Goal: Use online tool/utility: Use online tool/utility

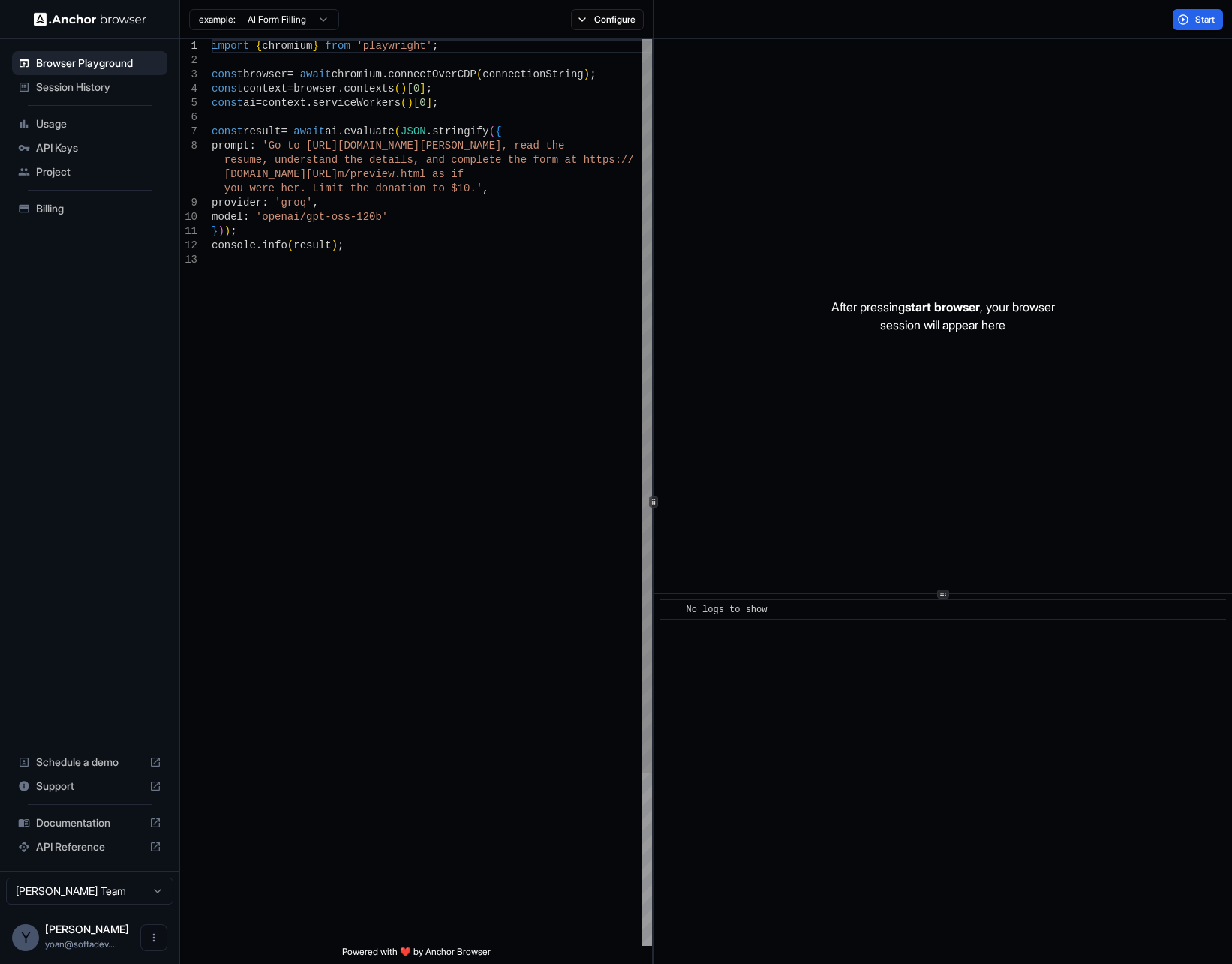
click at [490, 318] on div "import { chromium } from 'playwright' ; const browser = await chromium . connec…" at bounding box center [431, 599] width 440 height 1121
click at [324, 23] on html "Browser Playground Session History Usage API Keys Project Billing Schedule a de…" at bounding box center [616, 482] width 1232 height 964
type textarea "**********"
click at [597, 19] on button "Configure" at bounding box center [607, 20] width 73 height 21
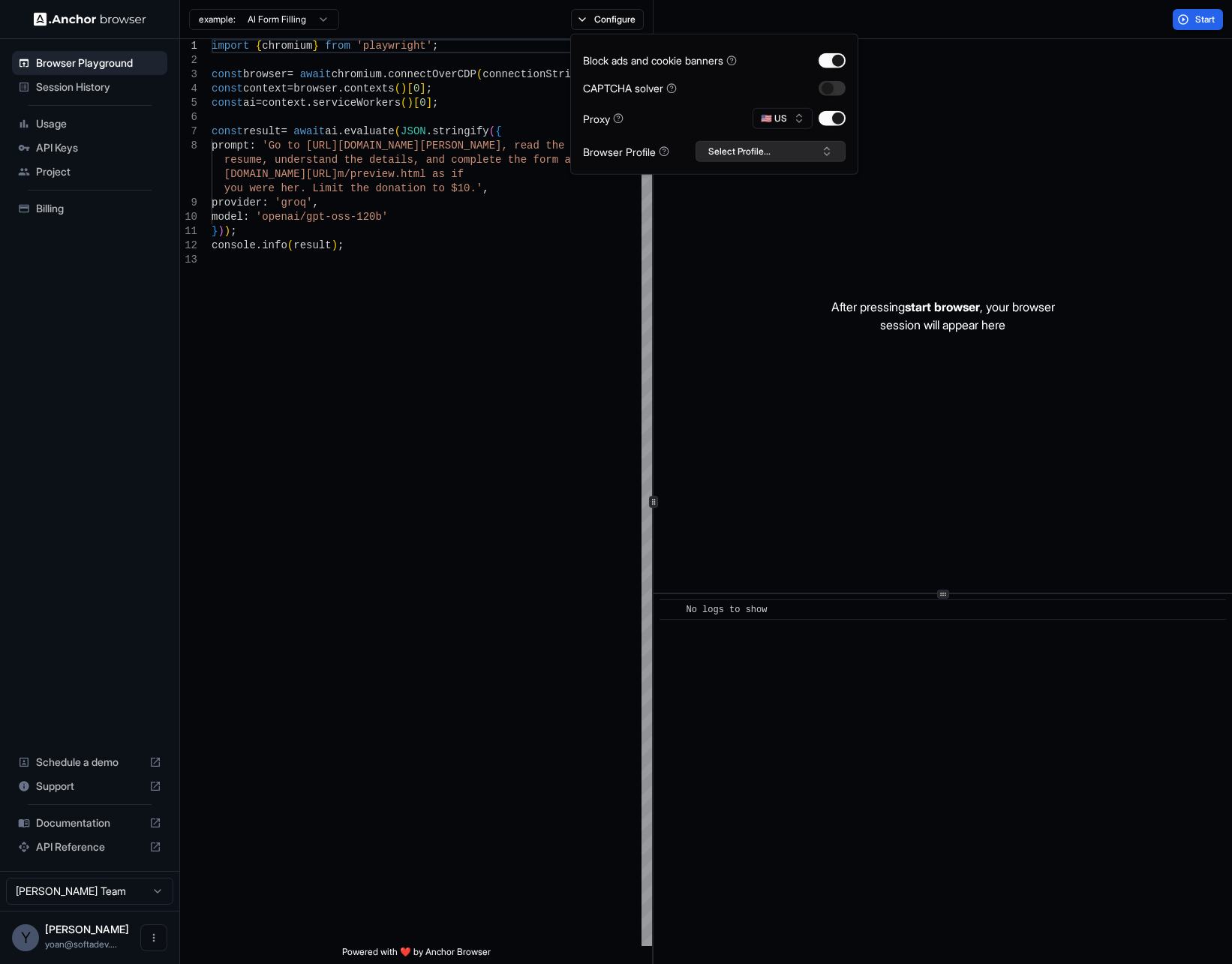
click at [751, 154] on button "Select Profile..." at bounding box center [770, 152] width 150 height 21
type input "*"
type input "**"
click at [740, 217] on div "Create "fb"" at bounding box center [770, 232] width 149 height 36
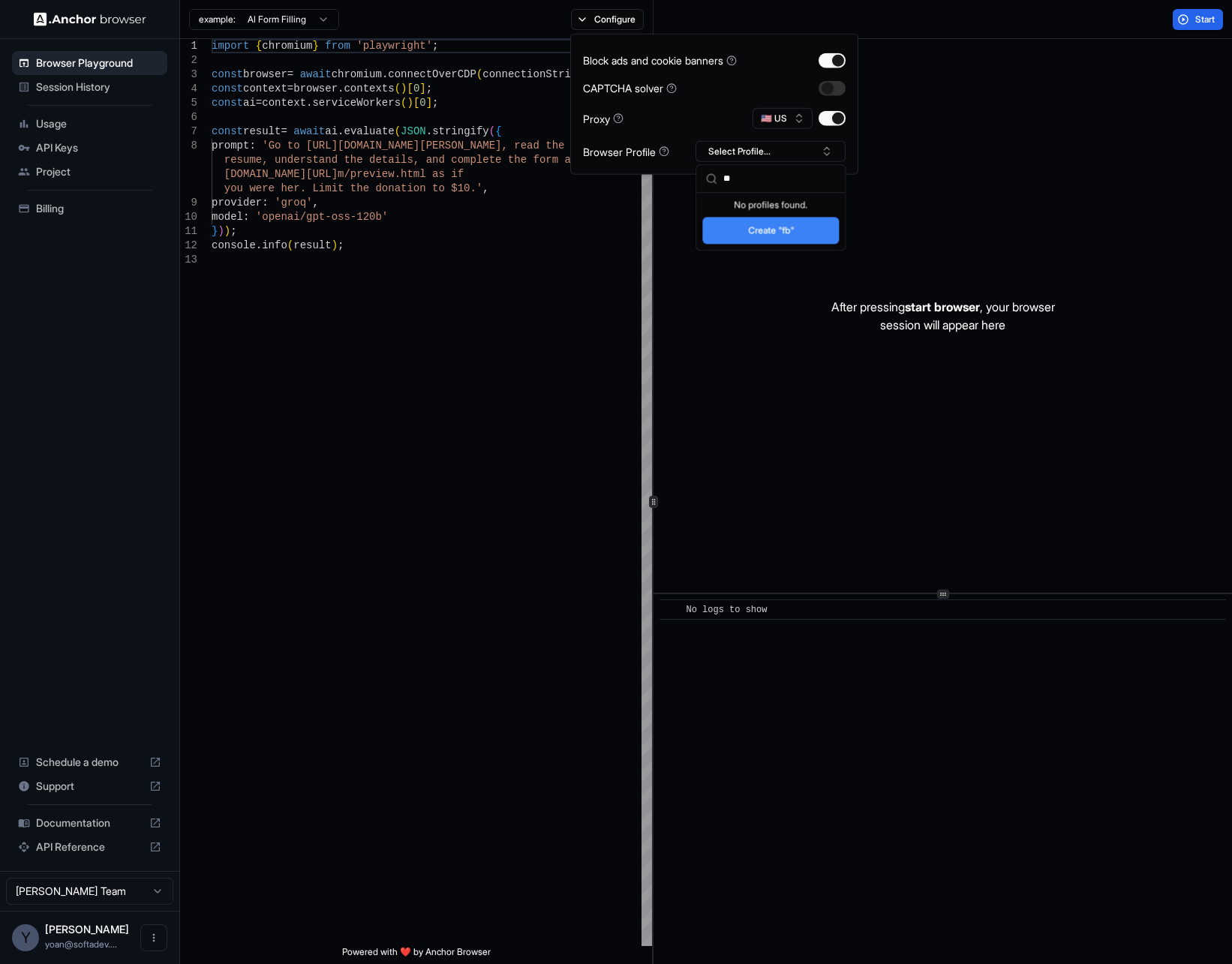
click at [748, 223] on button "Create "fb"" at bounding box center [770, 230] width 136 height 27
click at [294, 31] on div "example: AI Form Filling" at bounding box center [260, 20] width 159 height 27
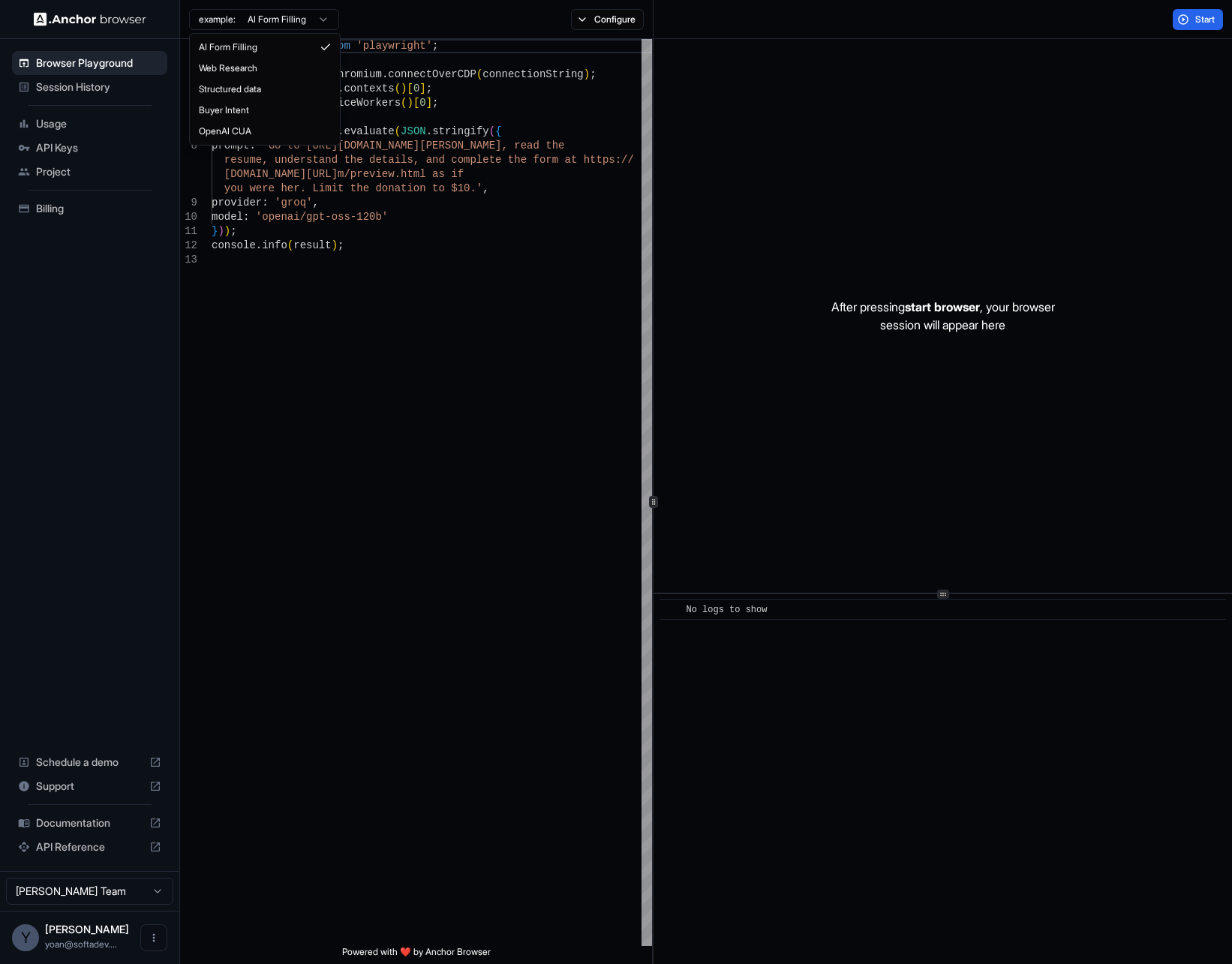
click at [294, 23] on html "Browser Playground Session History Usage API Keys Project Billing Schedule a de…" at bounding box center [616, 482] width 1232 height 964
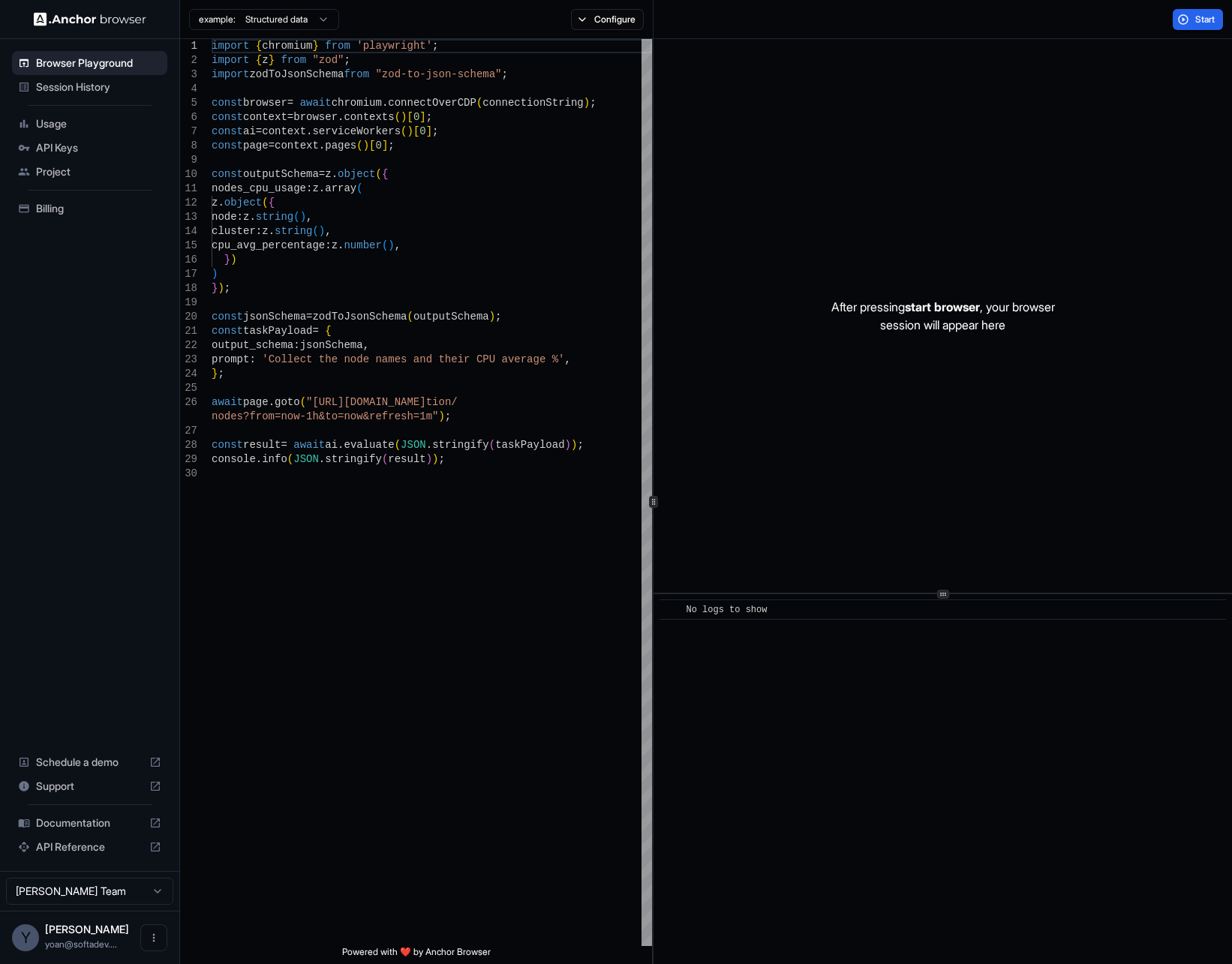
click at [296, 23] on html "Browser Playground Session History Usage API Keys Project Billing Schedule a de…" at bounding box center [616, 482] width 1232 height 964
click at [485, 237] on html "Browser Playground Session History Usage API Keys Project Billing Schedule a de…" at bounding box center [616, 482] width 1232 height 964
drag, startPoint x: 337, startPoint y: 317, endPoint x: 346, endPoint y: 321, distance: 9.8
click at [346, 321] on div "import { chromium } from 'playwright' ; import { z } from "zod" ; import zodToJ…" at bounding box center [431, 706] width 440 height 1335
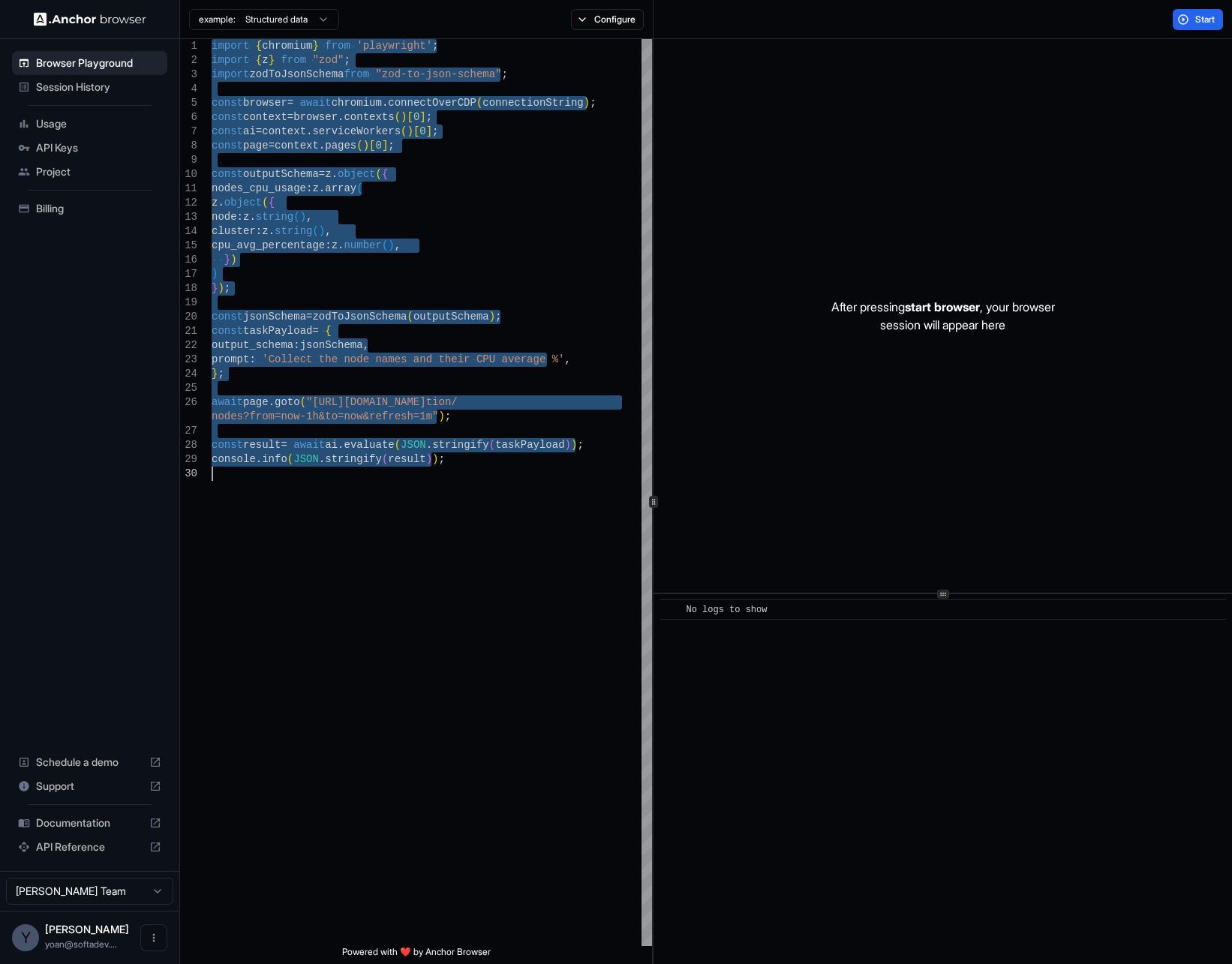
click at [522, 186] on div "import { chromium } from 'playwright' ; import { z } from "zod" ; import zodToJ…" at bounding box center [431, 706] width 440 height 1335
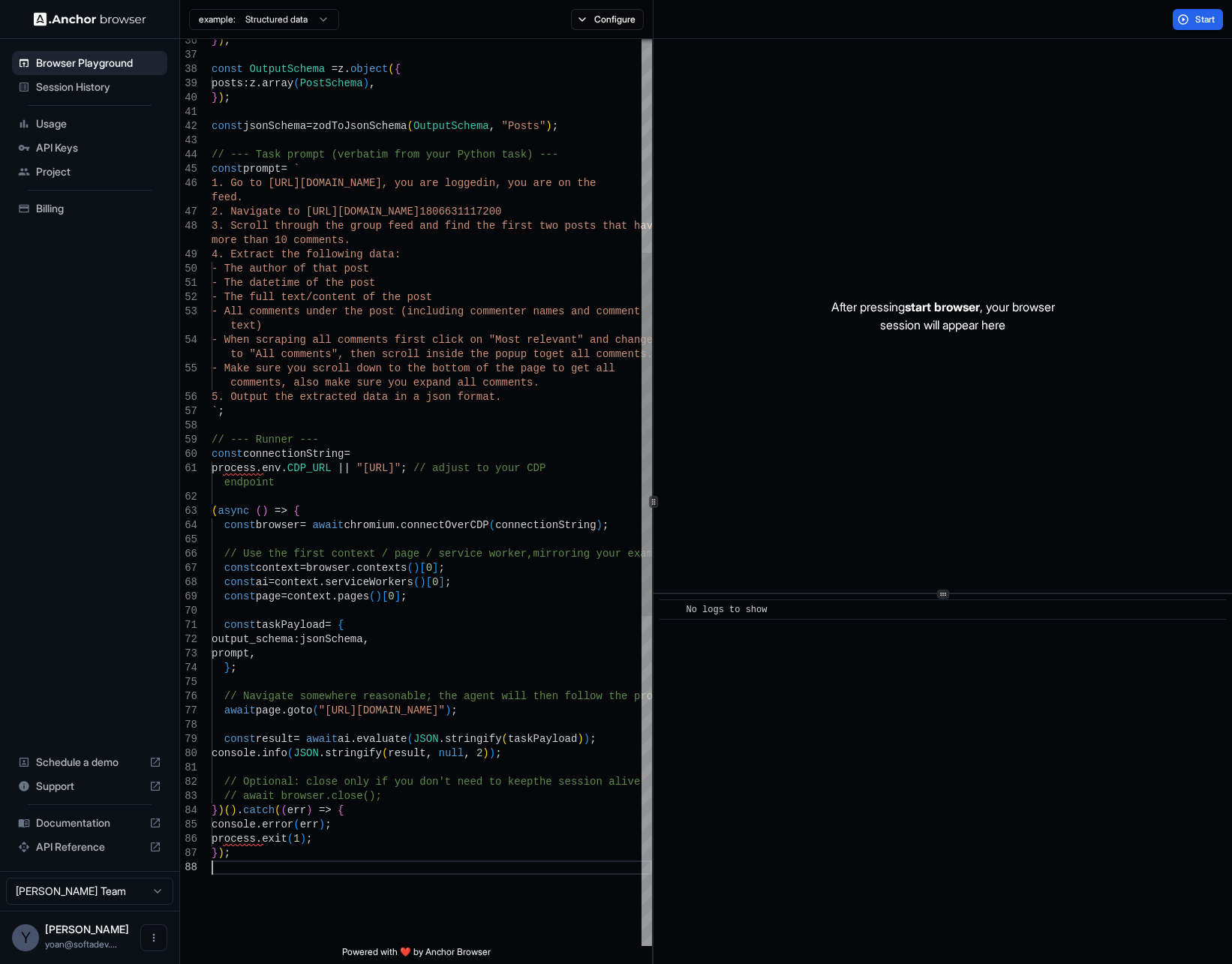
click at [348, 837] on div "} ) ; const OutputSchema = z . object ( { posts : z . array ( PostSchema ) , } …" at bounding box center [431, 637] width 440 height 2261
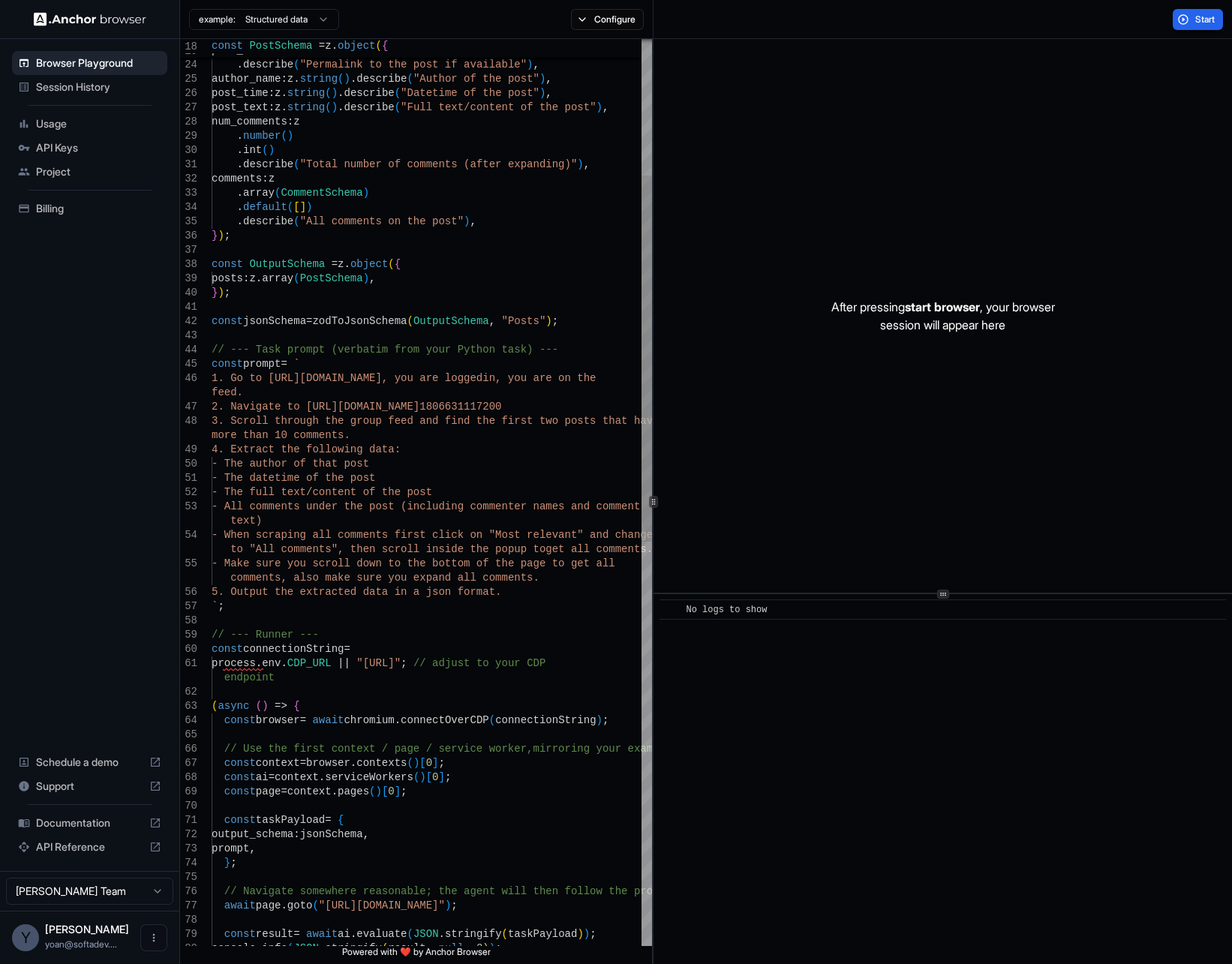
click at [476, 719] on div "} ) ; const OutputSchema = z . object ( { posts : z . array ( PostSchema ) , } …" at bounding box center [431, 825] width 440 height 2246
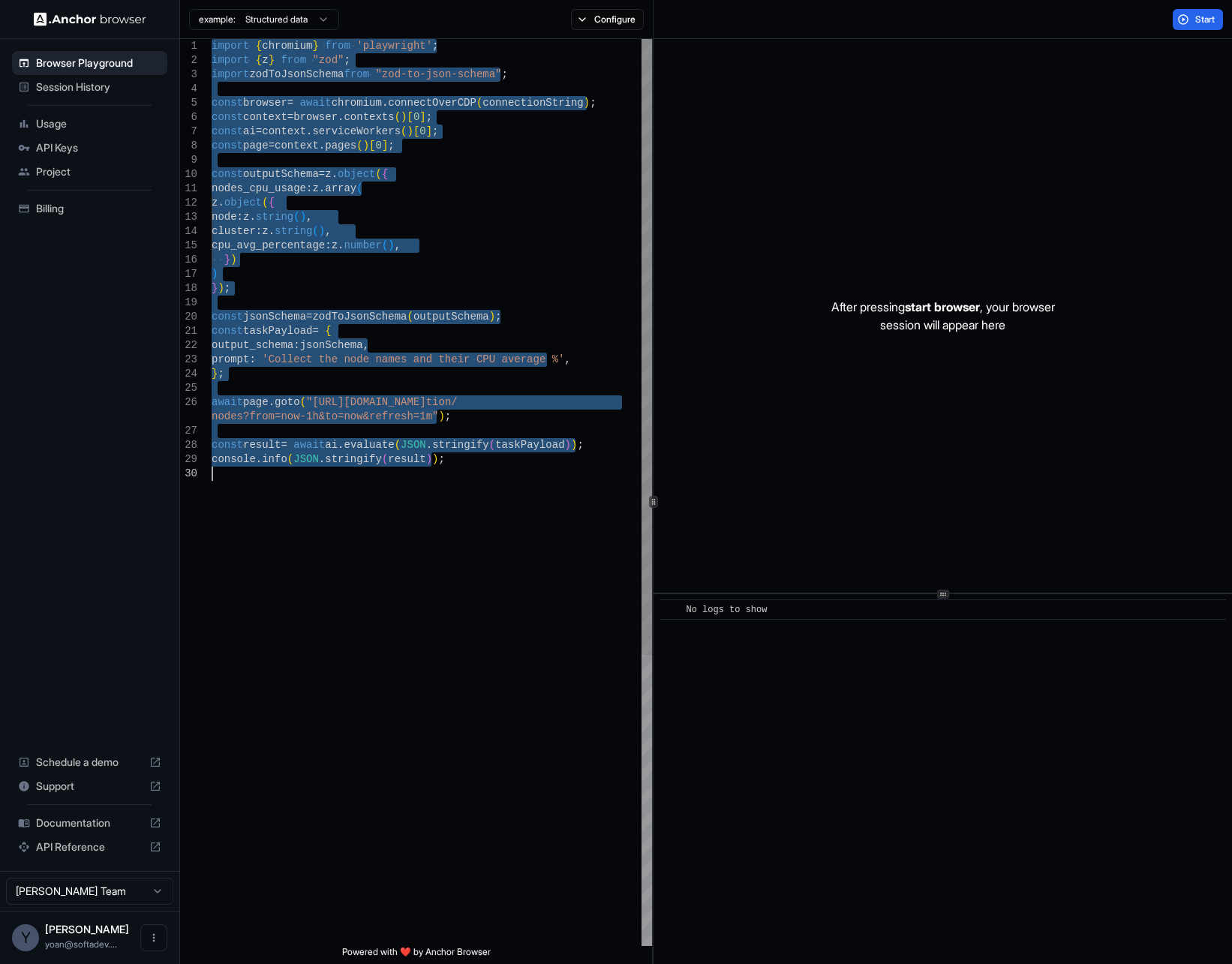
type textarea "**********"
click at [459, 238] on div "await page . goto ( "https://play.grafana.org/a/grafana-k8s-app/naviga tion/ no…" at bounding box center [431, 706] width 440 height 1335
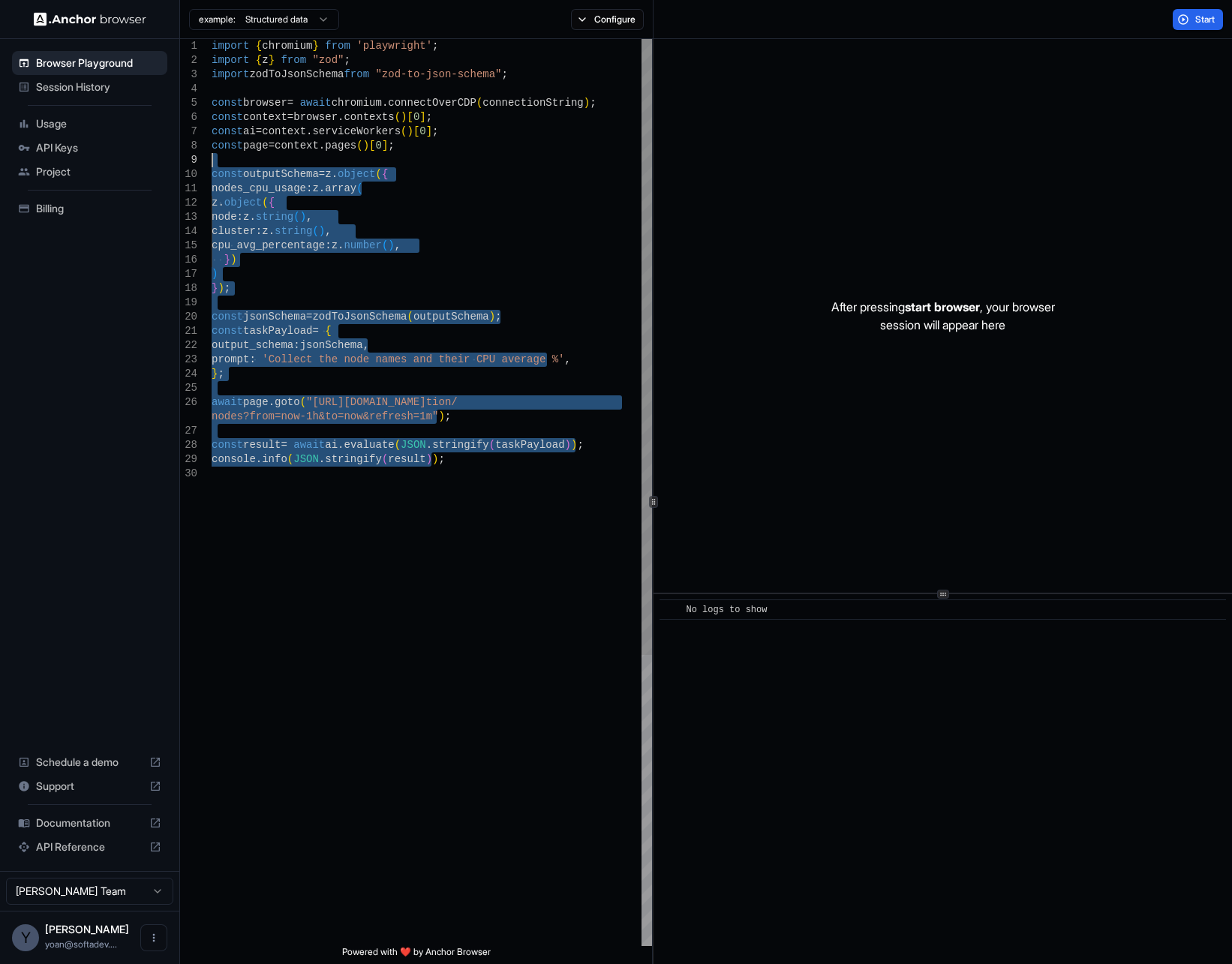
drag, startPoint x: 550, startPoint y: 552, endPoint x: 210, endPoint y: 153, distance: 524.2
click at [210, 153] on div "26 27 28 29 30 23 24 25 20 21 22 18 19 15 16 17 12 13 14 10 11 7 8 9 4 5 6 2 3 …" at bounding box center [416, 492] width 472 height 907
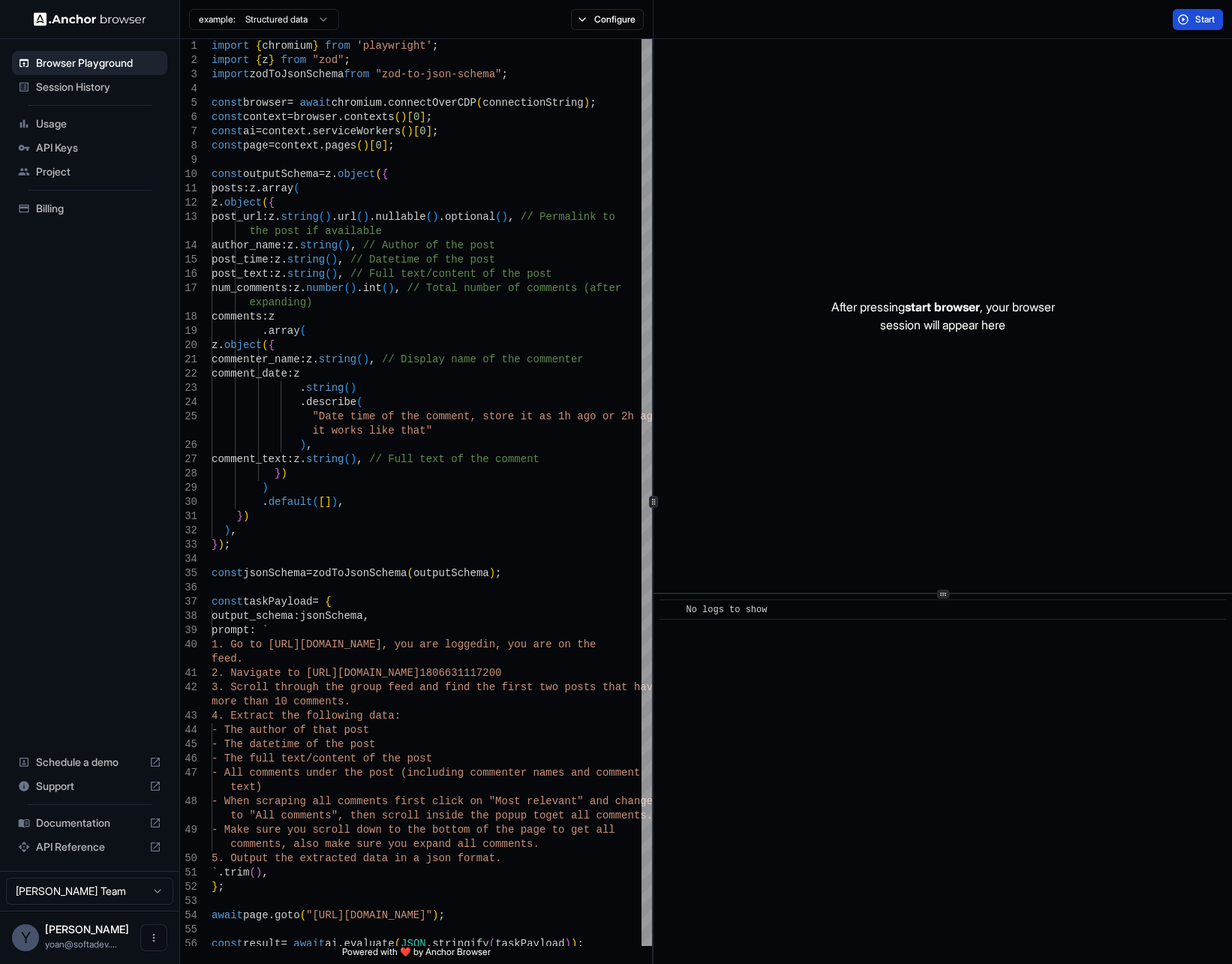
click at [1185, 22] on button "Start" at bounding box center [1198, 20] width 50 height 21
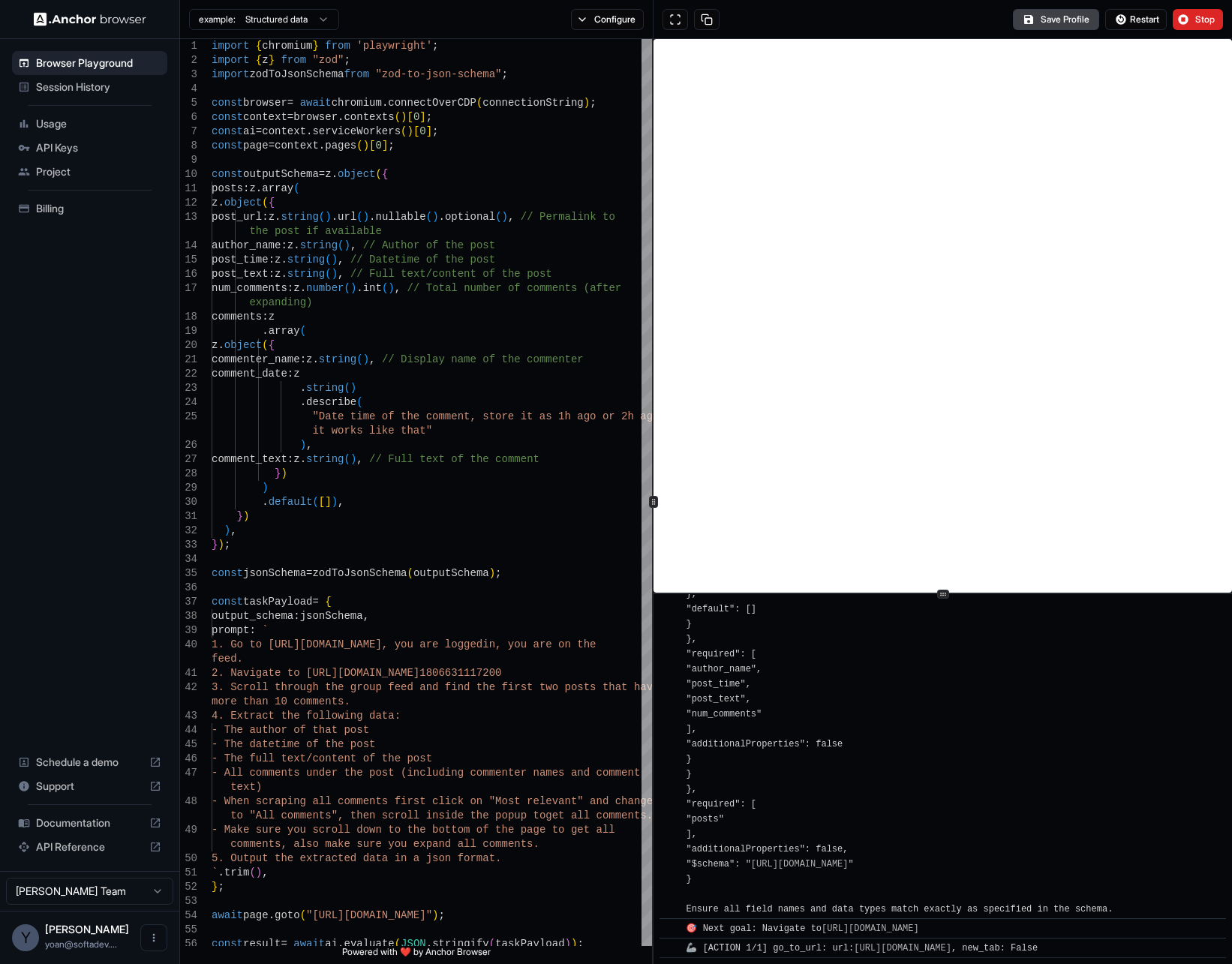
scroll to position [1103, 0]
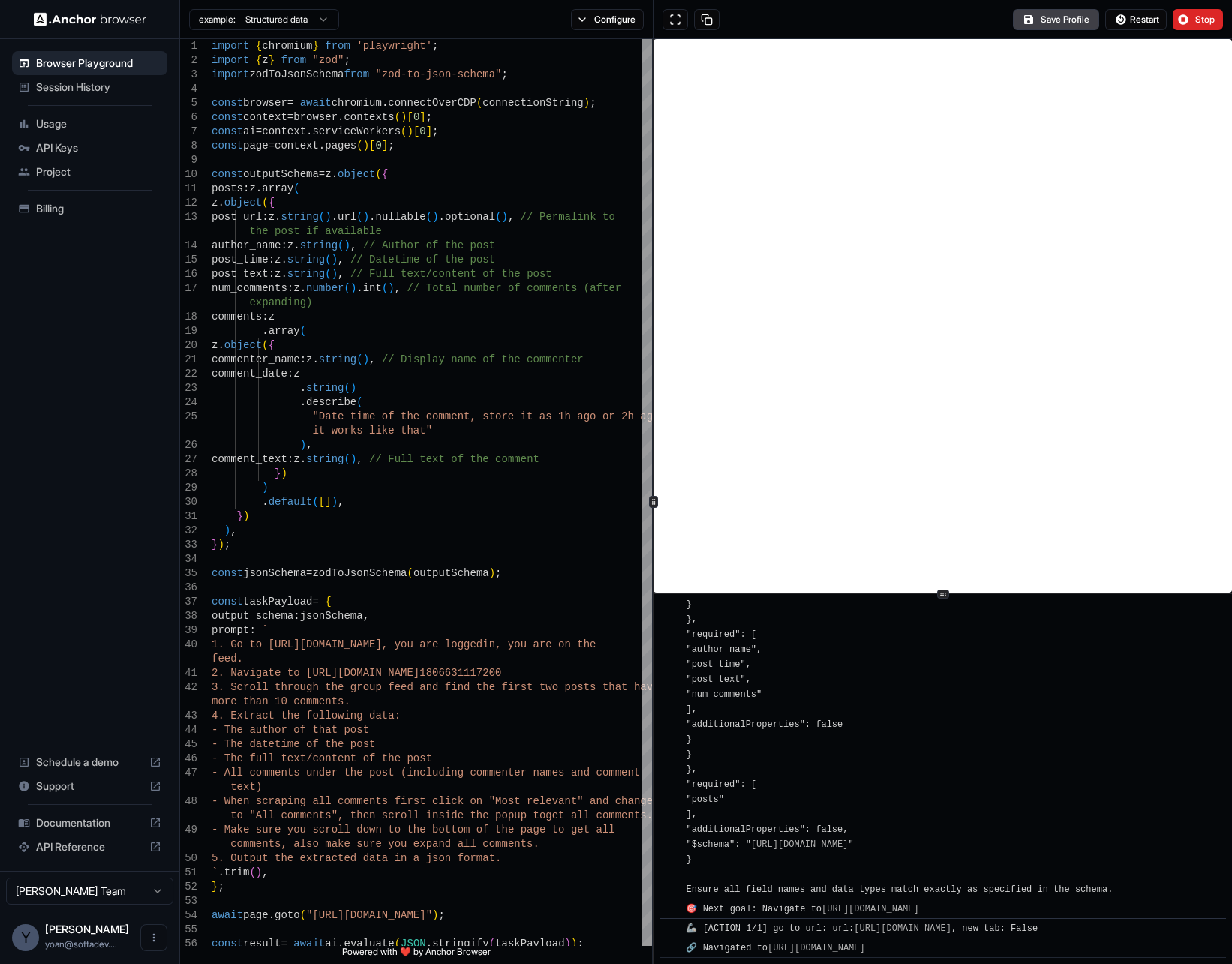
drag, startPoint x: 1191, startPoint y: 14, endPoint x: 1184, endPoint y: 30, distance: 17.5
click at [1192, 14] on button "Stop" at bounding box center [1198, 20] width 50 height 21
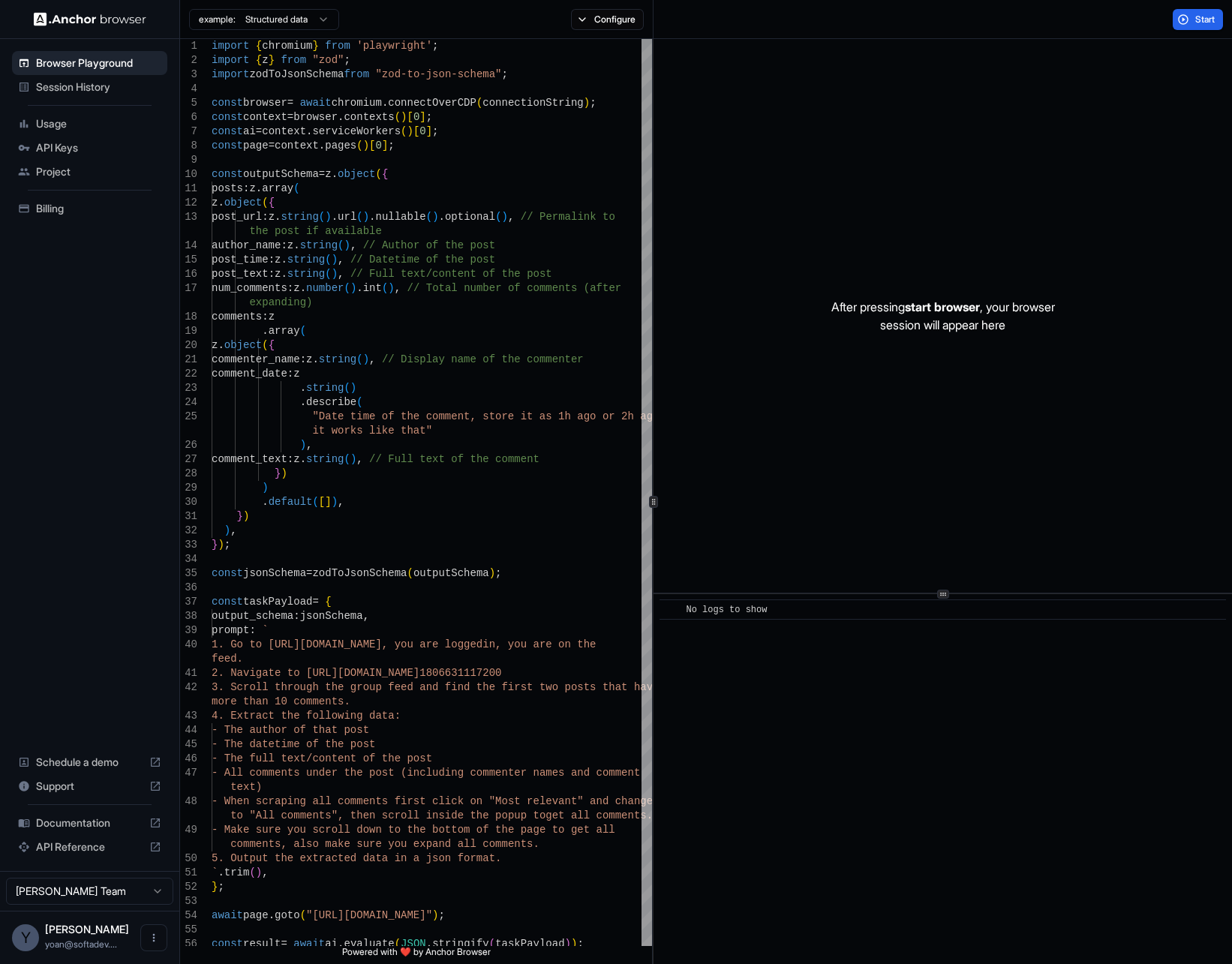
click at [1004, 290] on div "After pressing start browser , your browser session will appear here" at bounding box center [942, 315] width 578 height 553
click at [1205, 22] on span "Start" at bounding box center [1206, 20] width 21 height 12
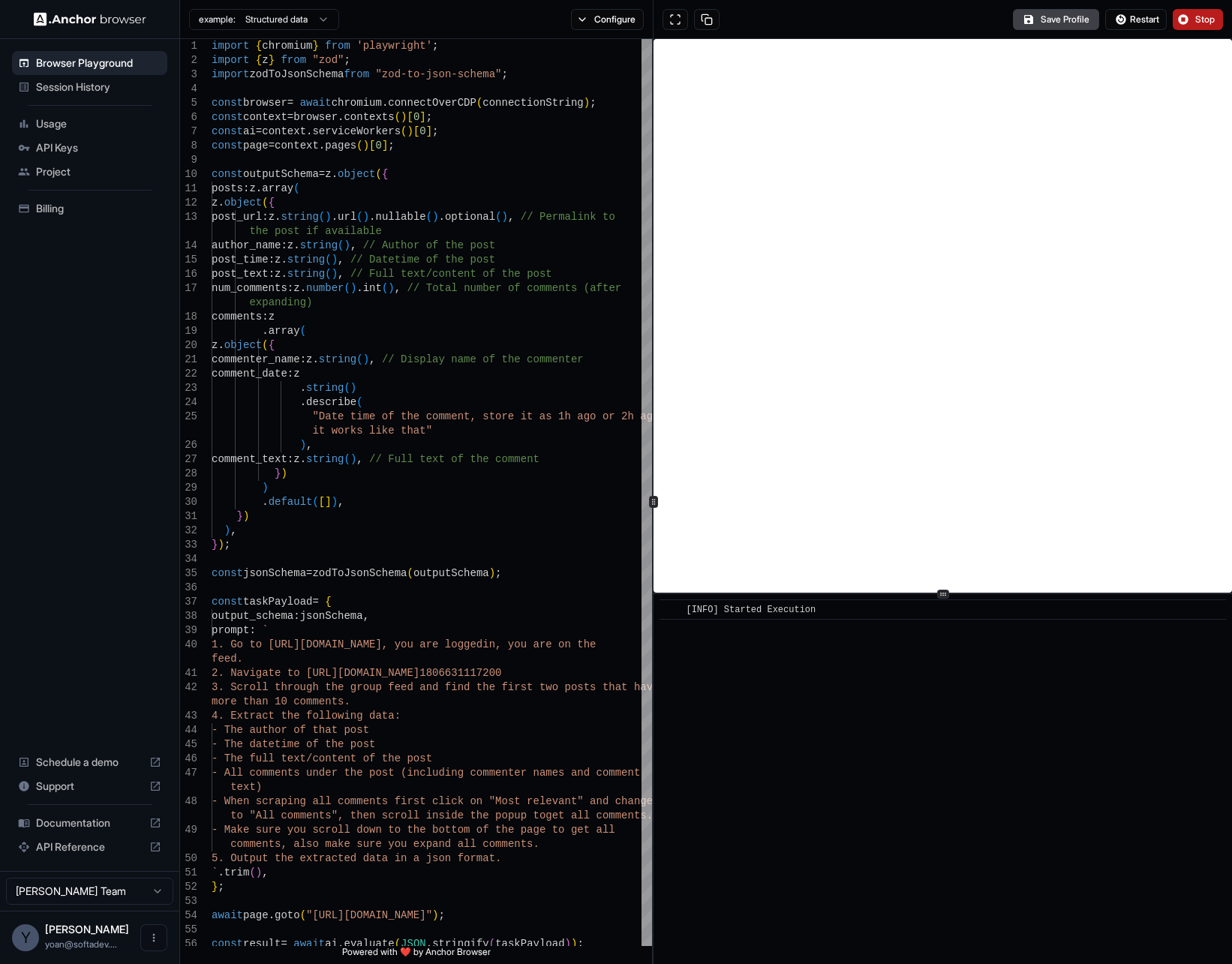
click at [552, 14] on div "example: Structured data Configure" at bounding box center [417, 19] width 473 height 39
click at [588, 21] on button "Configure" at bounding box center [607, 20] width 73 height 21
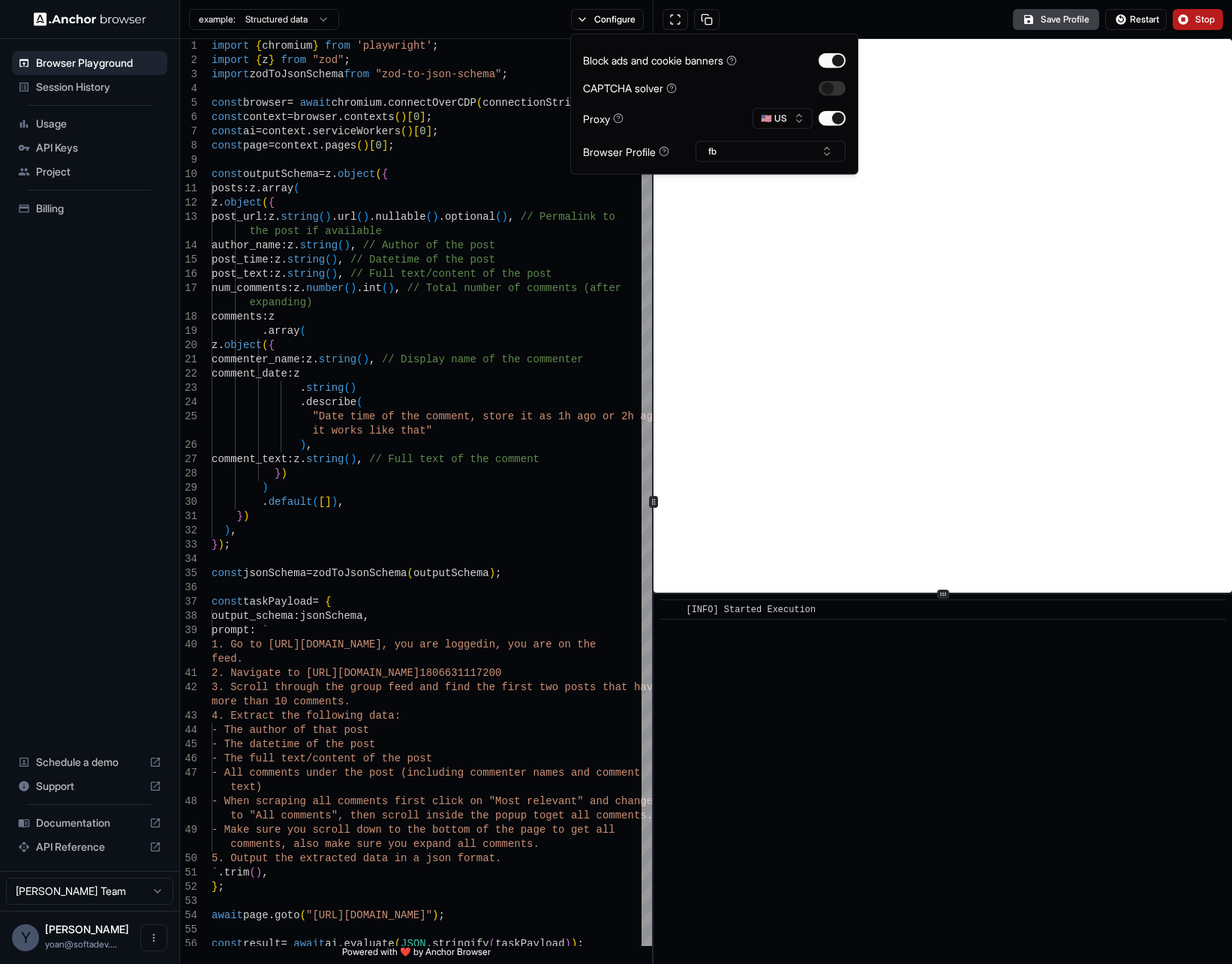
click at [826, 19] on div "Save Profile Restart Stop" at bounding box center [942, 19] width 578 height 39
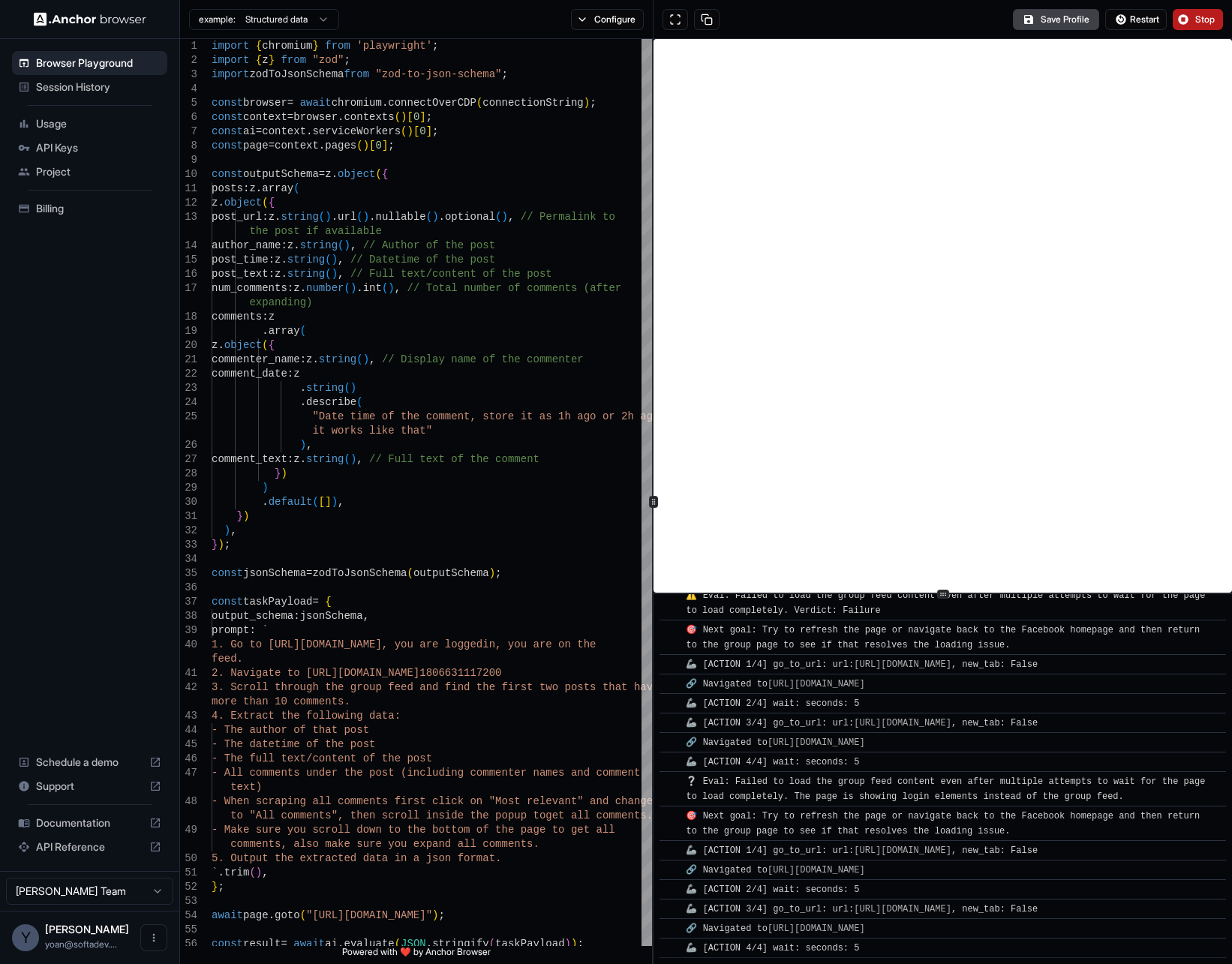
scroll to position [2315, 0]
click at [472, 574] on div ") , comment_text : z . string ( ) , // Full text of the comment . string ( ) . …" at bounding box center [431, 948] width 440 height 1819
click at [415, 650] on div ") , comment_text : z . string ( ) , // Full text of the comment . string ( ) . …" at bounding box center [431, 948] width 440 height 1819
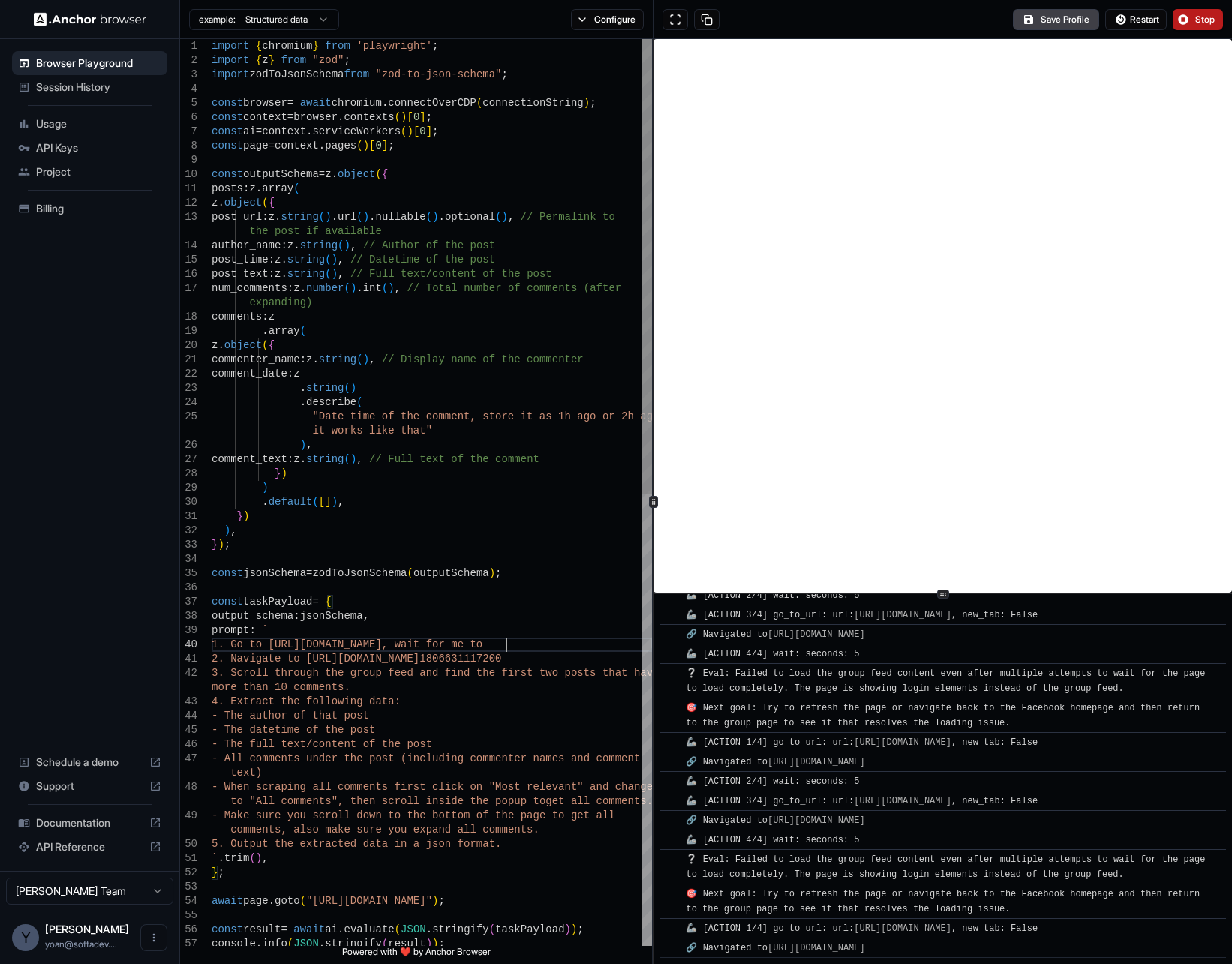
scroll to position [2440, 0]
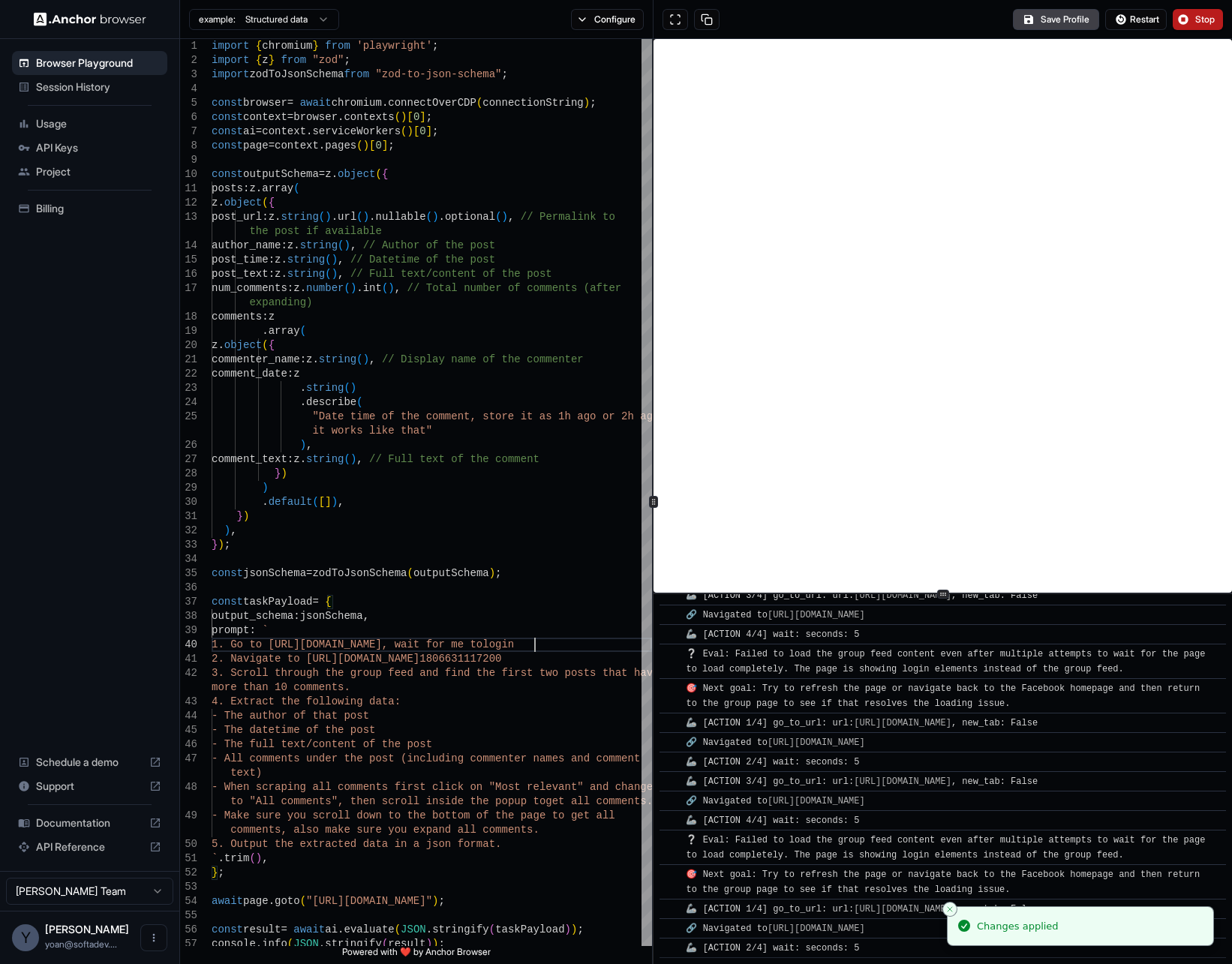
type textarea "**********"
click at [1204, 11] on button "Stop" at bounding box center [1198, 20] width 50 height 21
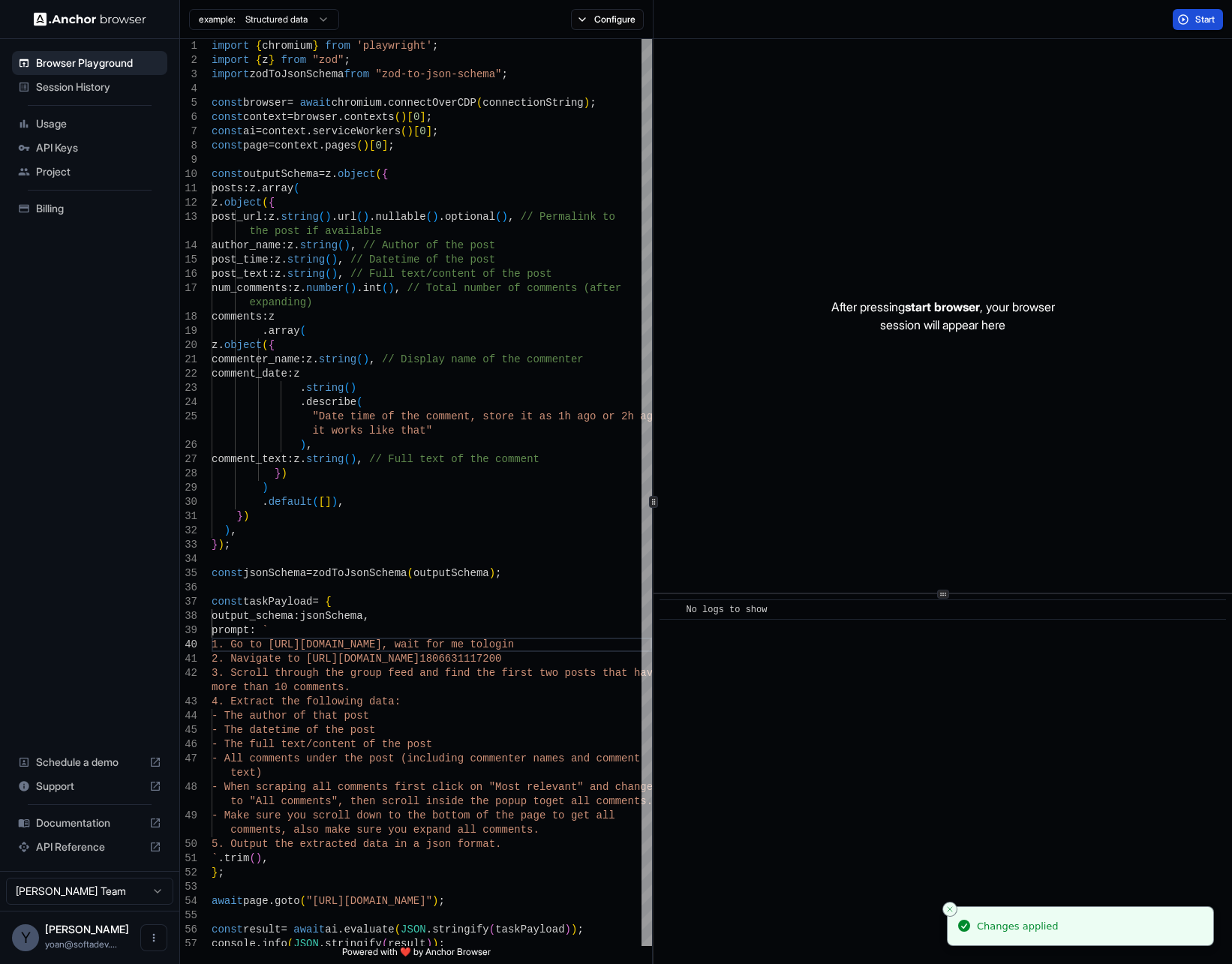
click at [1203, 21] on span "Start" at bounding box center [1206, 20] width 21 height 12
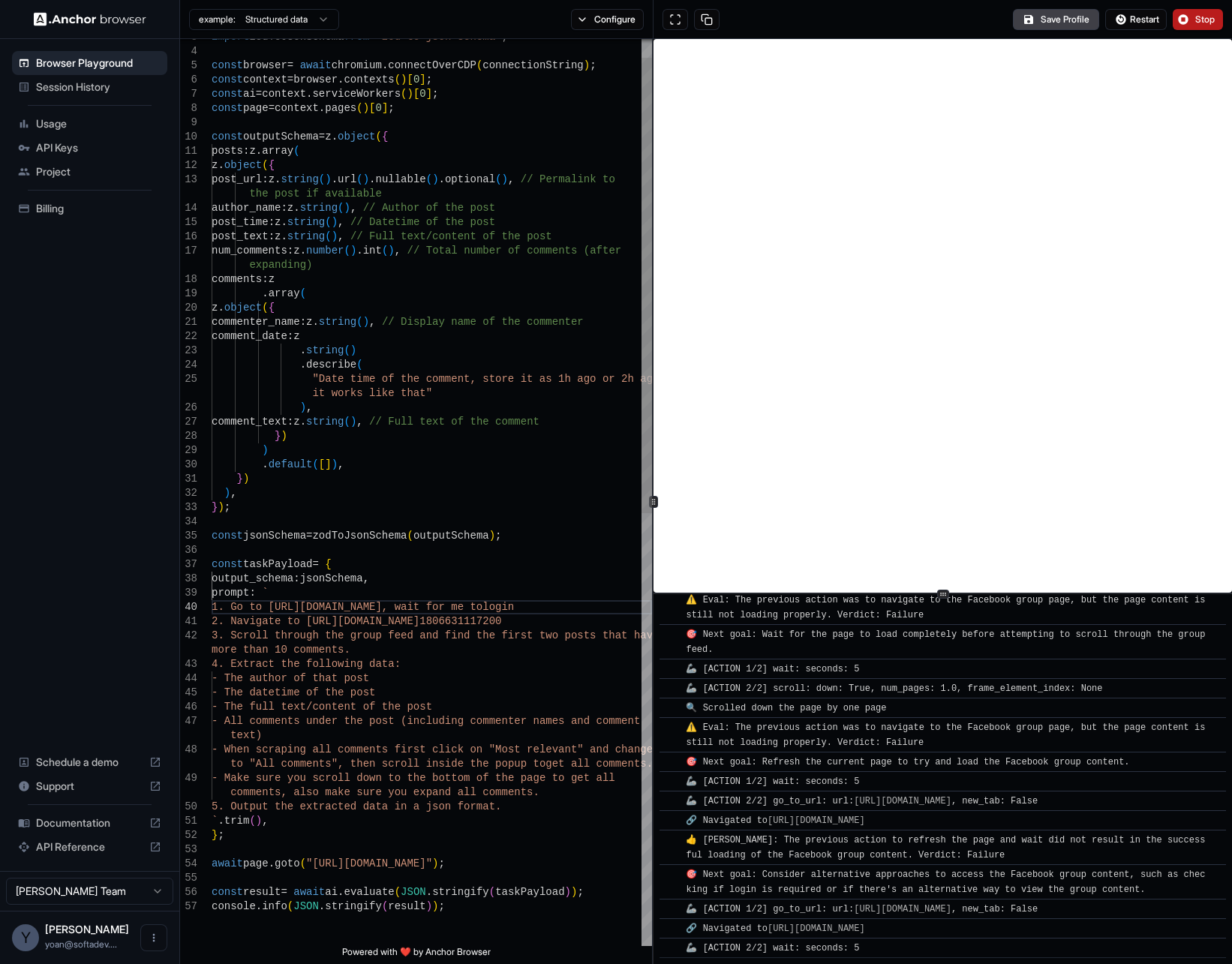
scroll to position [2174, 0]
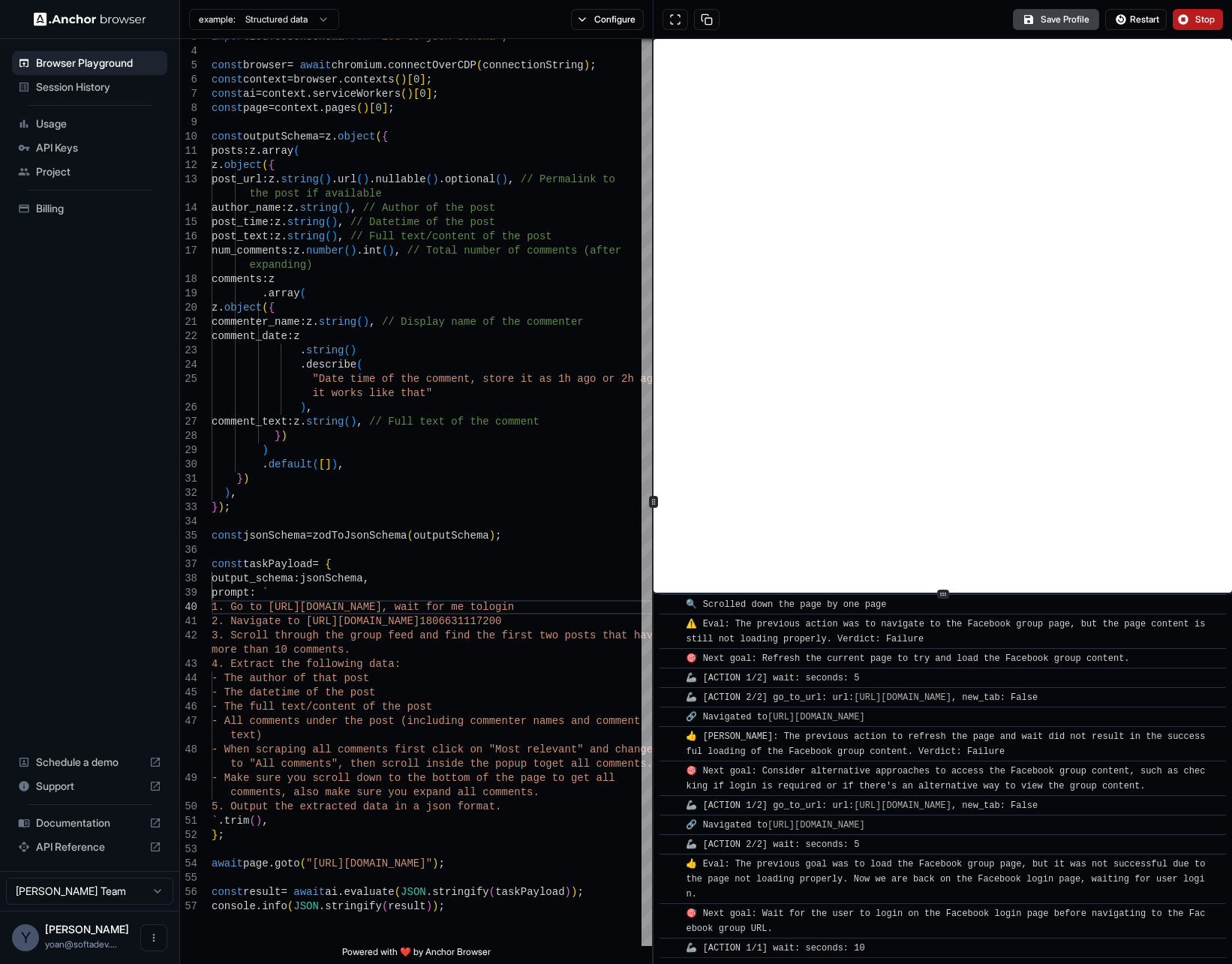
click at [1192, 22] on button "Stop" at bounding box center [1198, 20] width 50 height 21
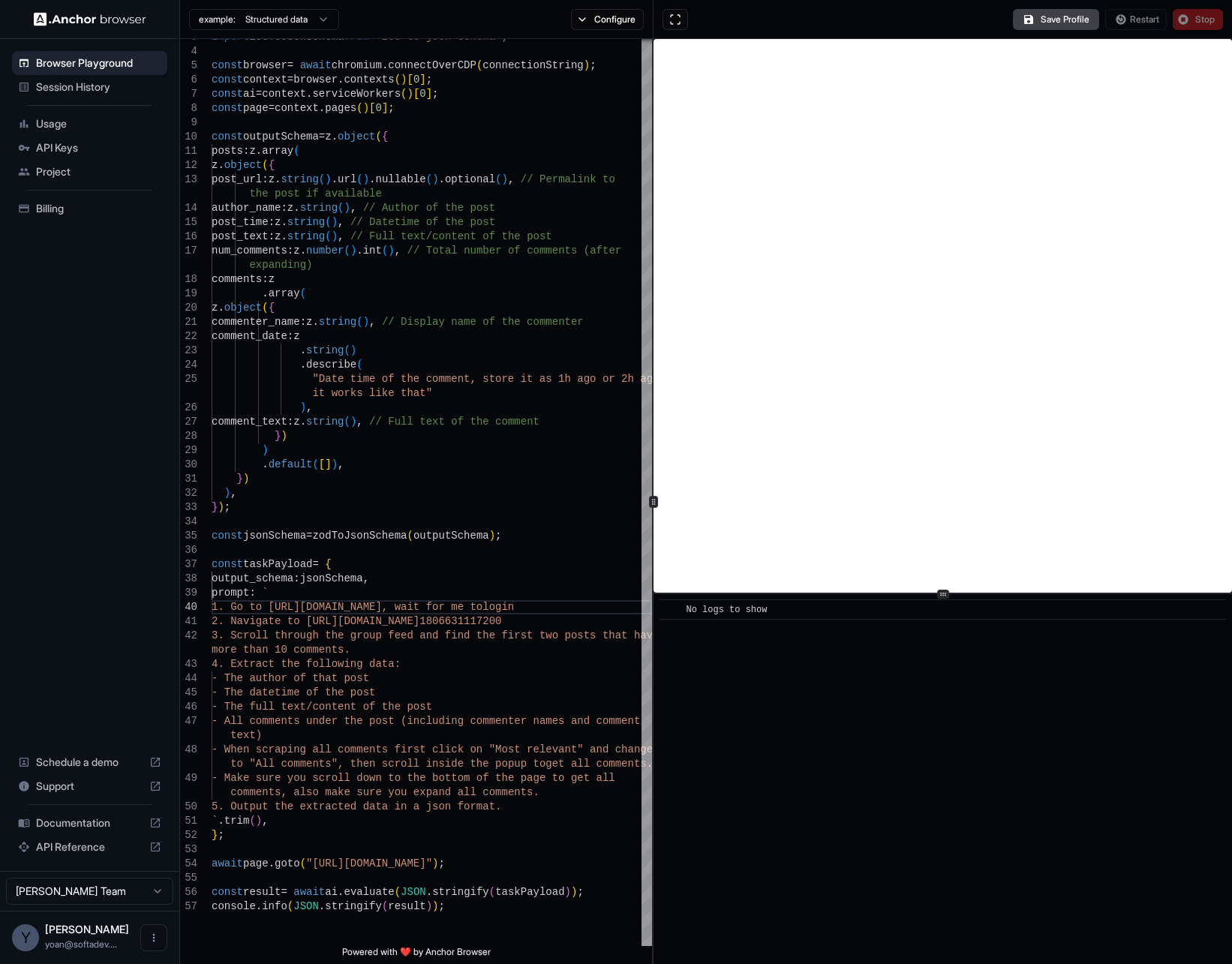
scroll to position [0, 0]
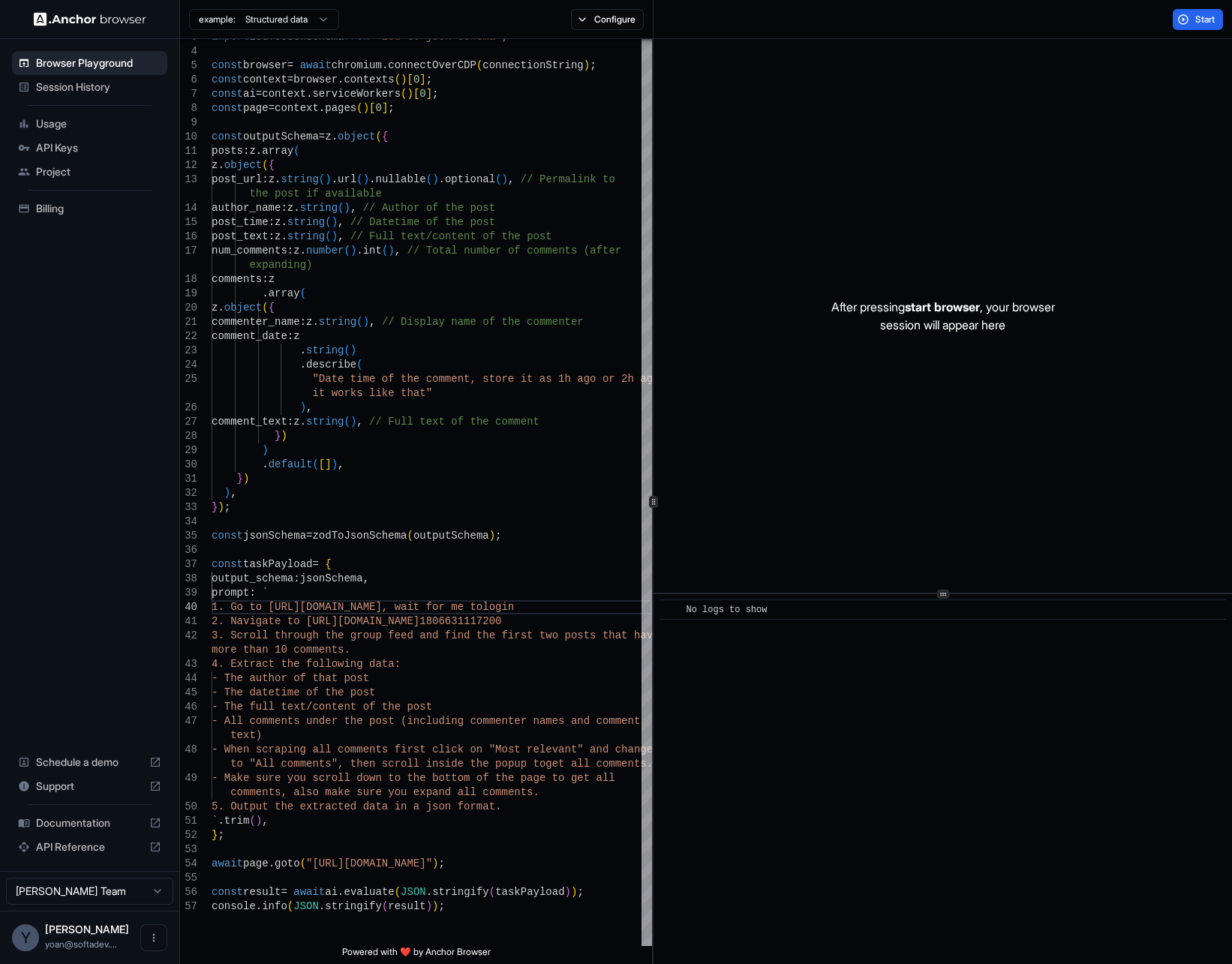
click at [79, 80] on span "Session History" at bounding box center [99, 87] width 125 height 15
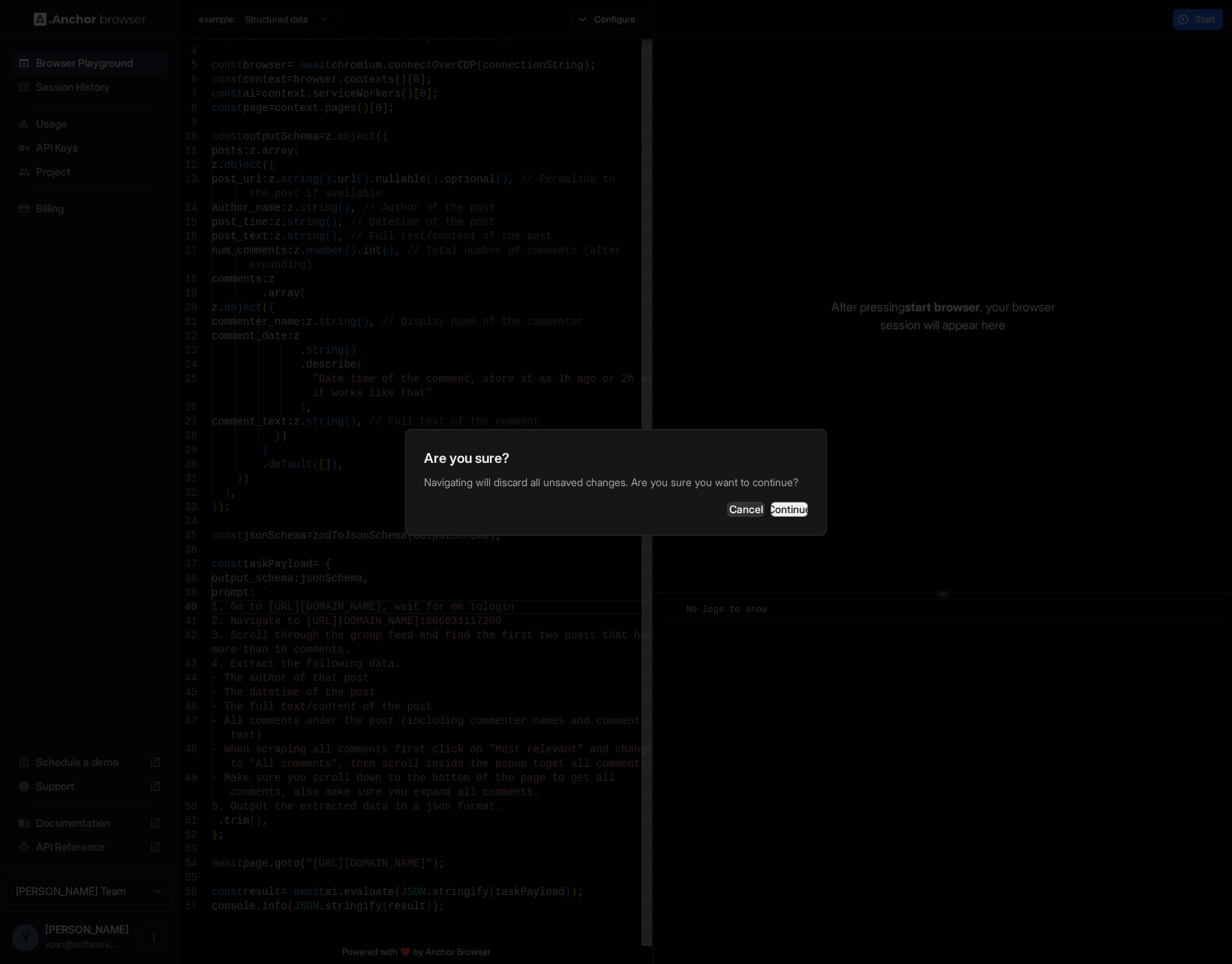
click at [770, 515] on button "Continue" at bounding box center [788, 509] width 37 height 15
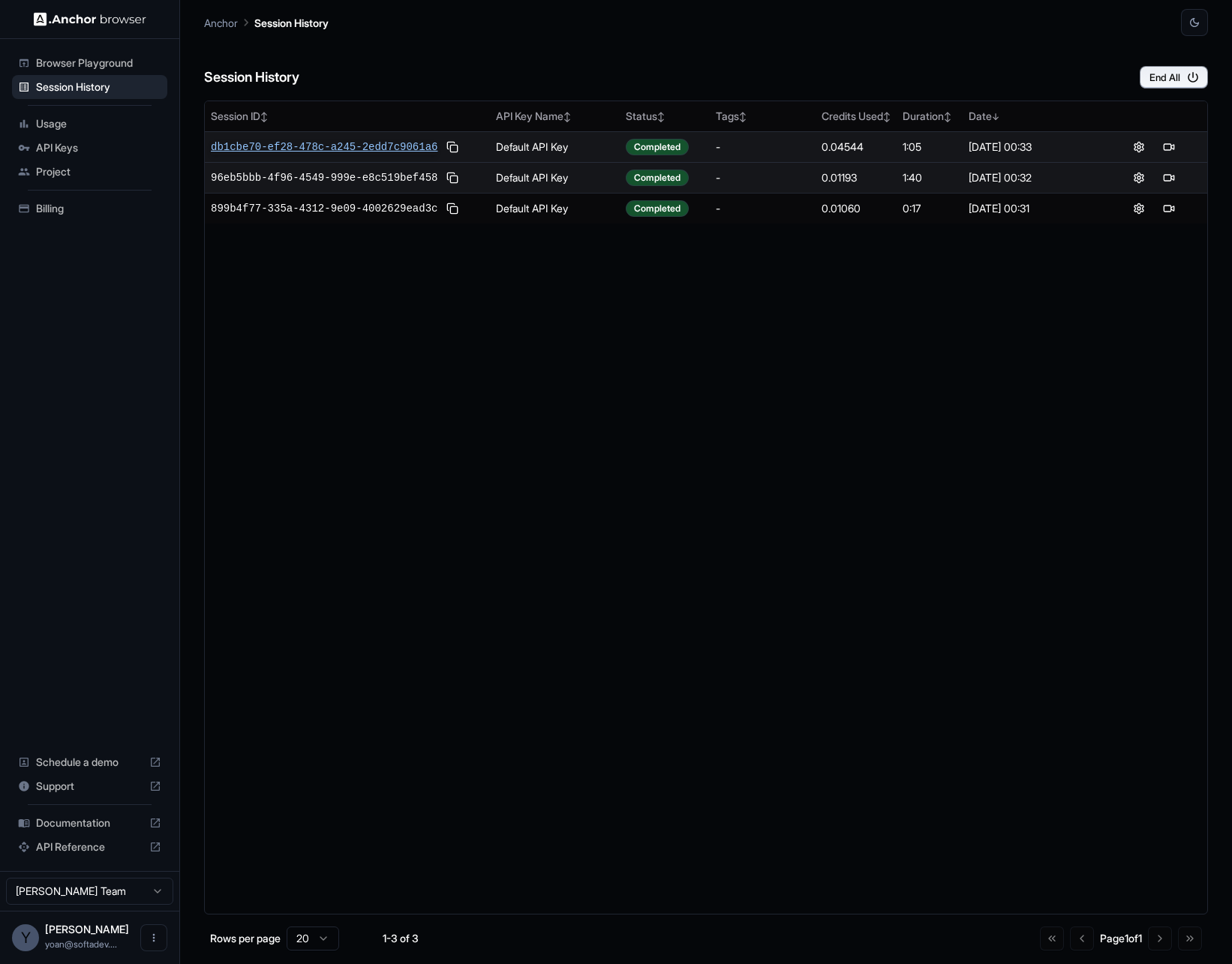
click at [296, 142] on span "db1cbe70-ef28-478c-a245-2edd7c9061a6" at bounding box center [324, 147] width 227 height 15
click at [1137, 143] on button at bounding box center [1139, 147] width 18 height 18
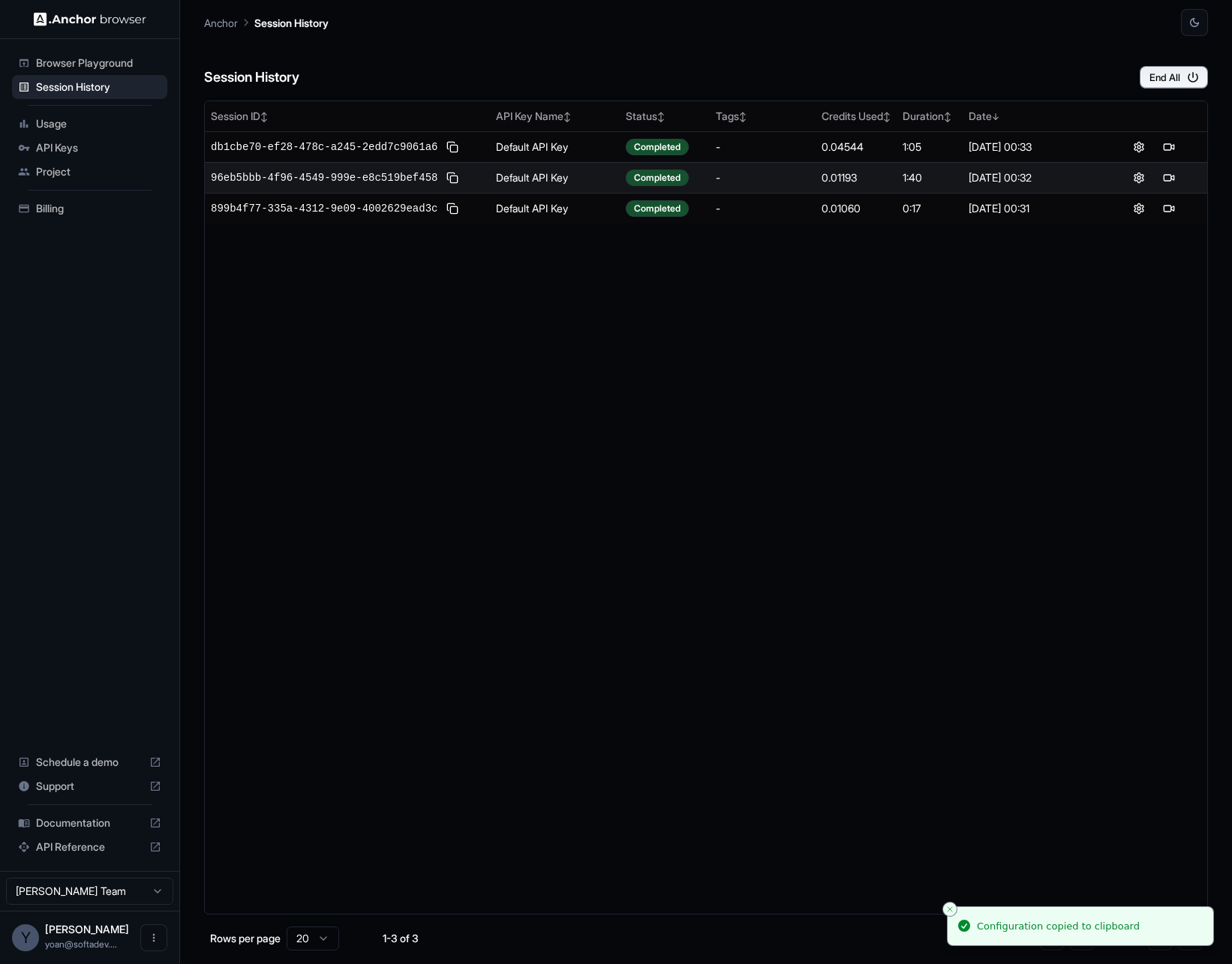
click at [93, 164] on span "Project" at bounding box center [99, 172] width 125 height 15
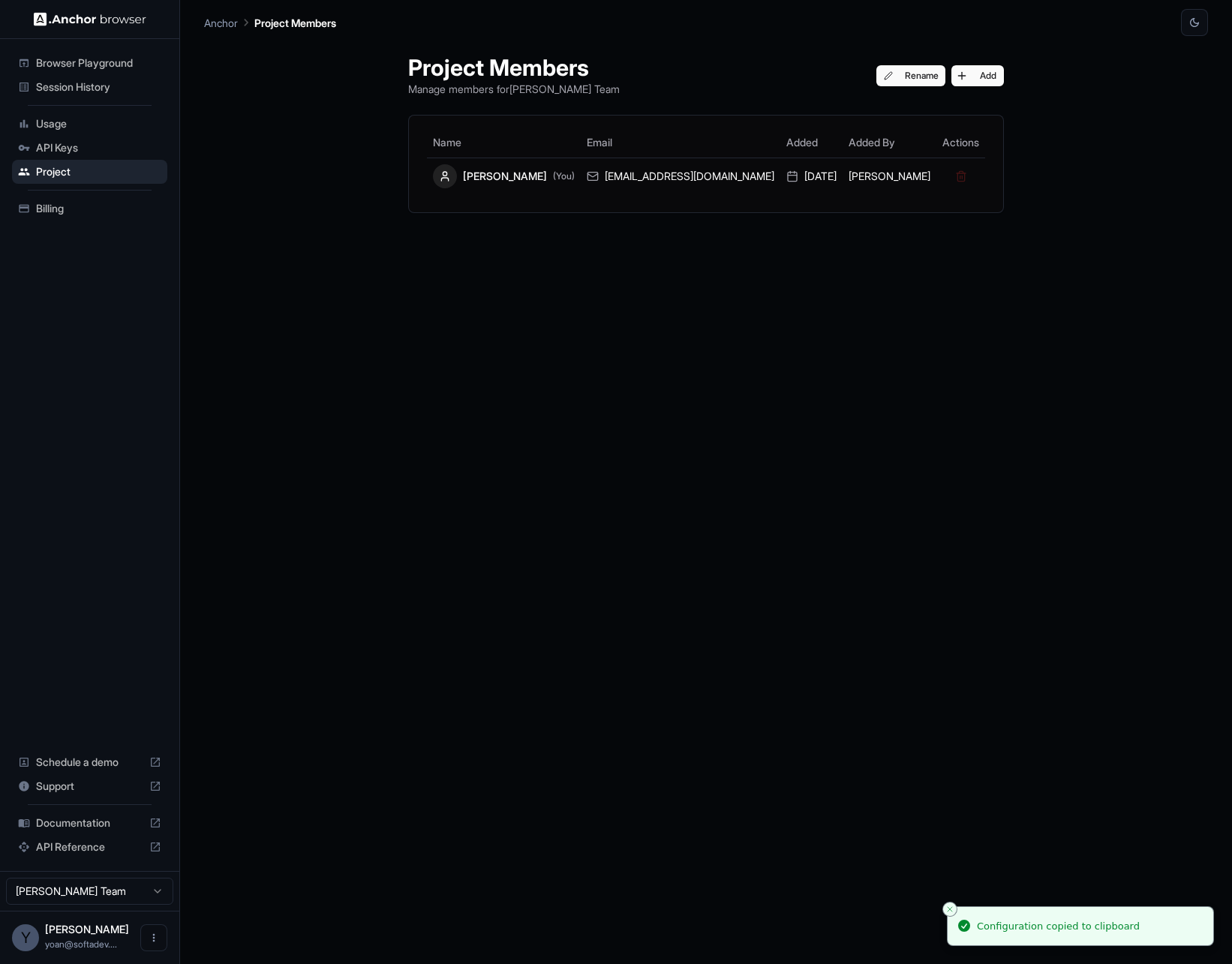
click at [109, 61] on span "Browser Playground" at bounding box center [99, 63] width 125 height 15
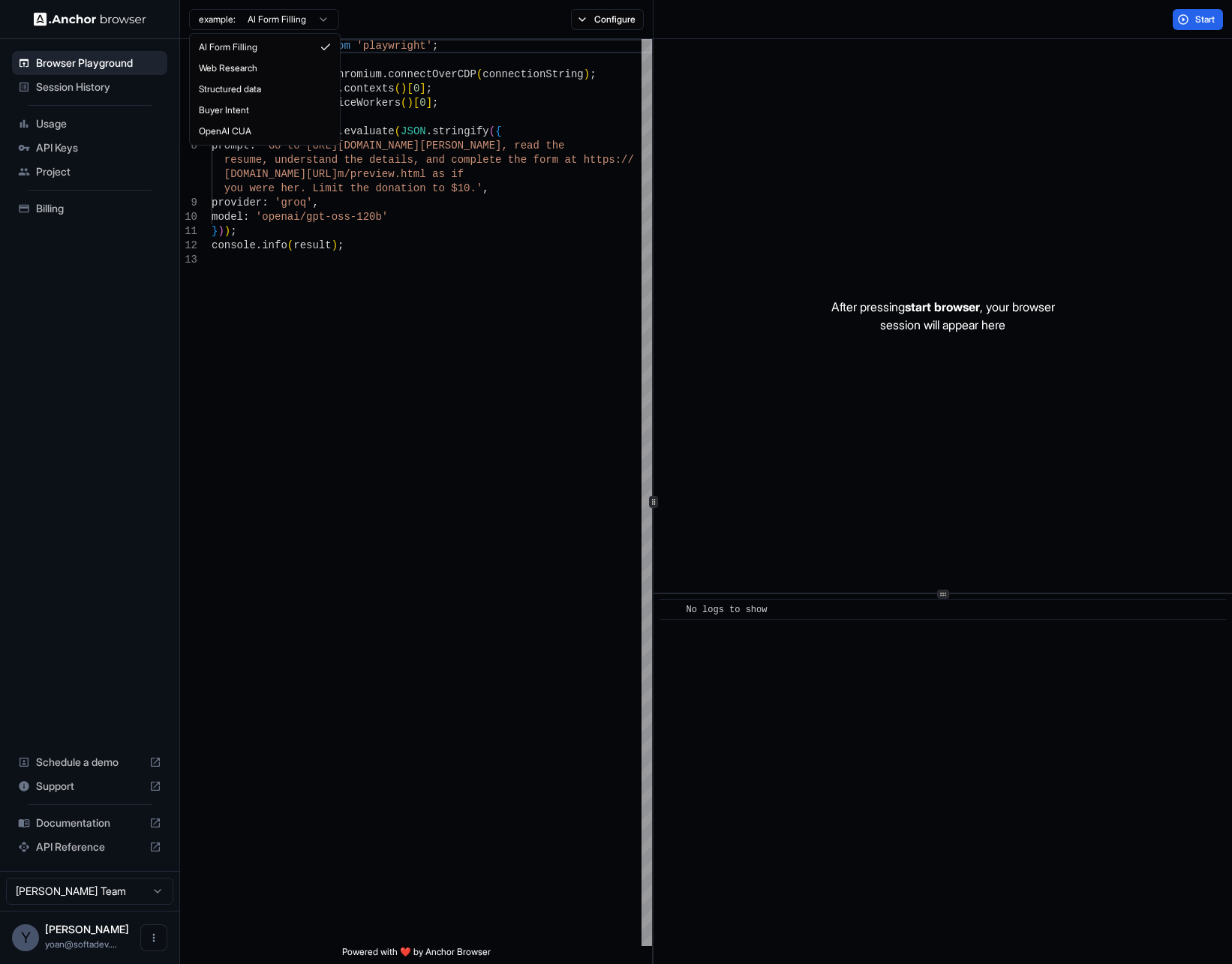
click at [314, 23] on html "Browser Playground Session History Usage API Keys Project Billing Schedule a de…" at bounding box center [616, 482] width 1232 height 964
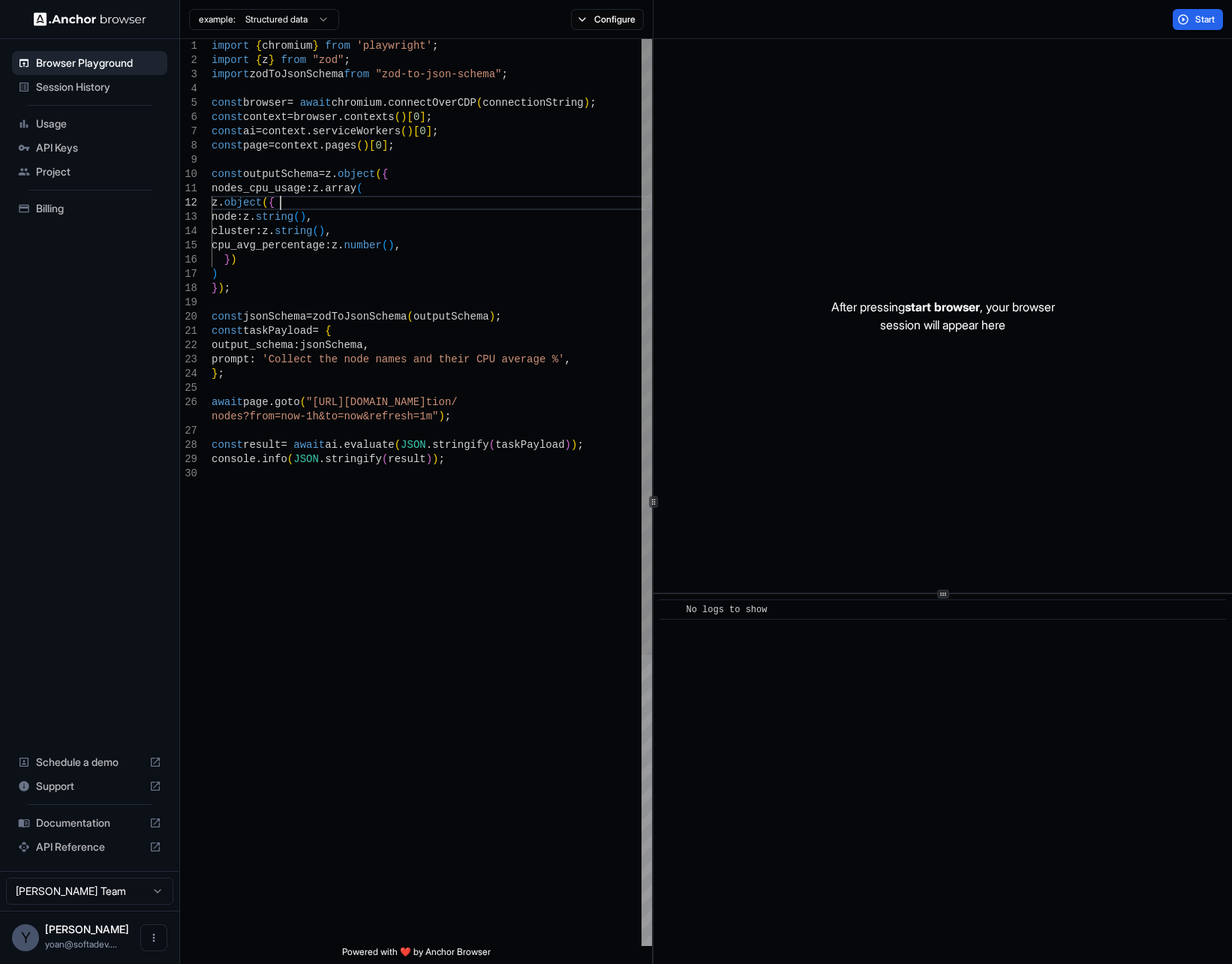
click at [381, 209] on div "import { chromium } from 'playwright' ; import { z } from "zod" ; import zodToJ…" at bounding box center [431, 706] width 440 height 1335
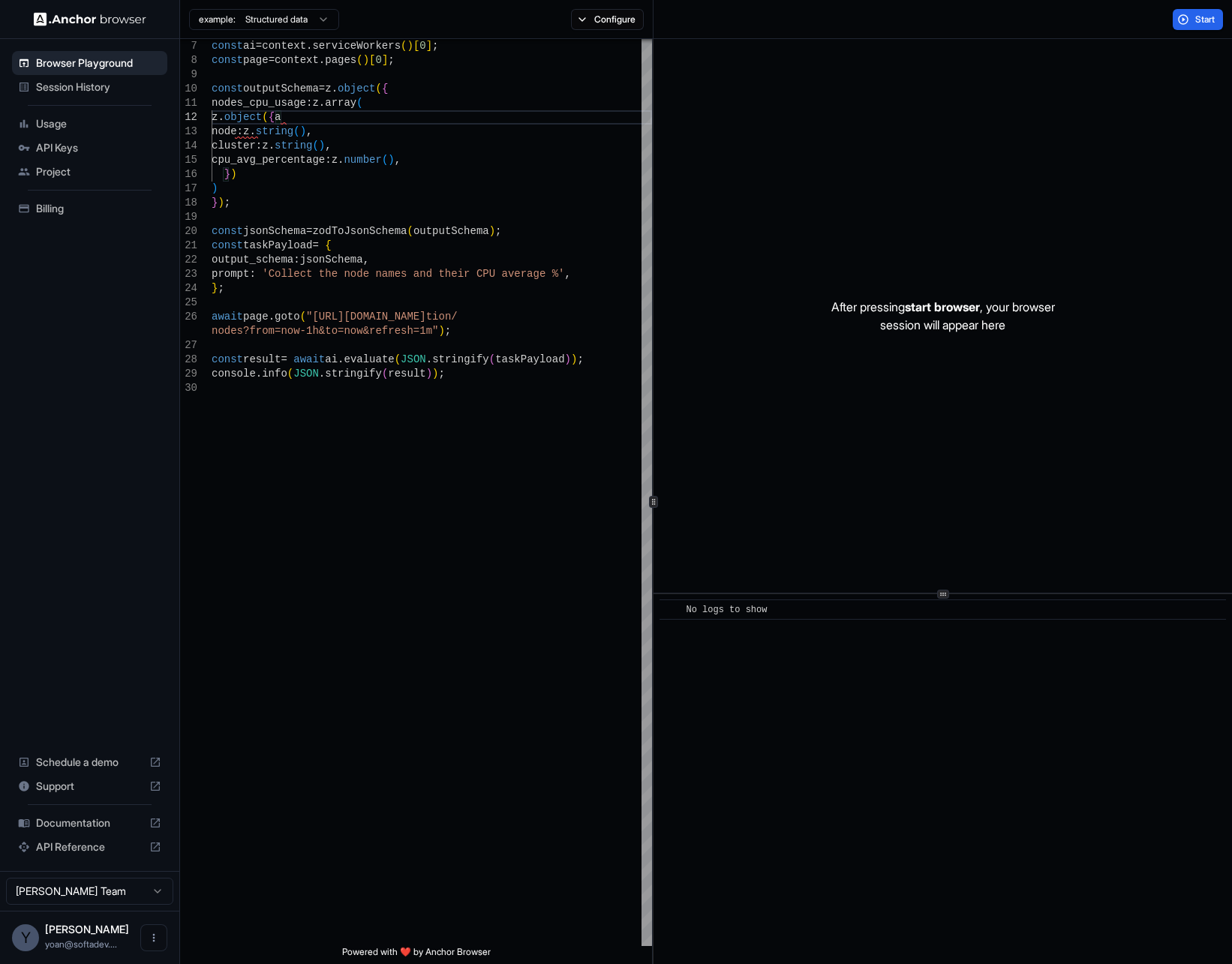
click at [247, 14] on html "Browser Playground Session History Usage API Keys Project Billing Schedule a de…" at bounding box center [616, 482] width 1232 height 964
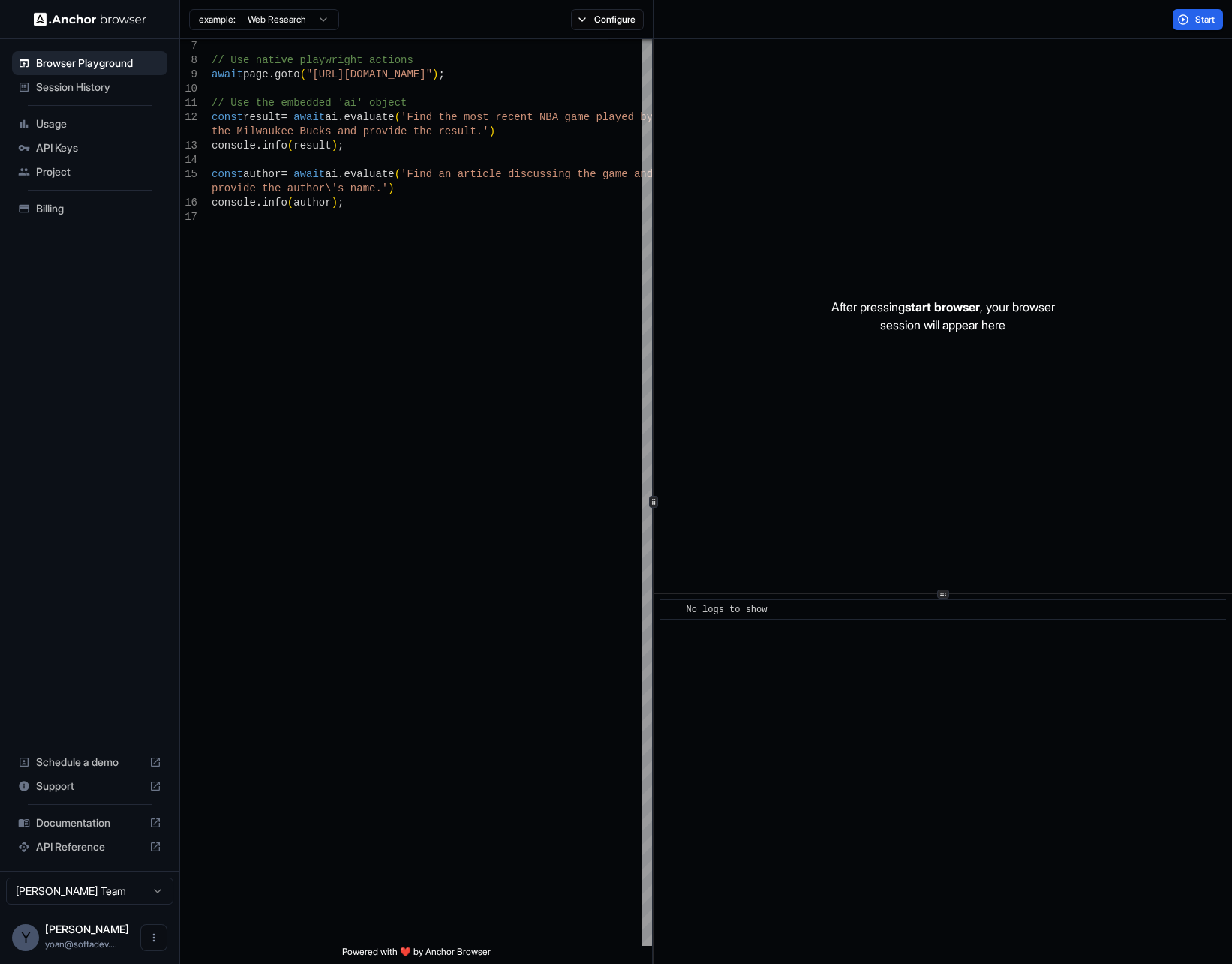
click at [292, 27] on html "Browser Playground Session History Usage API Keys Project Billing Schedule a de…" at bounding box center [616, 482] width 1232 height 964
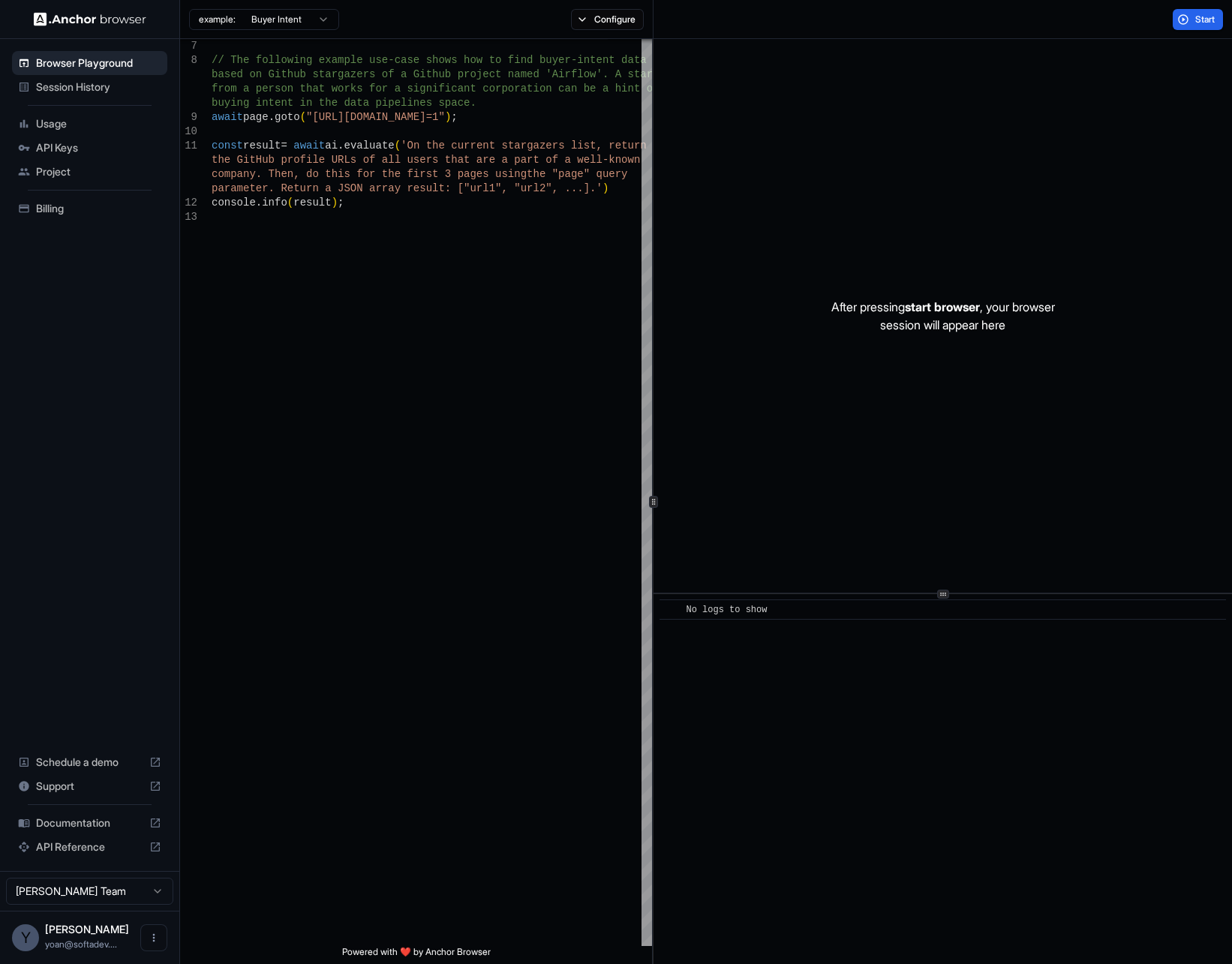
click at [269, 20] on html "Browser Playground Session History Usage API Keys Project Billing Schedule a de…" at bounding box center [616, 482] width 1232 height 964
type textarea "**********"
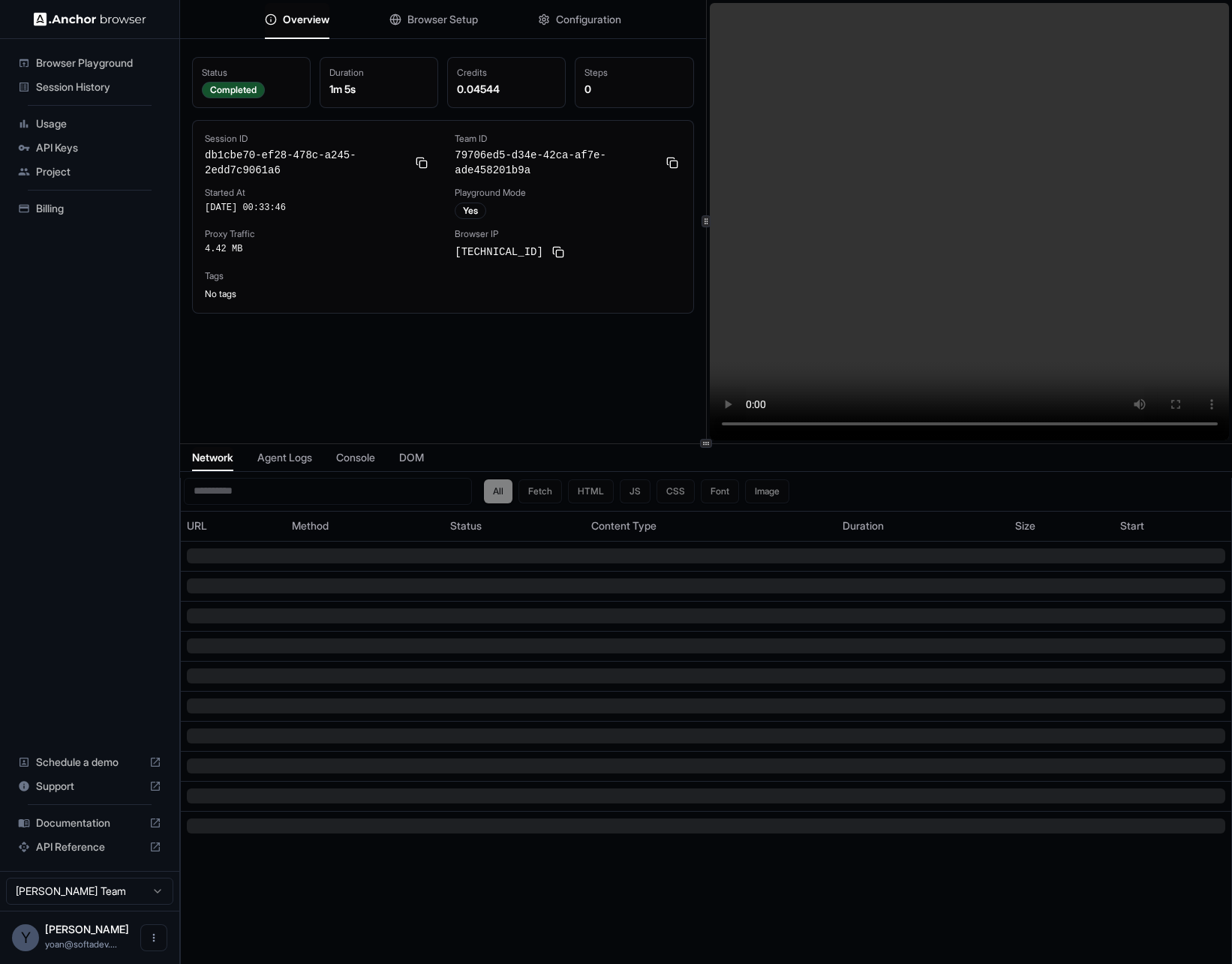
click at [471, 9] on button "Browser Setup" at bounding box center [434, 20] width 89 height 33
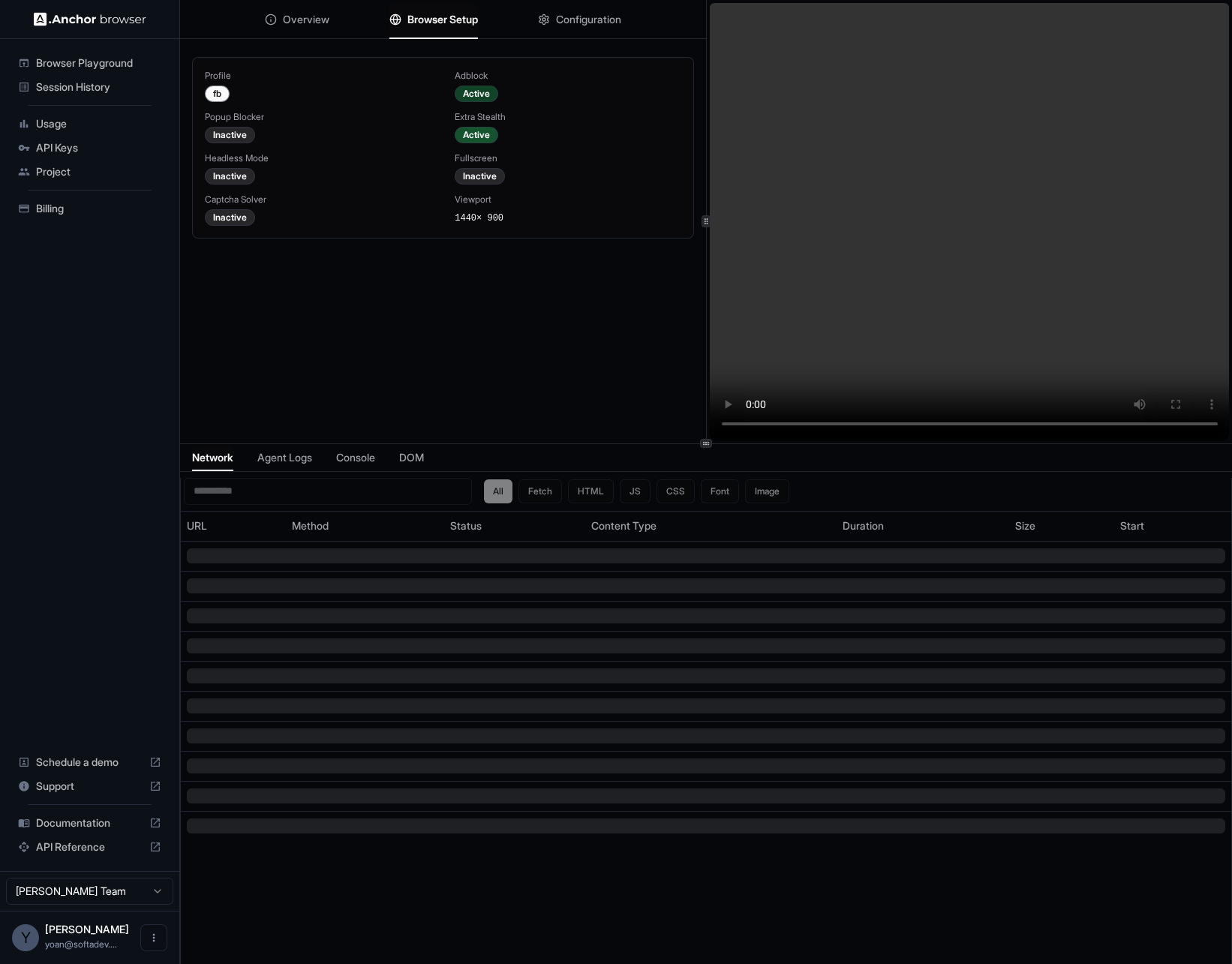
click at [481, 95] on div "Active" at bounding box center [476, 94] width 43 height 17
click at [479, 118] on div "Extra Stealth" at bounding box center [568, 117] width 226 height 12
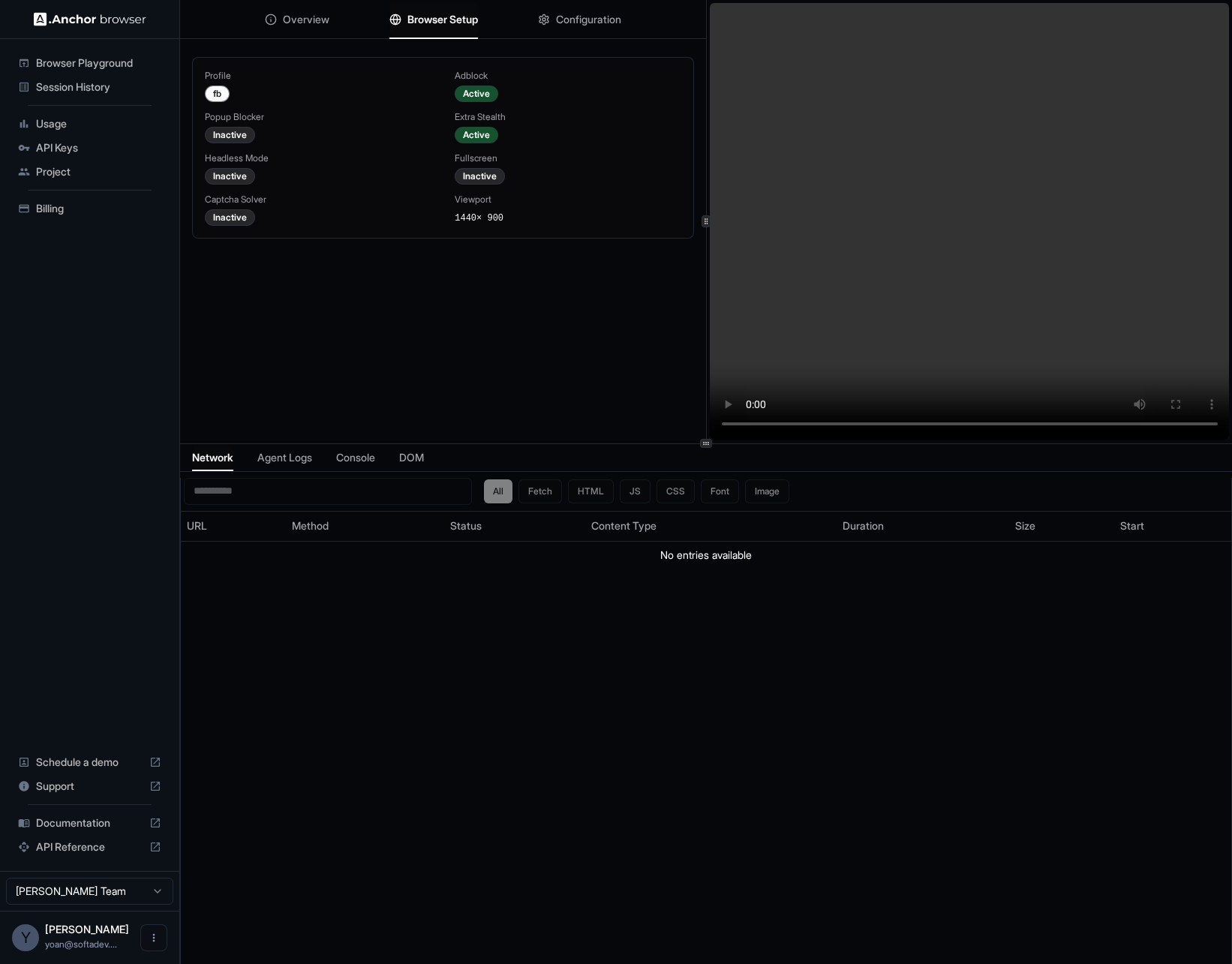
click at [78, 89] on span "Session History" at bounding box center [99, 87] width 125 height 15
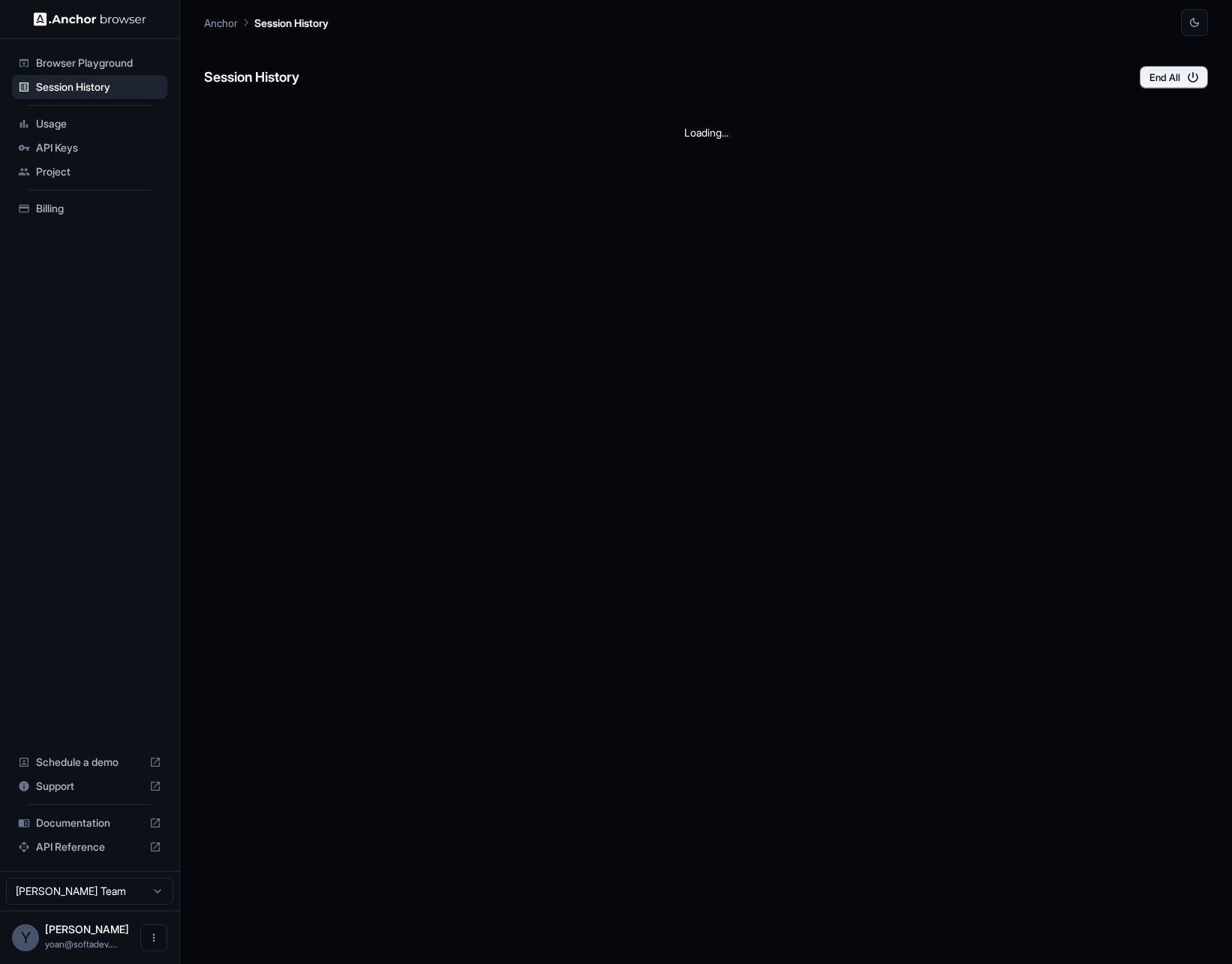
click at [83, 67] on span "Browser Playground" at bounding box center [99, 63] width 125 height 15
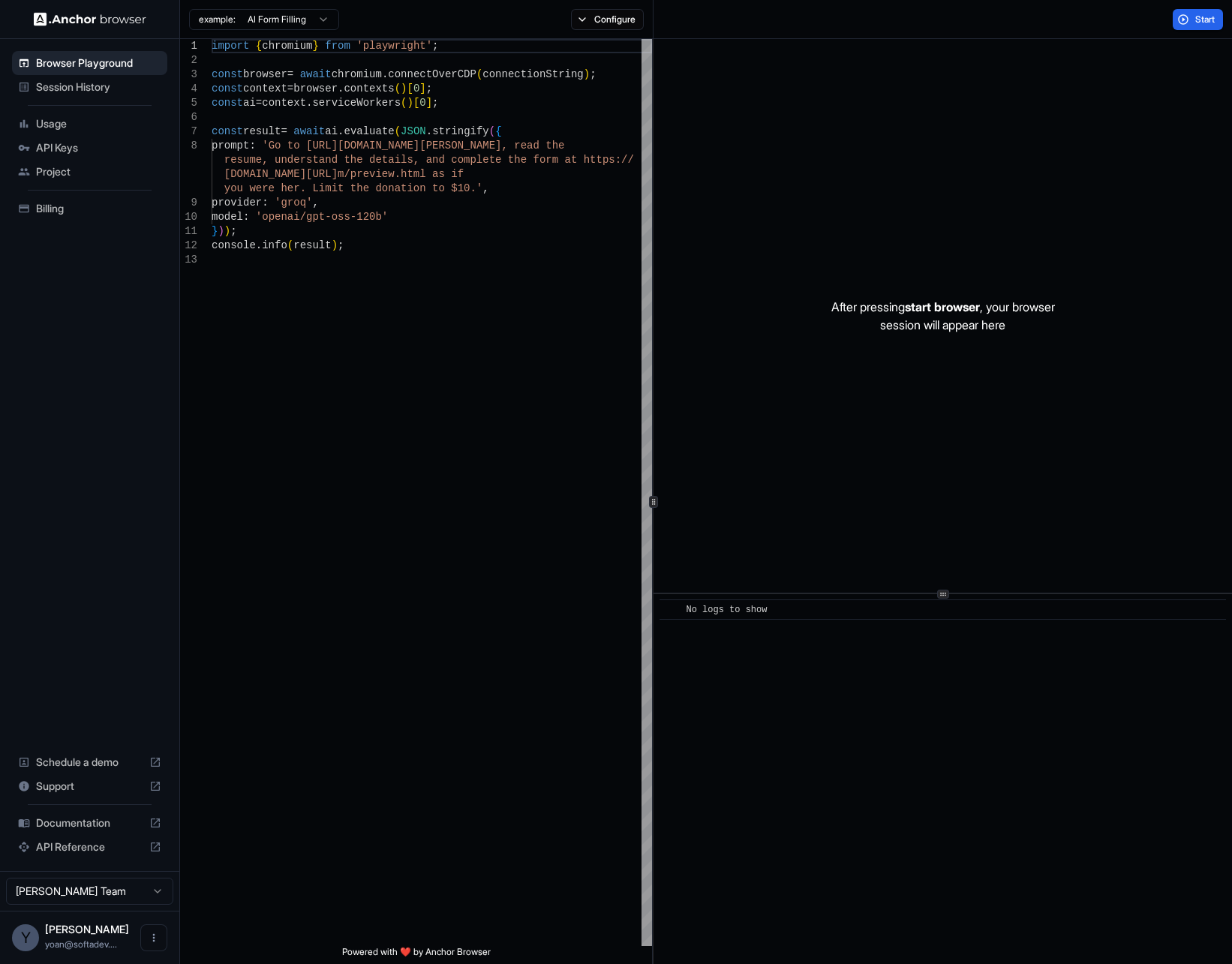
click at [836, 209] on div "After pressing start browser , your browser session will appear here" at bounding box center [942, 315] width 578 height 553
click at [285, 27] on html "Browser Playground Session History Usage API Keys Project Billing Schedule a de…" at bounding box center [616, 482] width 1232 height 964
click at [473, 103] on html "Browser Playground Session History Usage API Keys Project Billing Schedule a de…" at bounding box center [616, 482] width 1232 height 964
click at [268, 11] on html "Browser Playground Session History Usage API Keys Project Billing Schedule a de…" at bounding box center [616, 482] width 1232 height 964
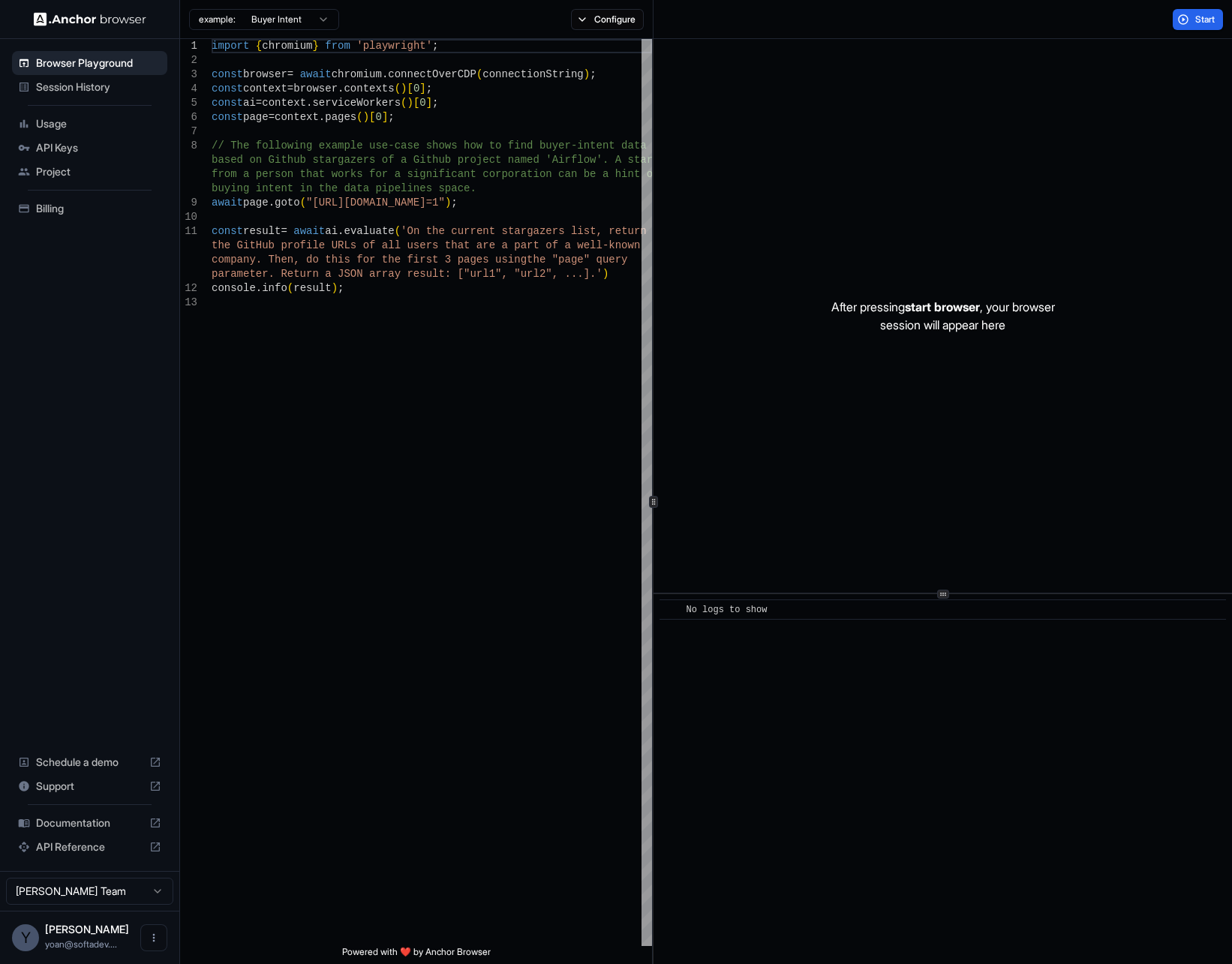
click at [311, 18] on html "Browser Playground Session History Usage API Keys Project Billing Schedule a de…" at bounding box center [616, 482] width 1232 height 964
type textarea "**********"
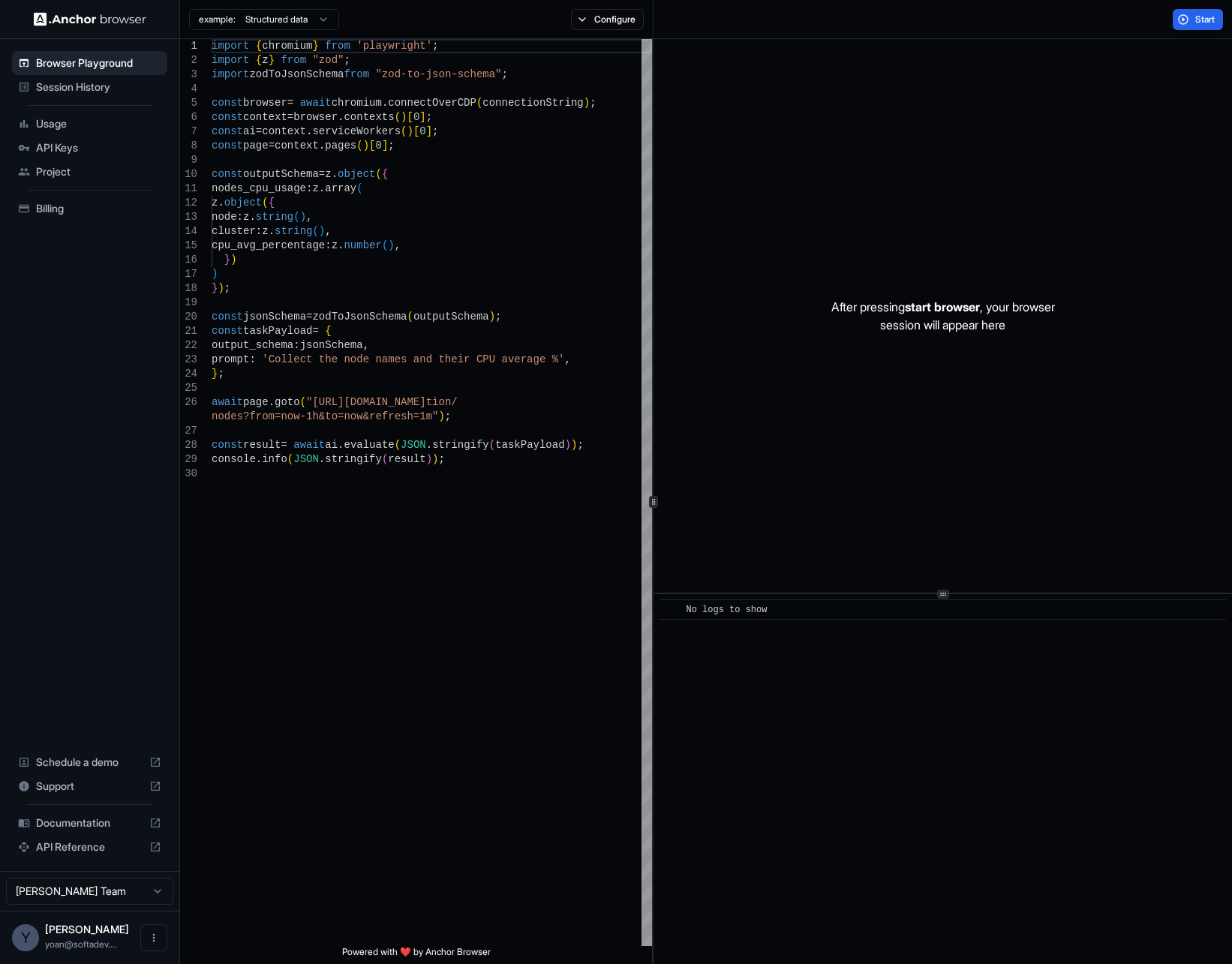
click at [754, 618] on div "​ No logs to show" at bounding box center [942, 609] width 566 height 20
click at [1055, 164] on div "After pressing start browser , your browser session will appear here" at bounding box center [942, 315] width 578 height 553
click at [597, 35] on div "example: Structured data Configure" at bounding box center [417, 19] width 473 height 39
click at [603, 25] on button "Configure" at bounding box center [607, 20] width 73 height 21
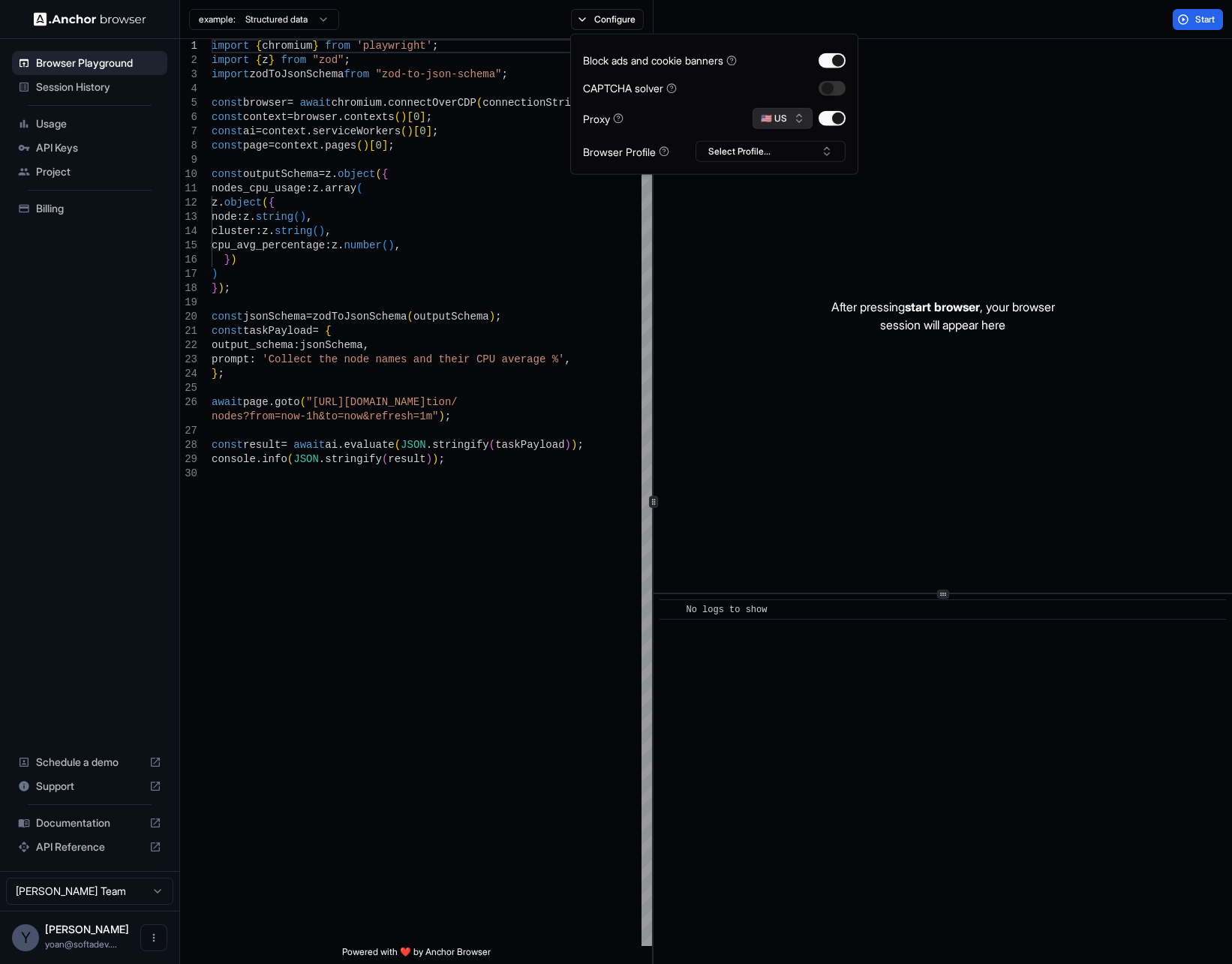
click at [780, 119] on button "🇺🇸 US" at bounding box center [782, 119] width 60 height 21
type input "**"
click at [774, 164] on div "🇧🇬 BG" at bounding box center [782, 171] width 98 height 21
click at [764, 148] on button "Select Profile..." at bounding box center [770, 152] width 150 height 21
click at [740, 206] on div "fb" at bounding box center [770, 206] width 143 height 21
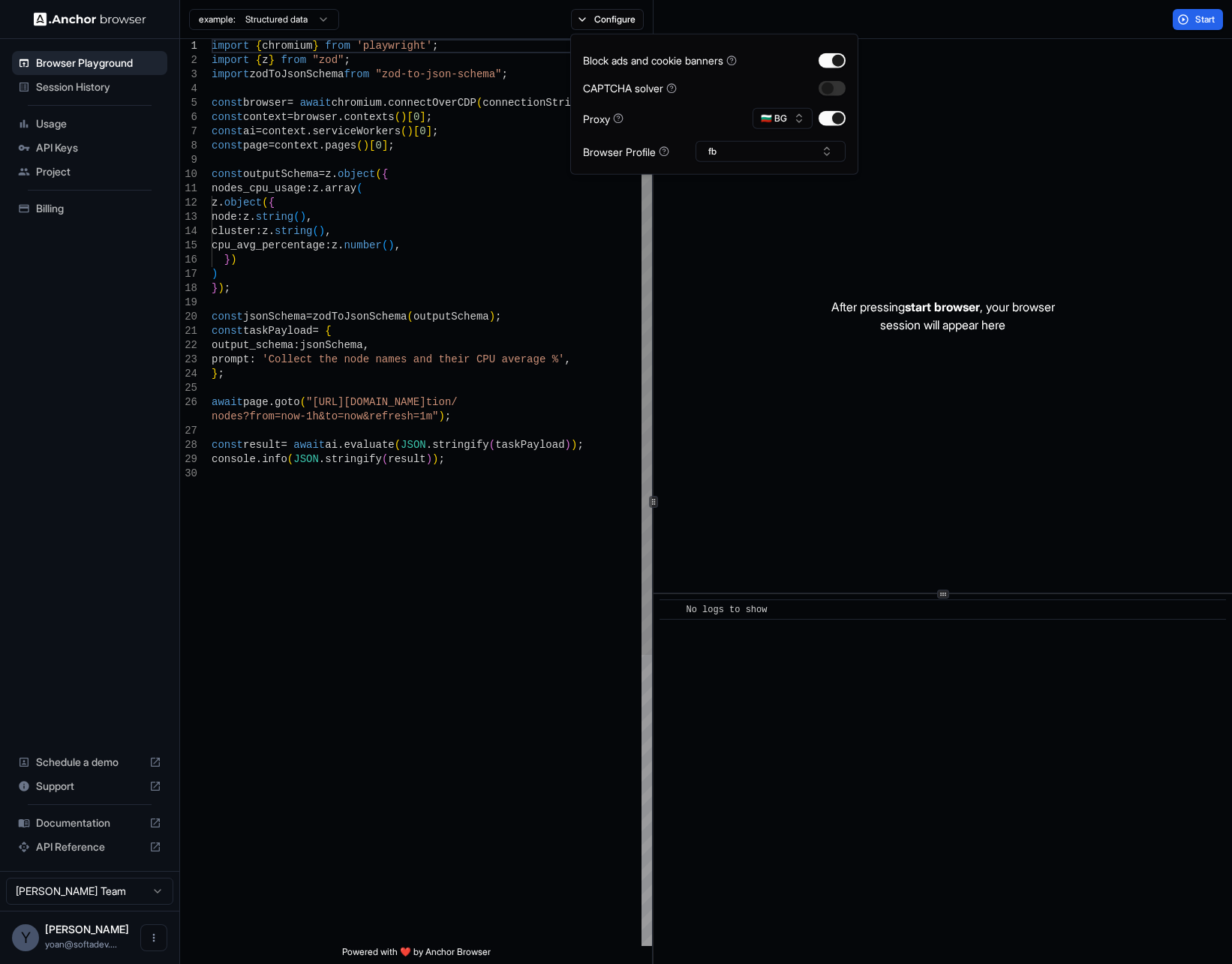
click at [463, 282] on div "import { chromium } from 'playwright' ; import { z } from "zod" ; import zodToJ…" at bounding box center [431, 706] width 440 height 1335
click at [265, 357] on div "import { chromium } from 'playwright' ; import { z } from "zod" ; import zodToJ…" at bounding box center [431, 706] width 440 height 1335
click at [269, 356] on div "import { chromium } from 'playwright' ; import { z } from "zod" ; import zodToJ…" at bounding box center [431, 706] width 440 height 1335
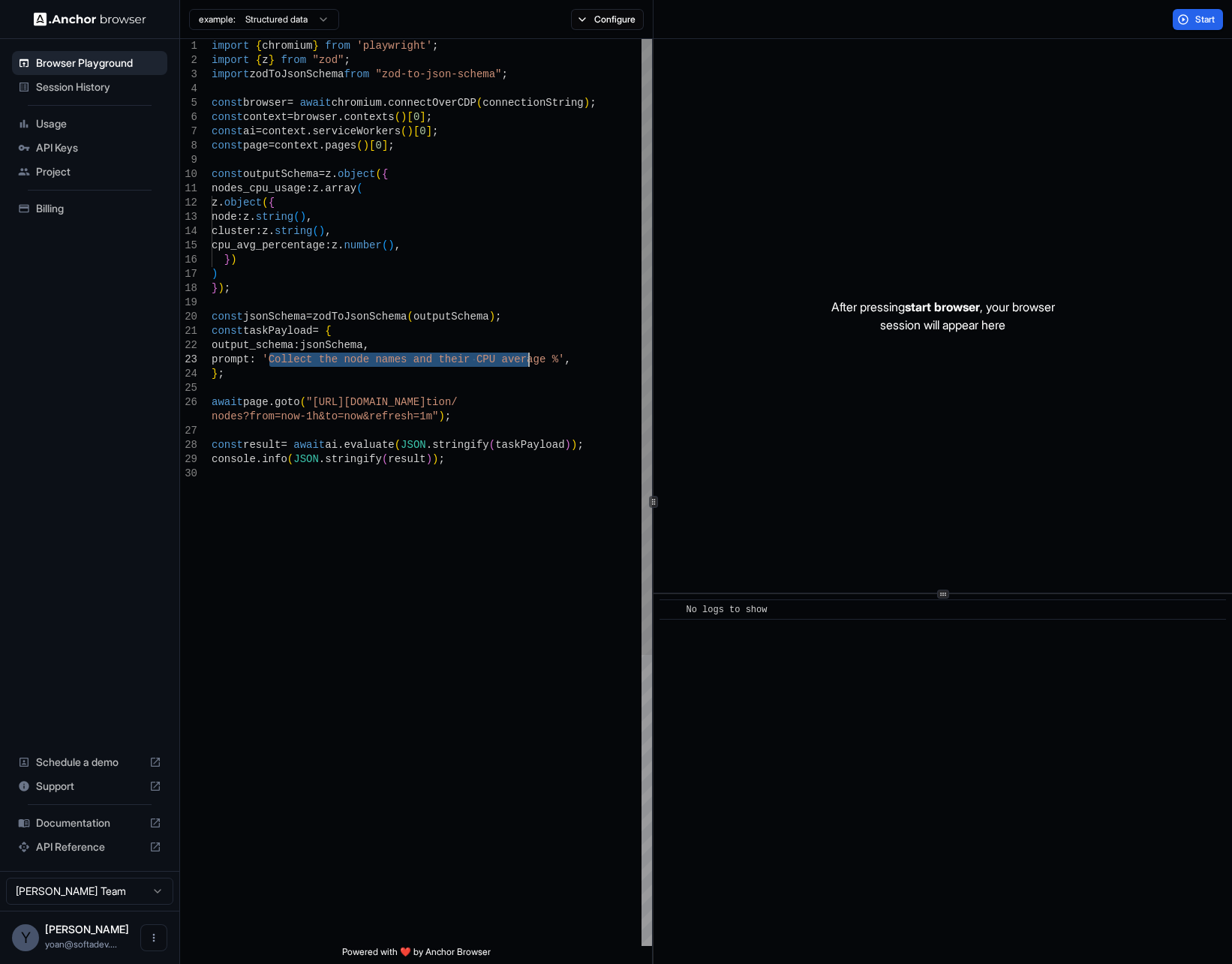
click at [528, 363] on div "import { chromium } from 'playwright' ; import { z } from "zod" ; import zodToJ…" at bounding box center [431, 706] width 440 height 1335
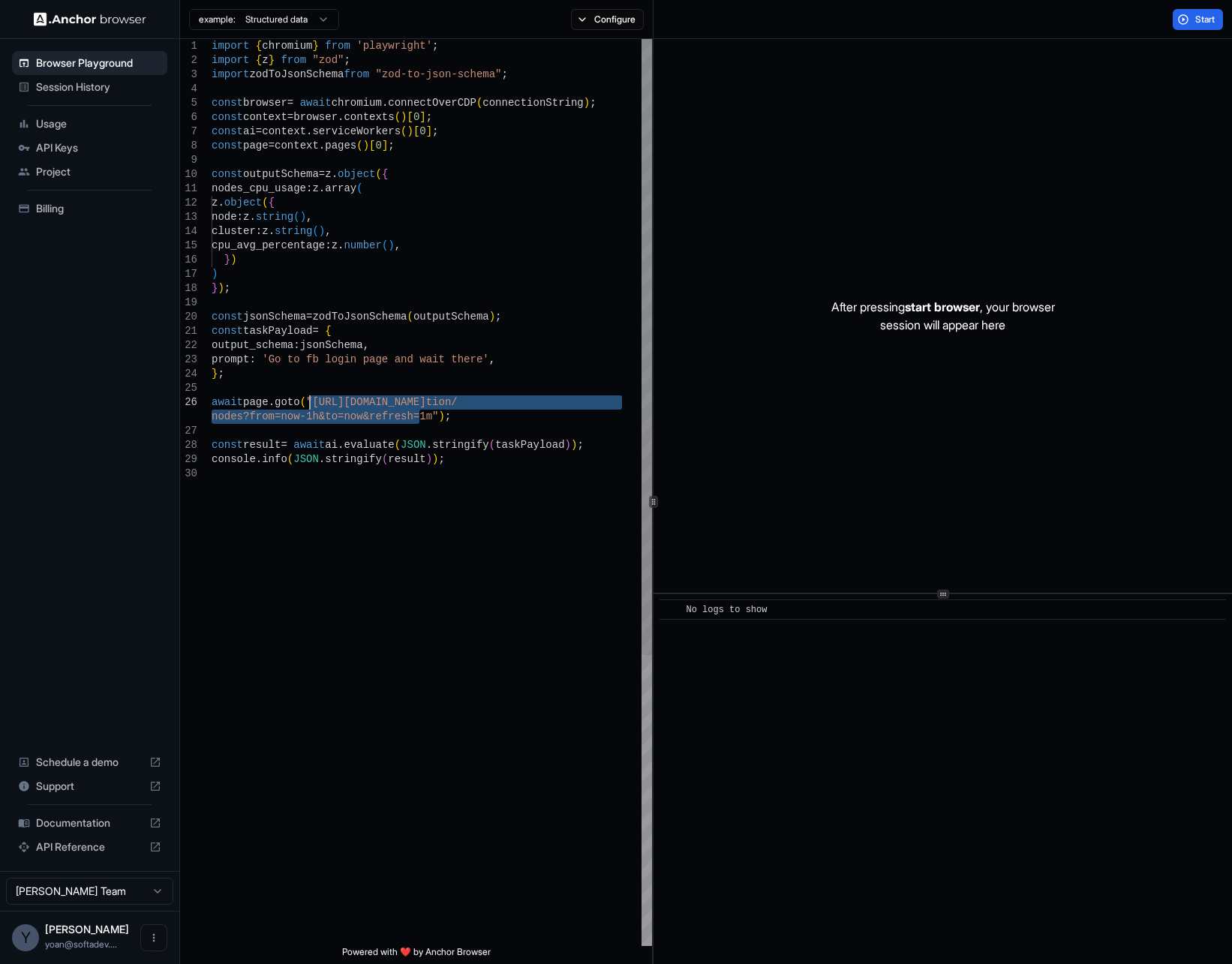
drag, startPoint x: 371, startPoint y: 413, endPoint x: 310, endPoint y: 405, distance: 61.5
click at [310, 405] on div "import { chromium } from 'playwright' ; import { z } from "zod" ; import zodToJ…" at bounding box center [431, 706] width 440 height 1335
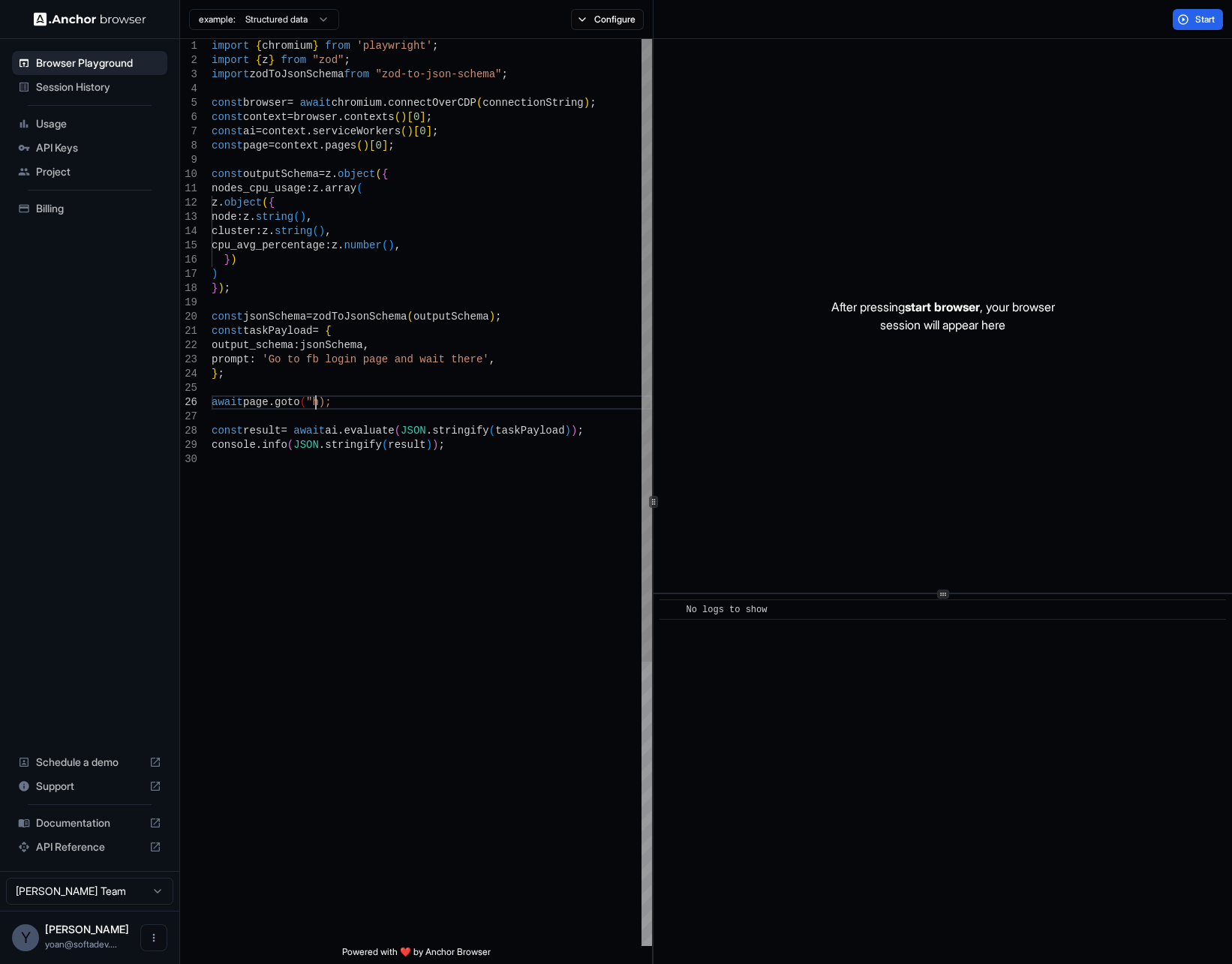
scroll to position [72, 0]
click at [1173, 24] on button "Start" at bounding box center [1198, 20] width 50 height 21
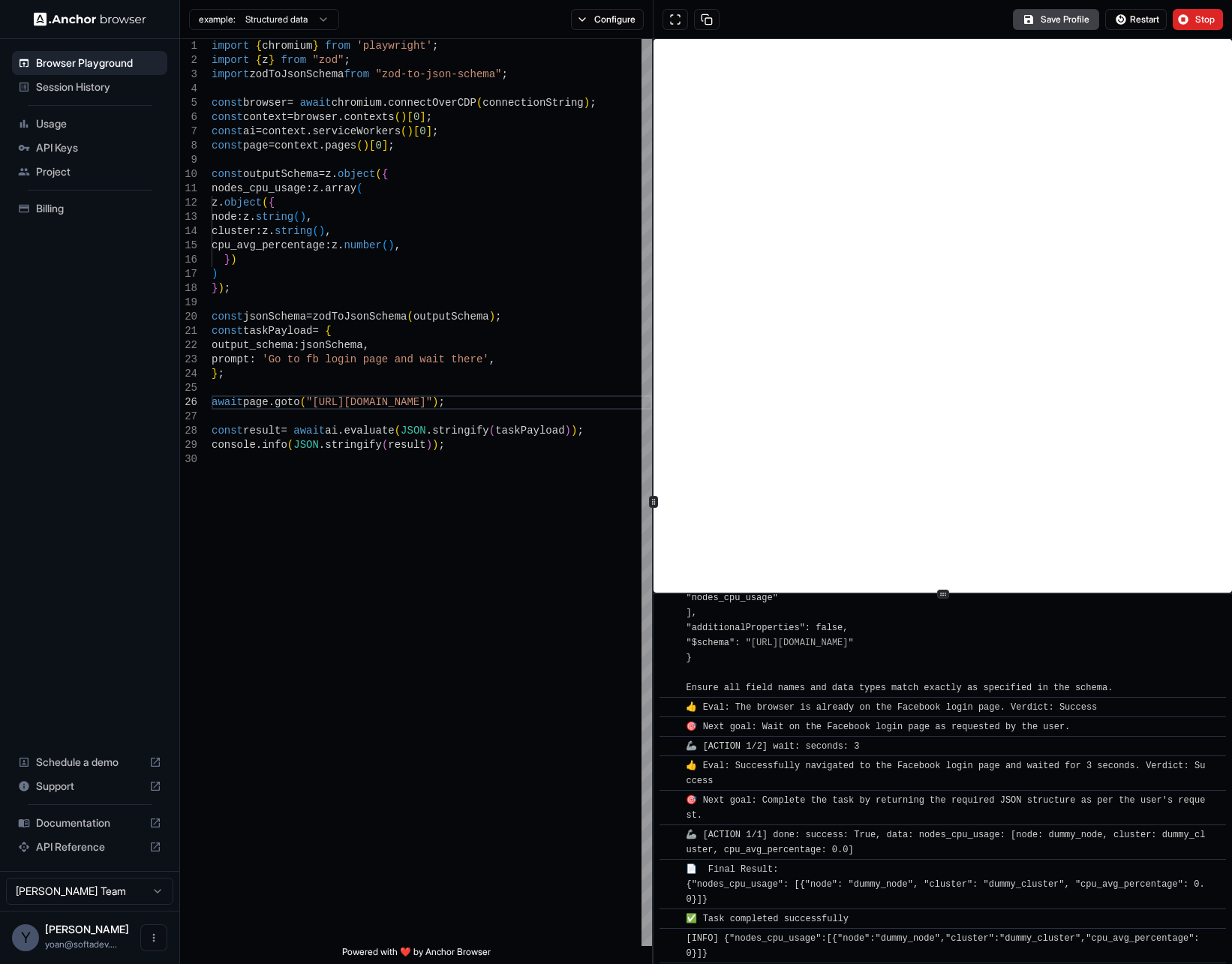
scroll to position [515, 0]
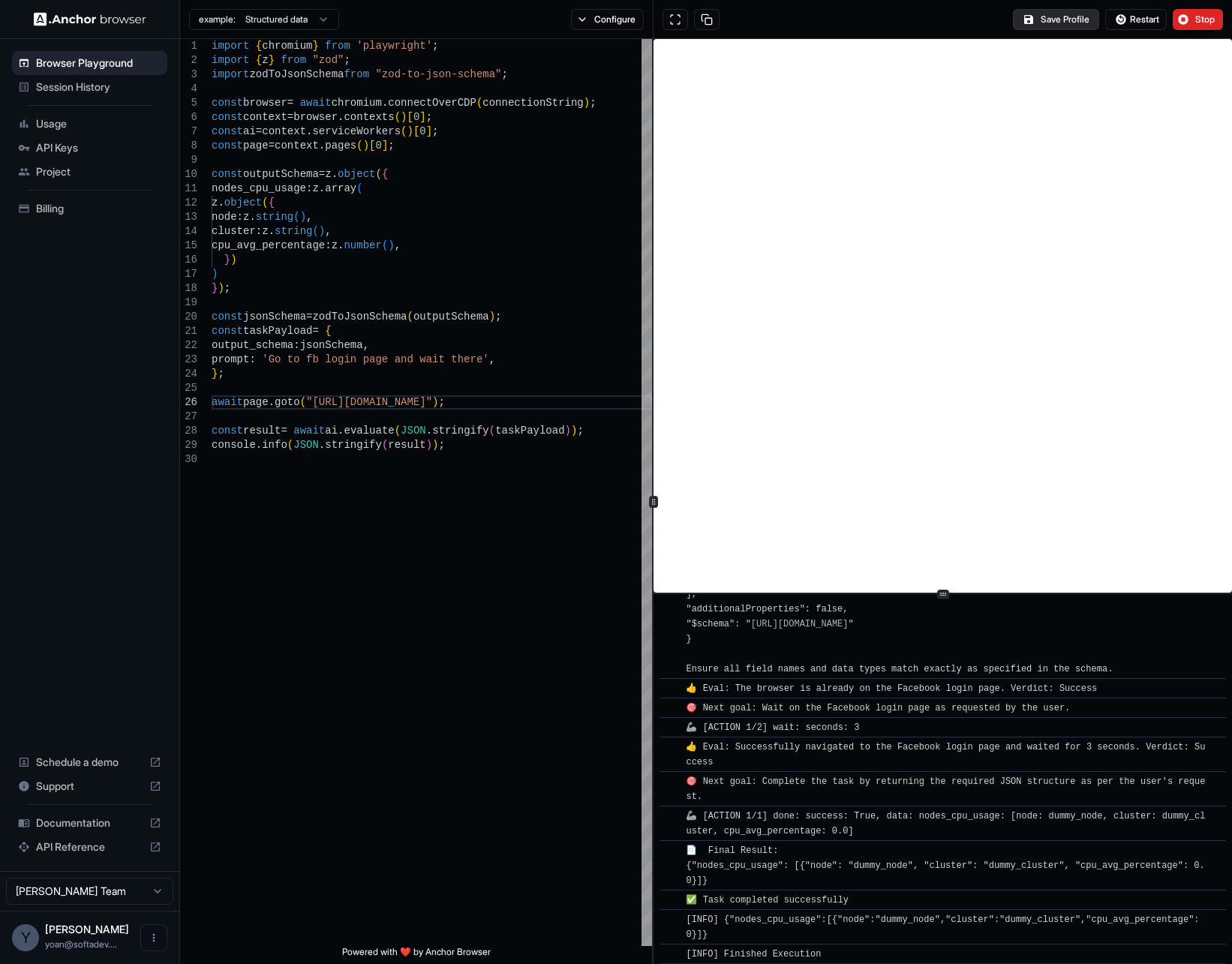
click at [1071, 17] on button "Save Profile" at bounding box center [1056, 20] width 86 height 21
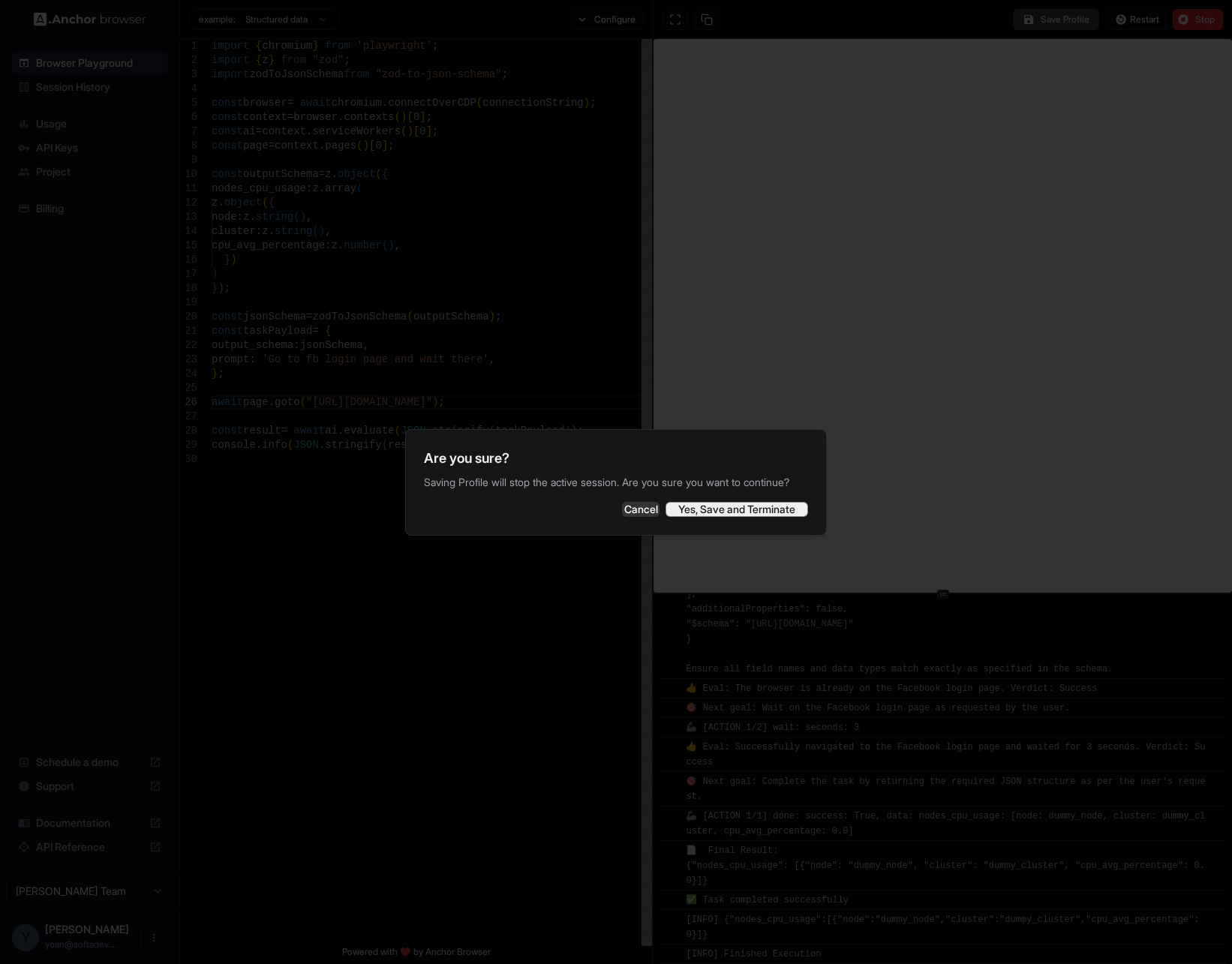
click at [691, 517] on button "Yes, Save and Terminate" at bounding box center [737, 509] width 143 height 15
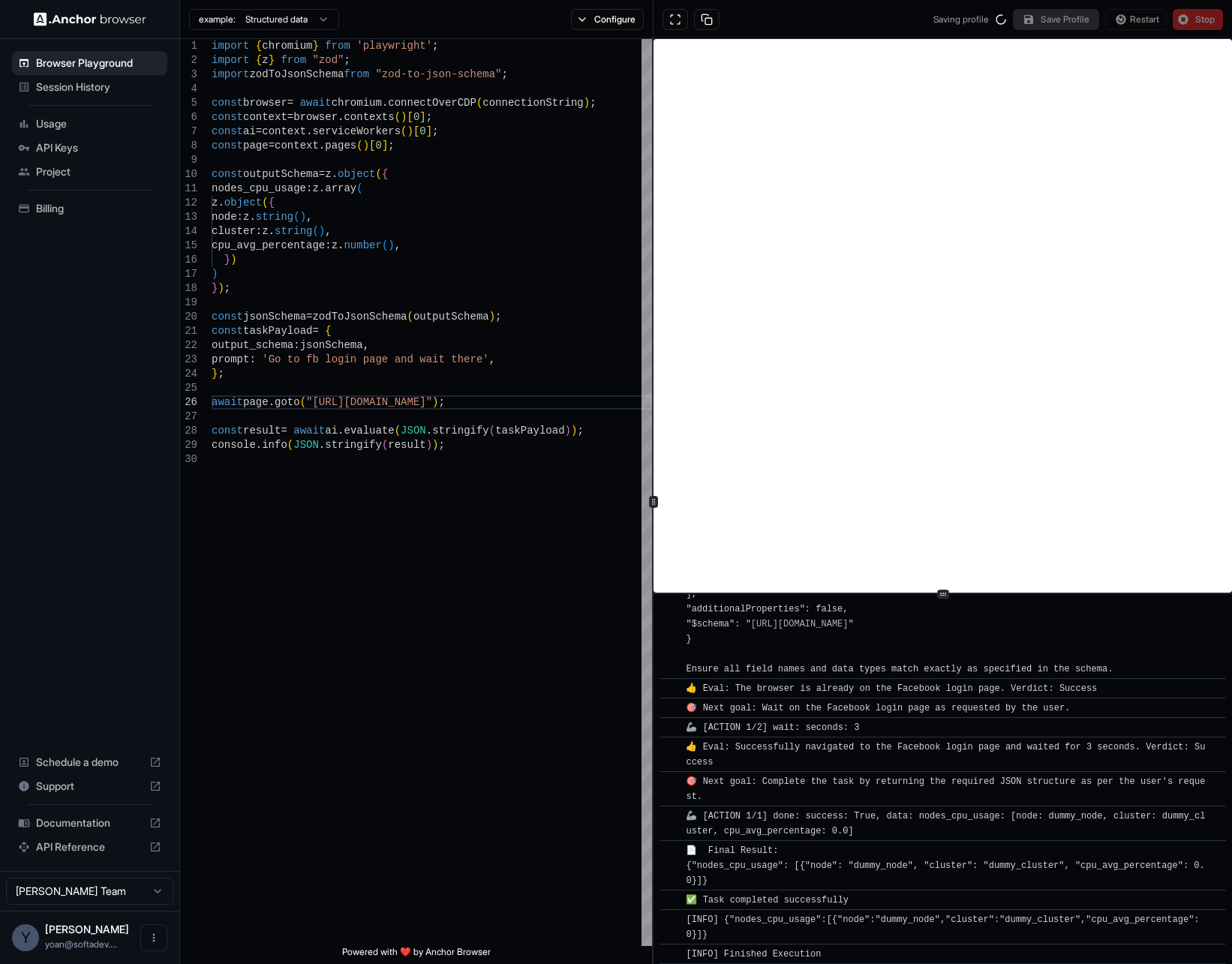
scroll to position [0, 0]
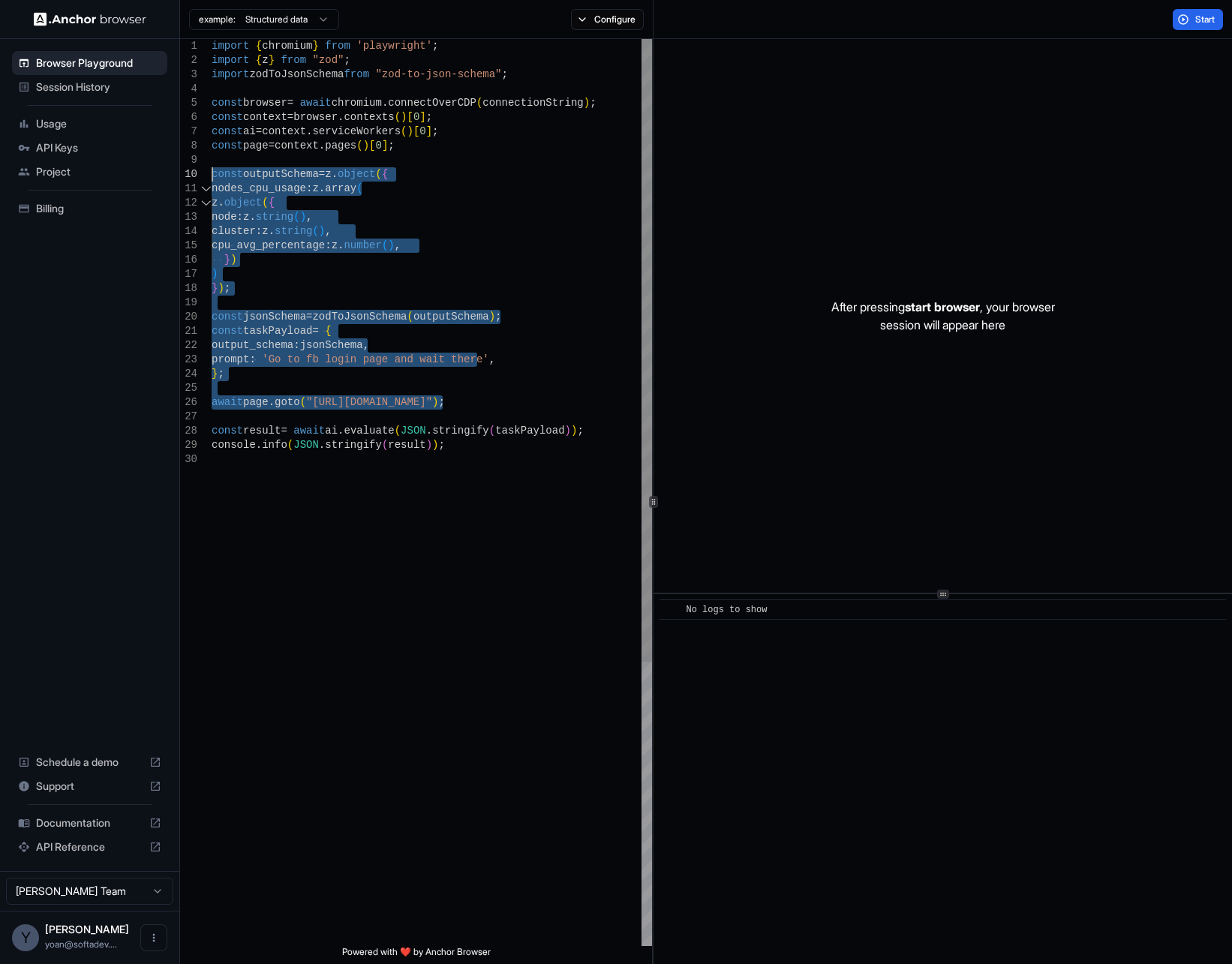
drag, startPoint x: 317, startPoint y: 358, endPoint x: 186, endPoint y: 169, distance: 230.0
click at [212, 169] on div "import { chromium } from 'playwright' ; import { z } from "zod" ; import zodToJ…" at bounding box center [431, 699] width 440 height 1320
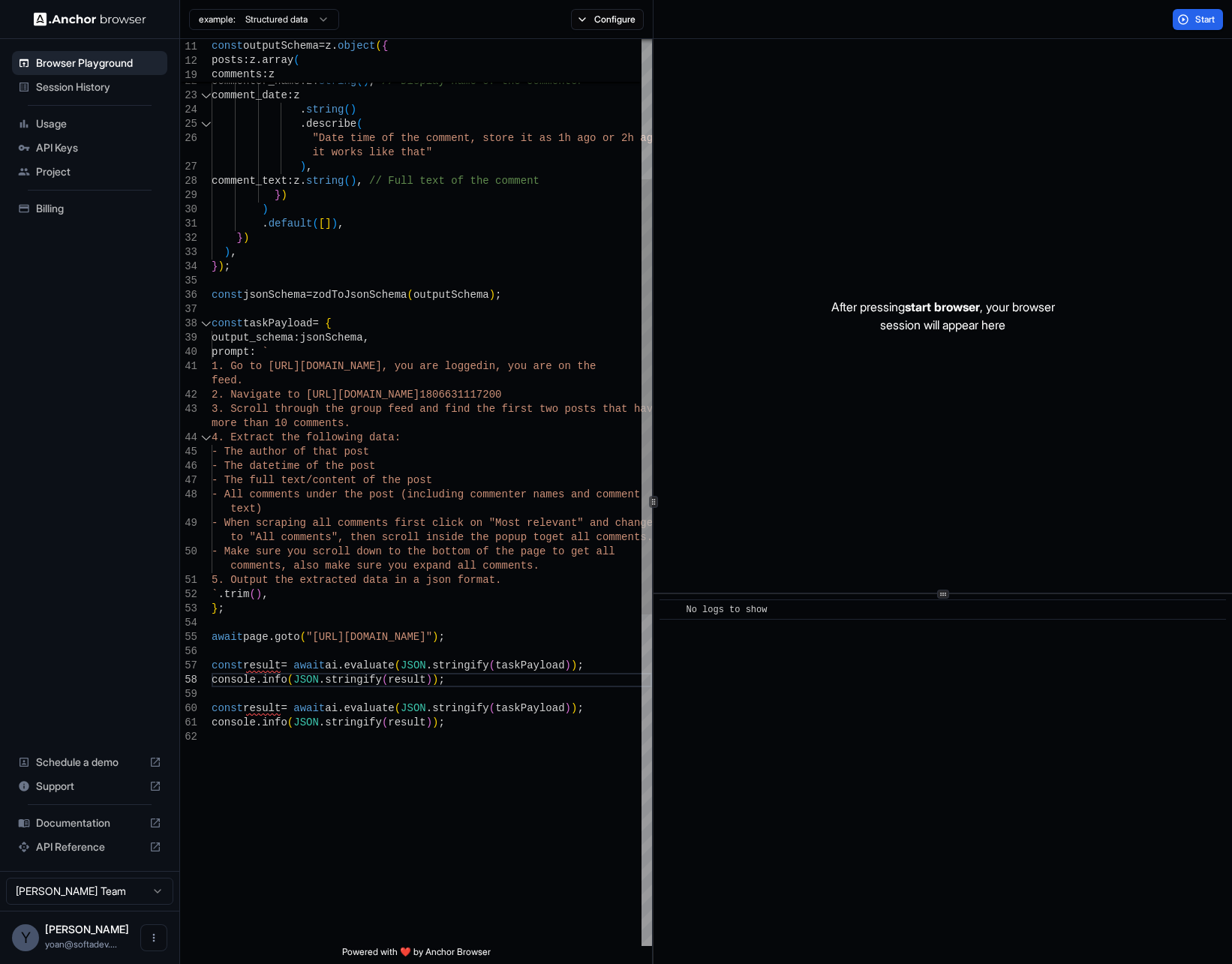
click at [429, 710] on div "comments : z . array ( z . object ( { commenter_name : z . string ( ) , // Disp…" at bounding box center [431, 691] width 440 height 1890
click at [1203, 14] on span "Start" at bounding box center [1206, 20] width 21 height 12
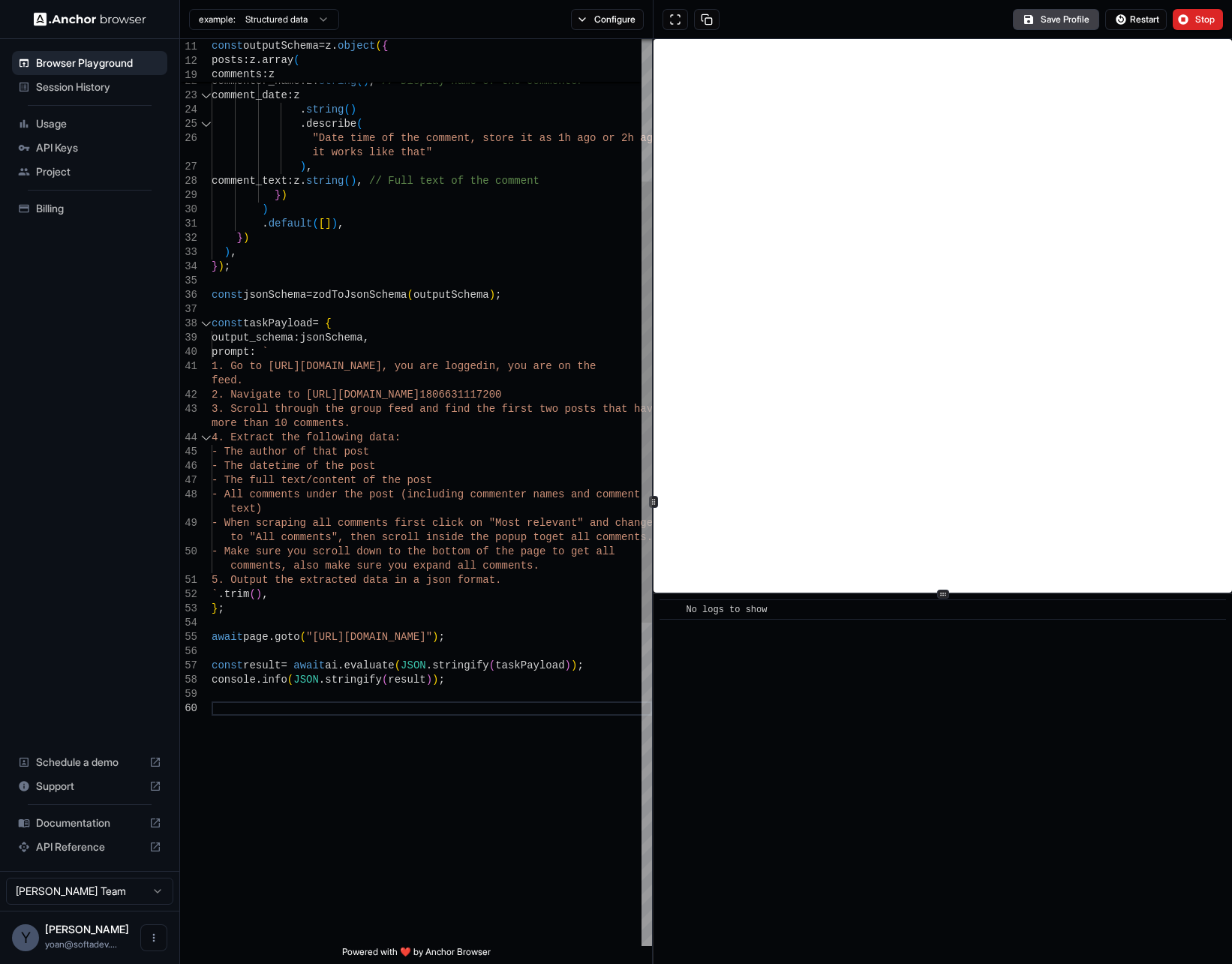
click at [454, 151] on div "comments : z . array ( z . object ( { commenter_name : z . string ( ) , // Disp…" at bounding box center [431, 677] width 440 height 1861
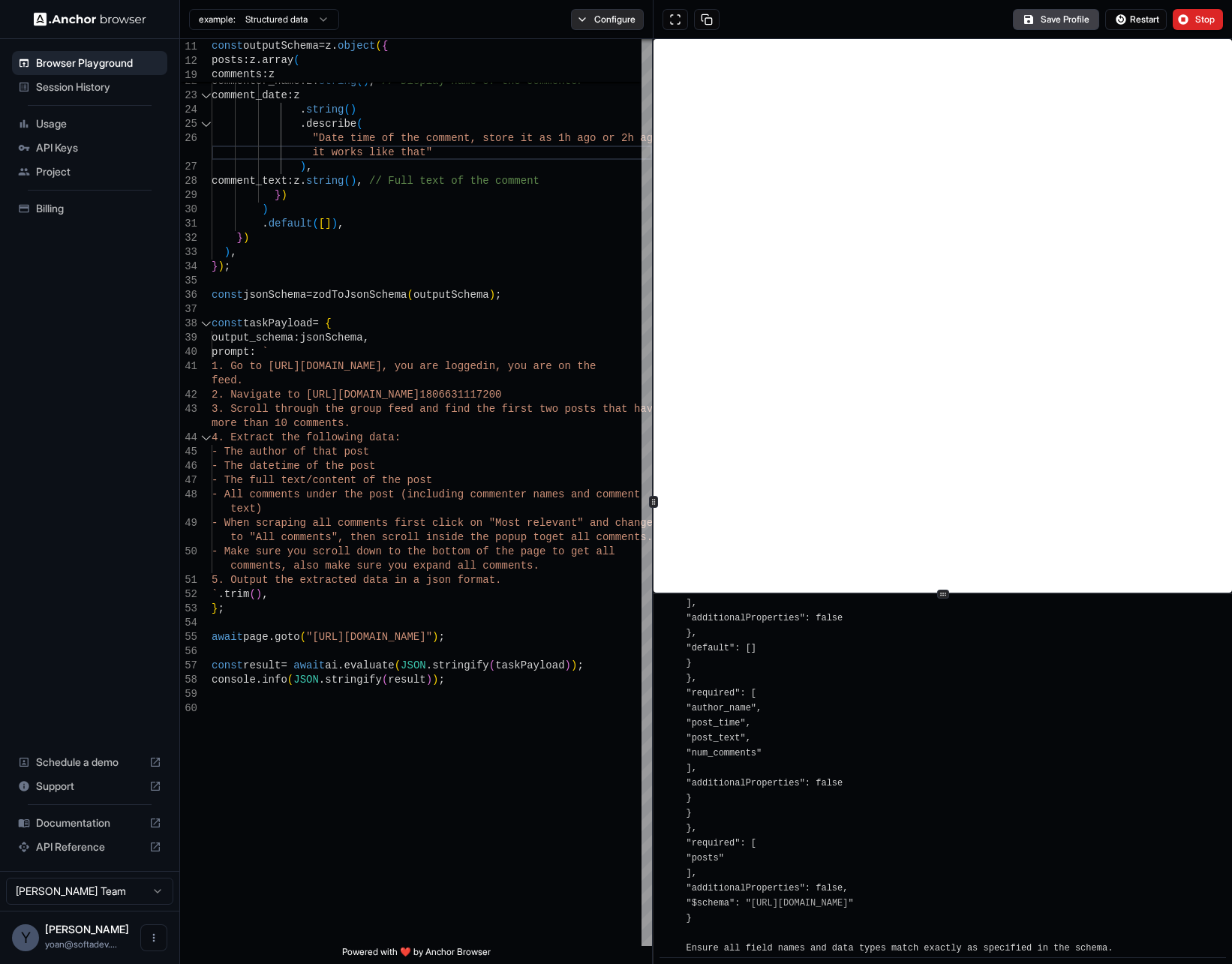
scroll to position [1083, 0]
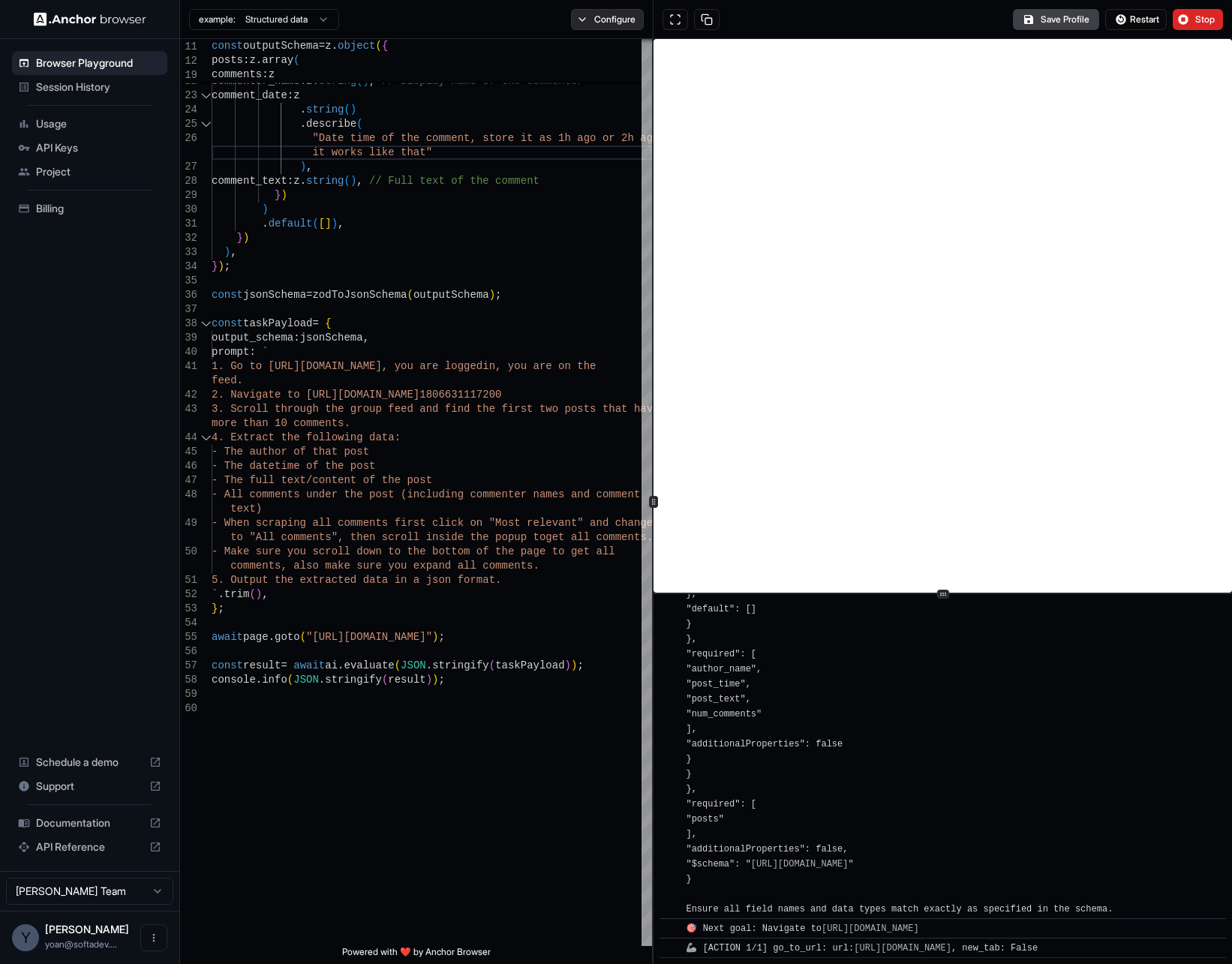
click at [587, 14] on button "Configure" at bounding box center [607, 20] width 73 height 21
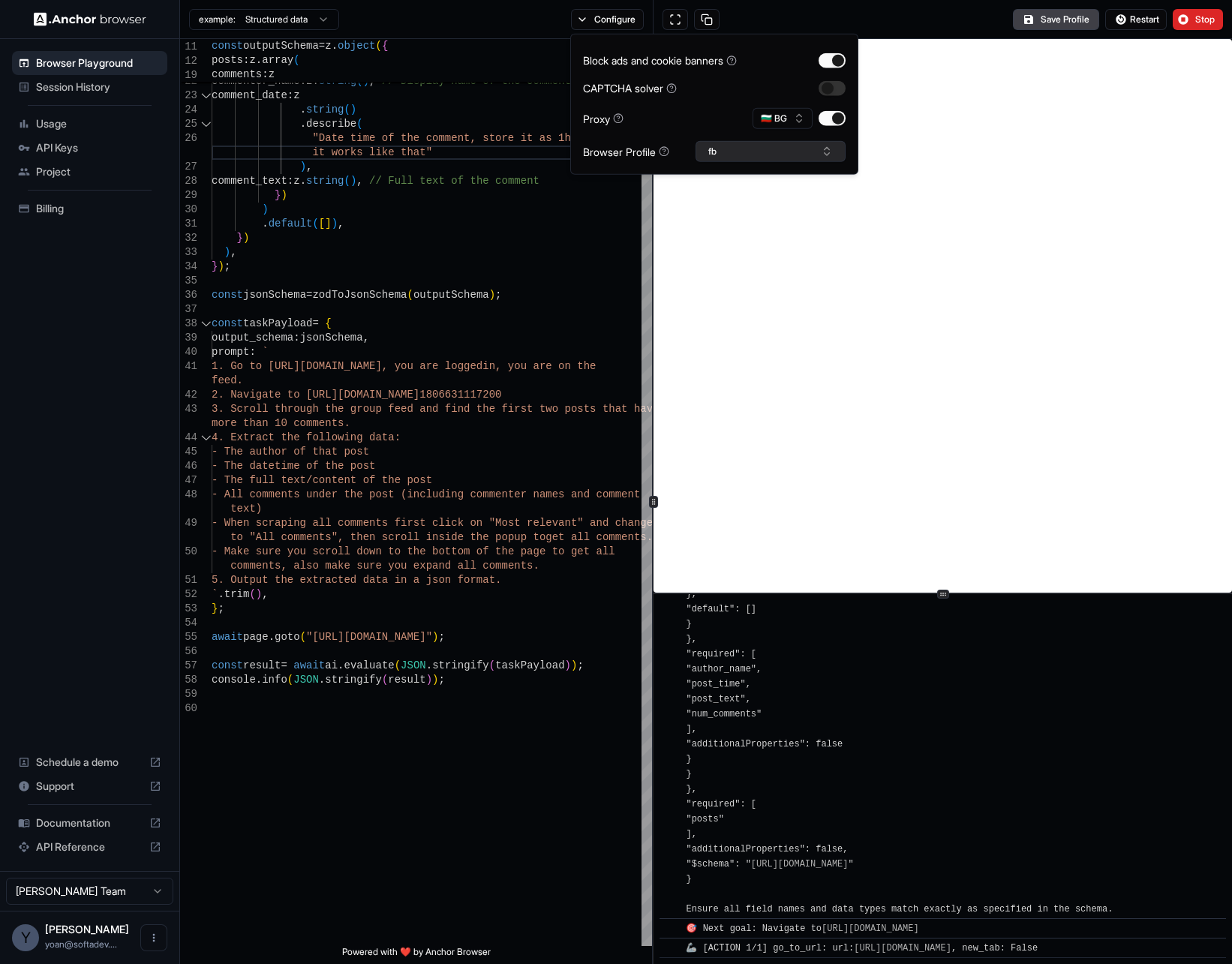
click at [770, 149] on button "fb" at bounding box center [770, 152] width 150 height 21
drag, startPoint x: 964, startPoint y: 19, endPoint x: 944, endPoint y: 22, distance: 20.2
click at [964, 19] on div "Save Profile Restart Stop" at bounding box center [942, 19] width 578 height 39
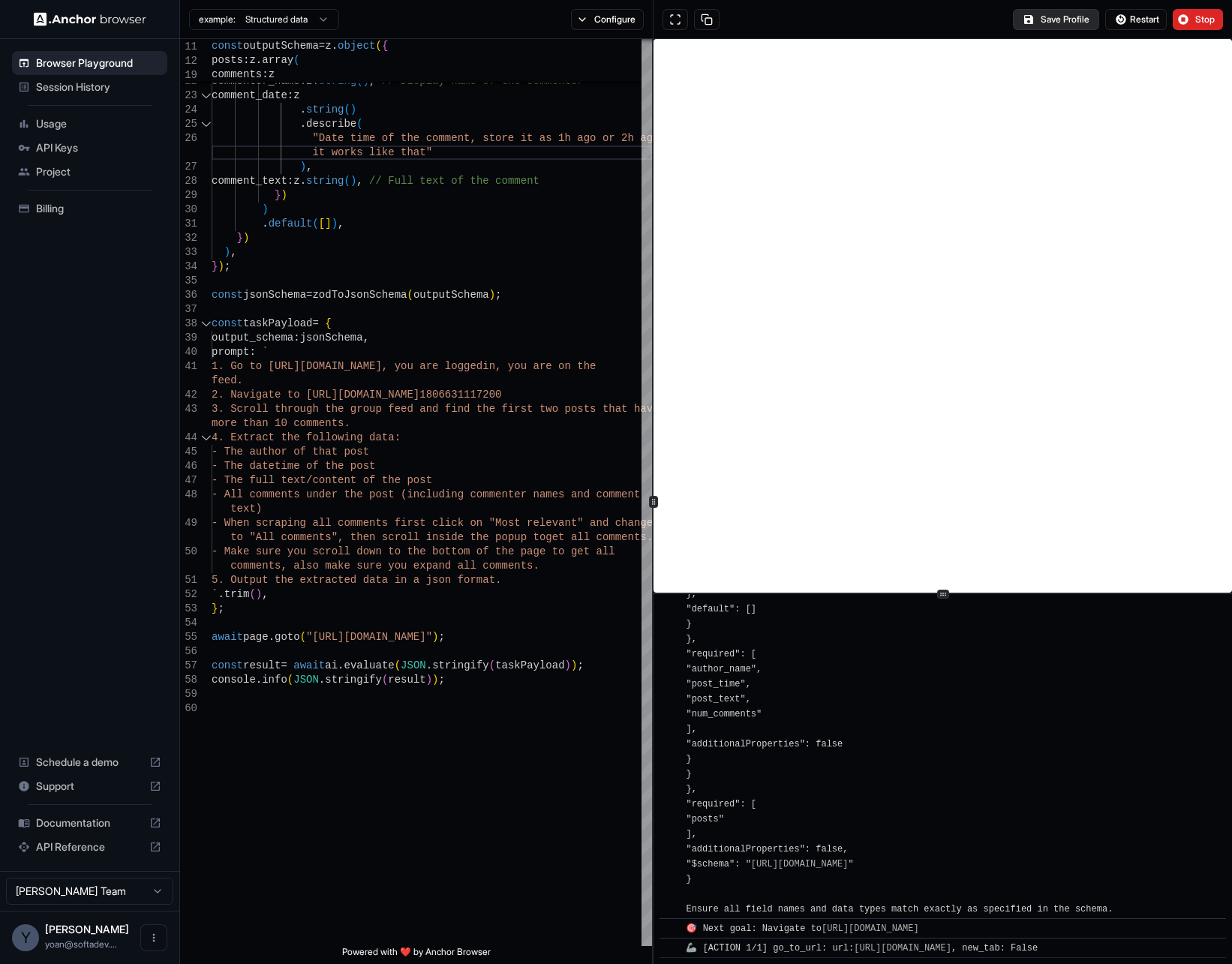
click at [1041, 10] on button "Save Profile" at bounding box center [1056, 20] width 86 height 21
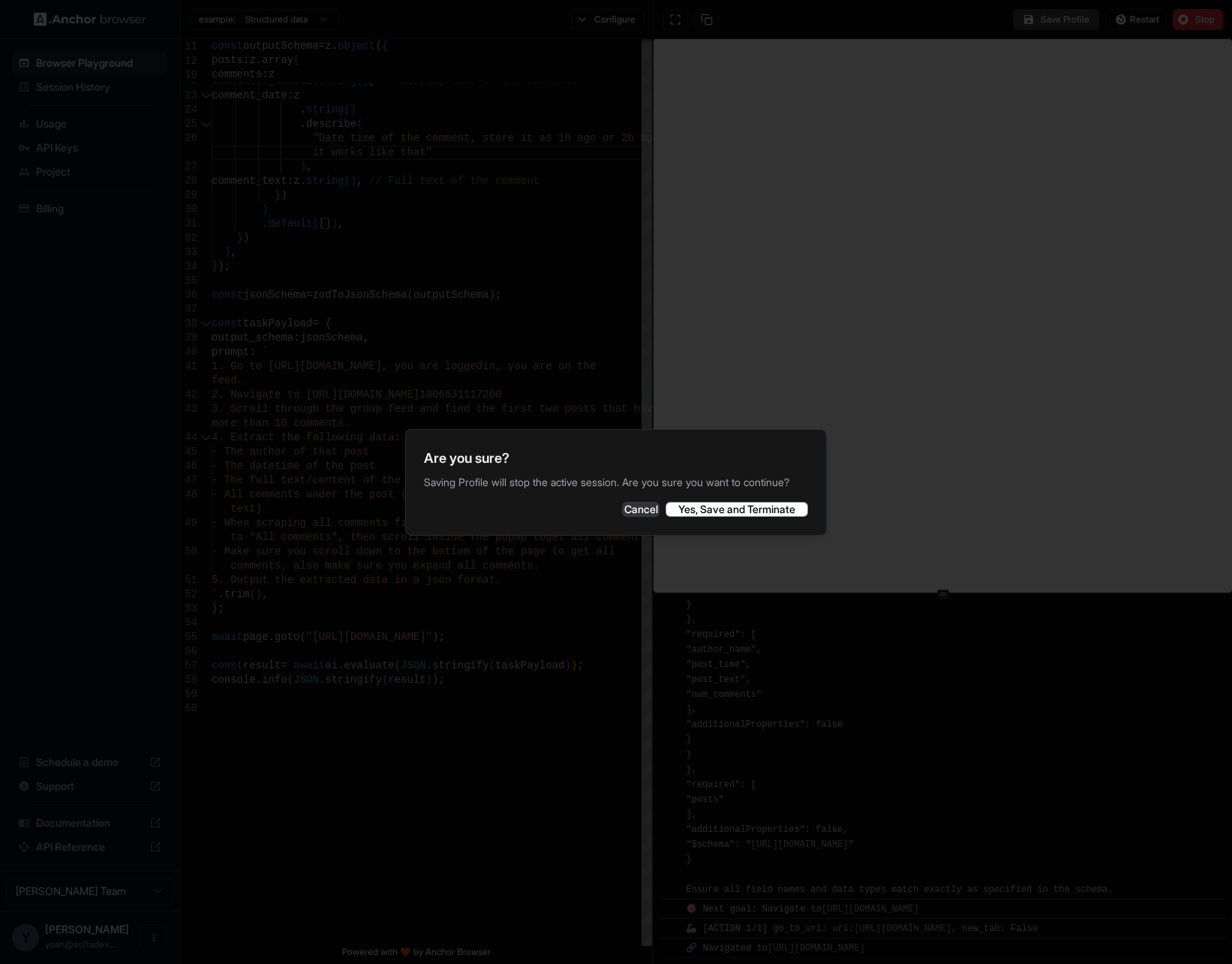
scroll to position [1103, 0]
click at [630, 511] on button "Cancel" at bounding box center [640, 509] width 37 height 15
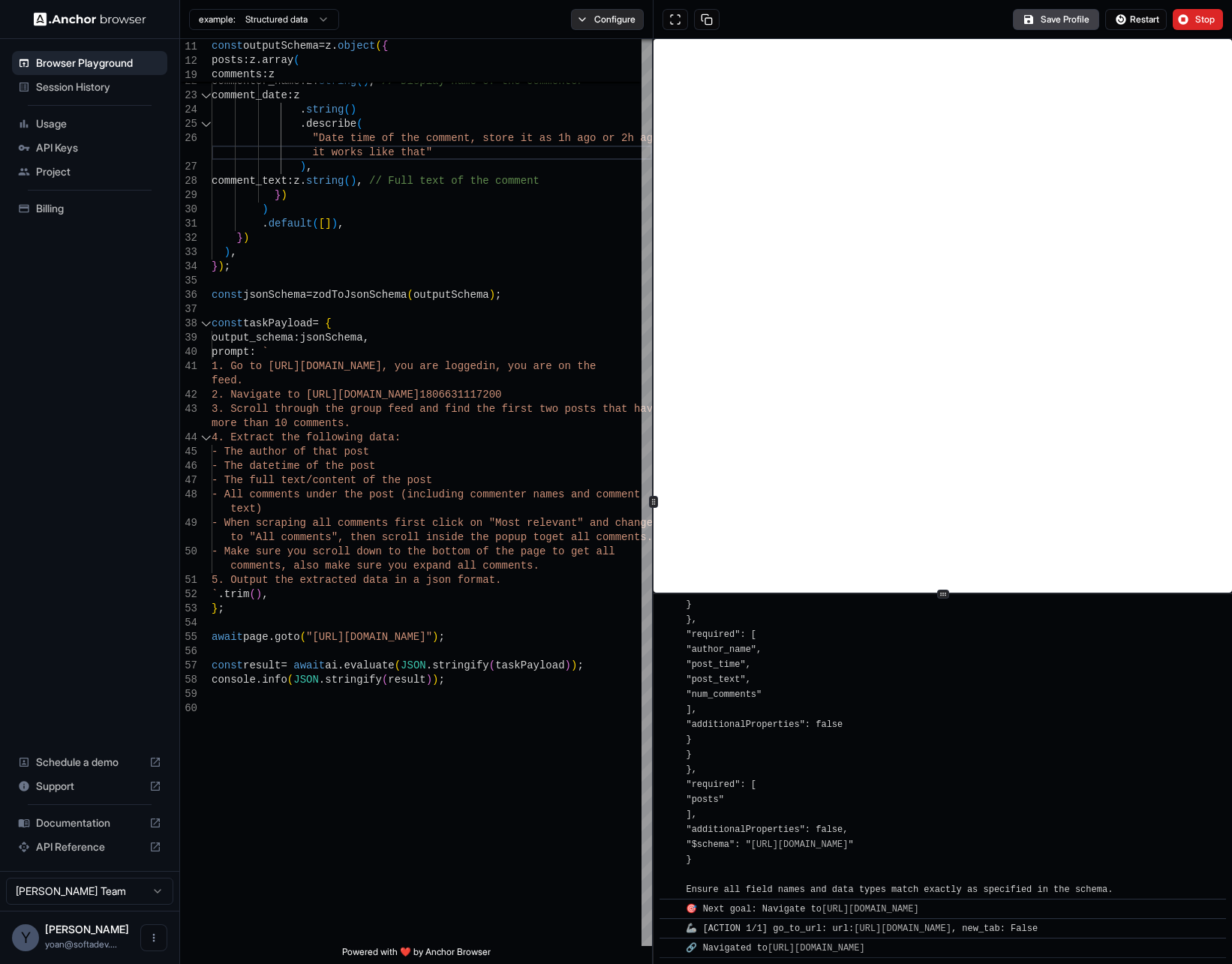
click at [593, 14] on button "Configure" at bounding box center [607, 20] width 73 height 21
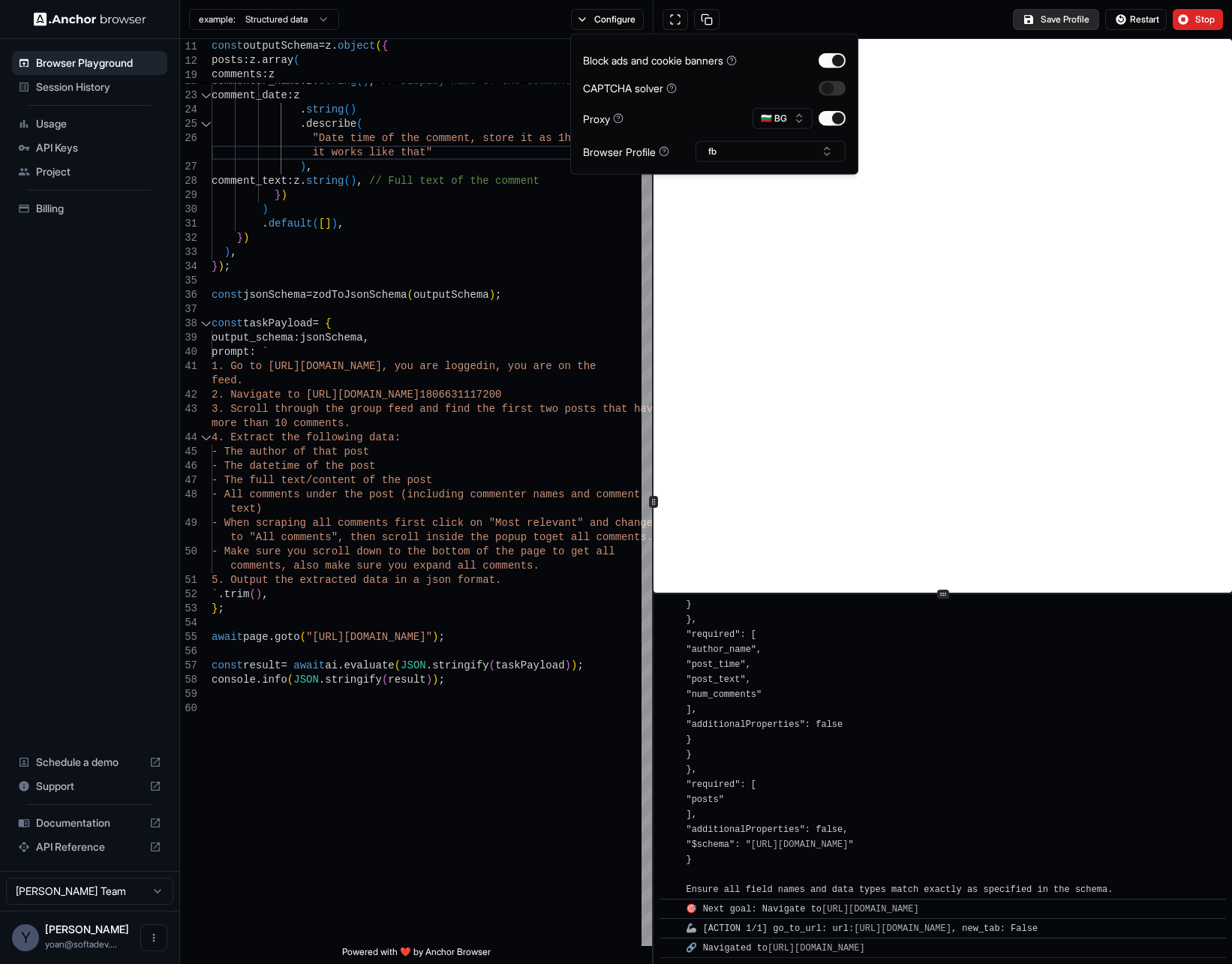
click at [1048, 22] on button "Save Profile" at bounding box center [1056, 20] width 86 height 21
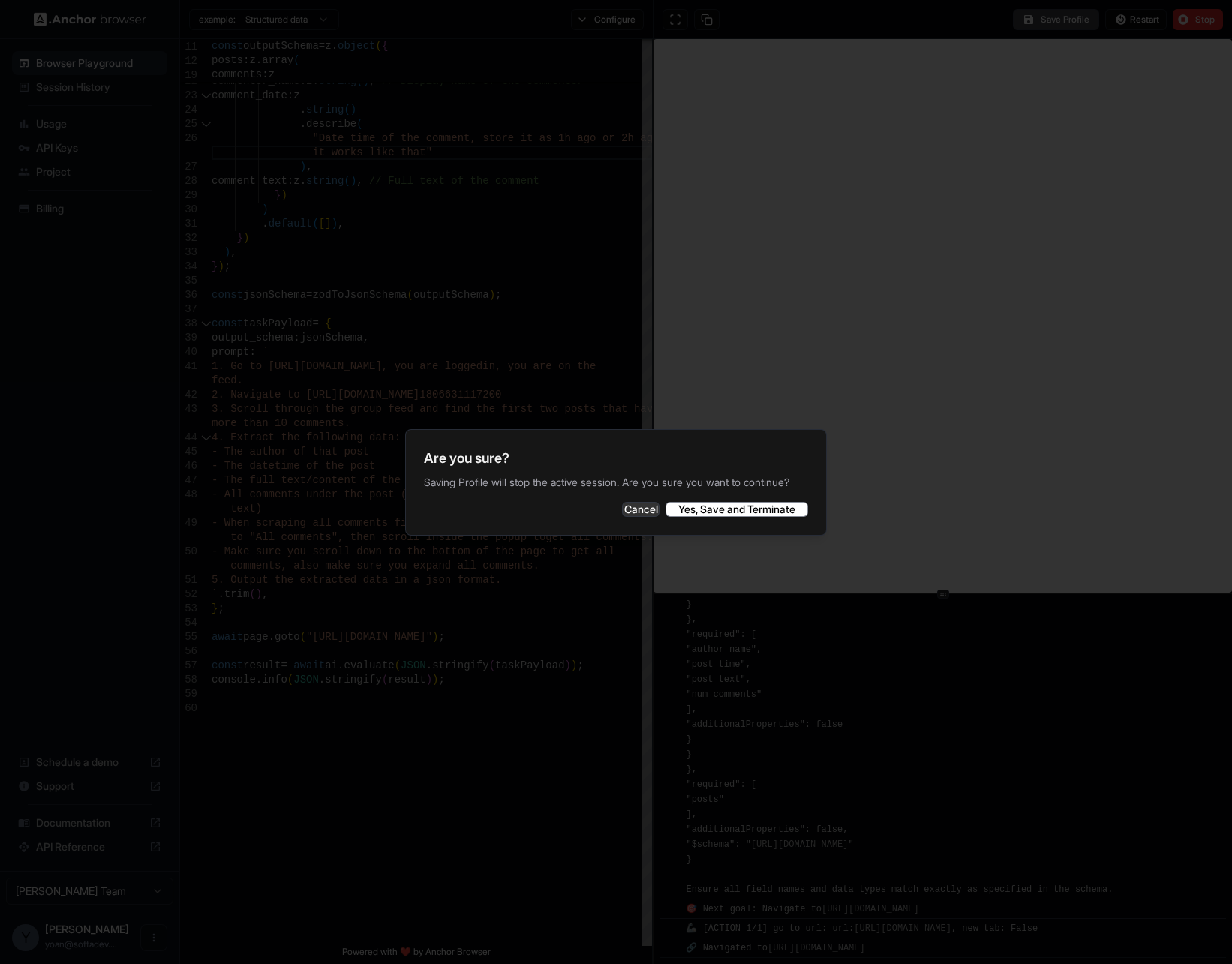
scroll to position [1175, 0]
click at [585, 517] on div "Cancel Yes, Save and Terminate" at bounding box center [616, 509] width 384 height 15
click at [622, 512] on button "Cancel" at bounding box center [640, 509] width 37 height 15
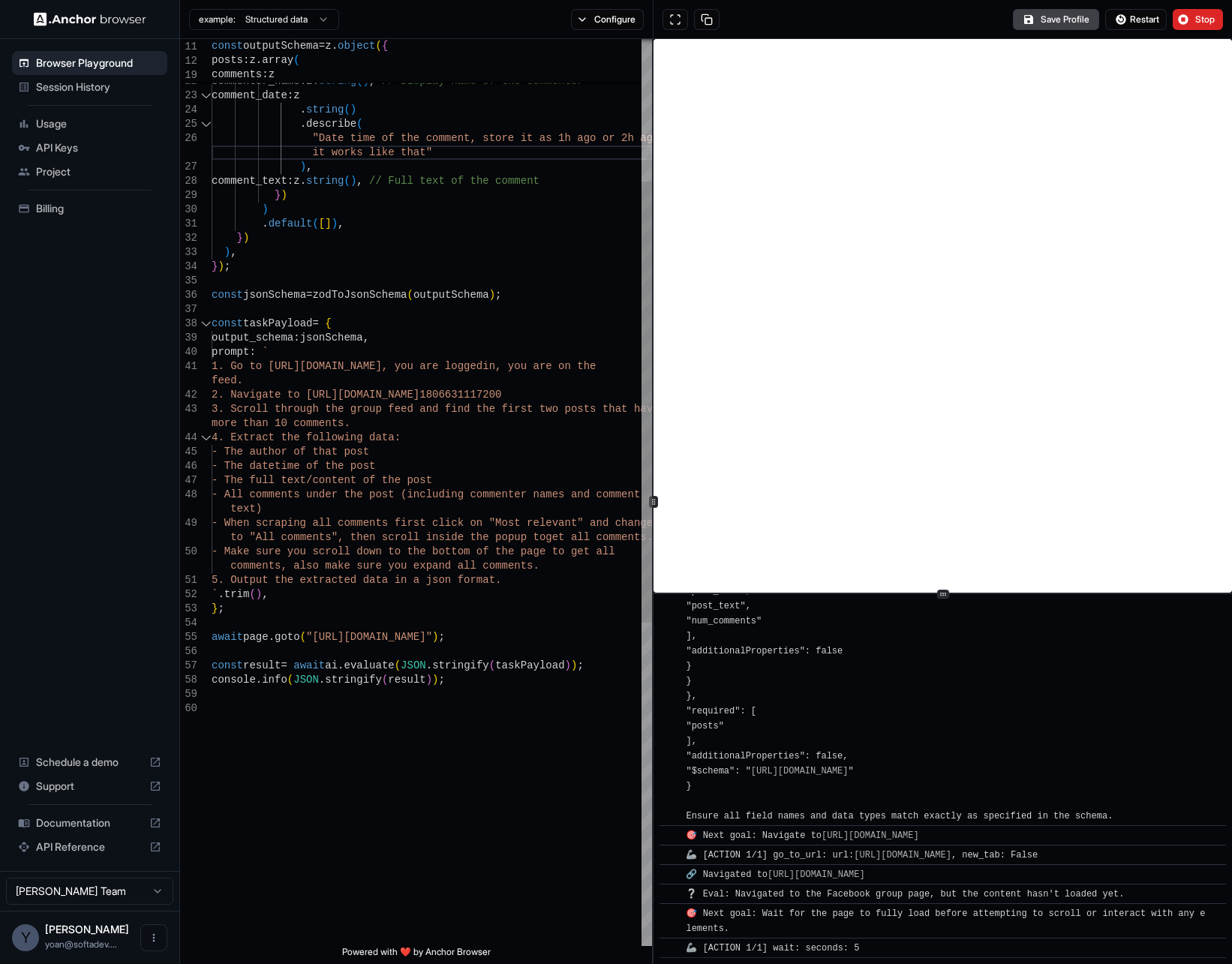
scroll to position [72, 0]
drag, startPoint x: 450, startPoint y: 636, endPoint x: 588, endPoint y: 631, distance: 138.1
click at [588, 631] on div "comments : z . array ( z . object ( { commenter_name : z . string ( ) , // Disp…" at bounding box center [431, 677] width 440 height 1861
type textarea "**********"
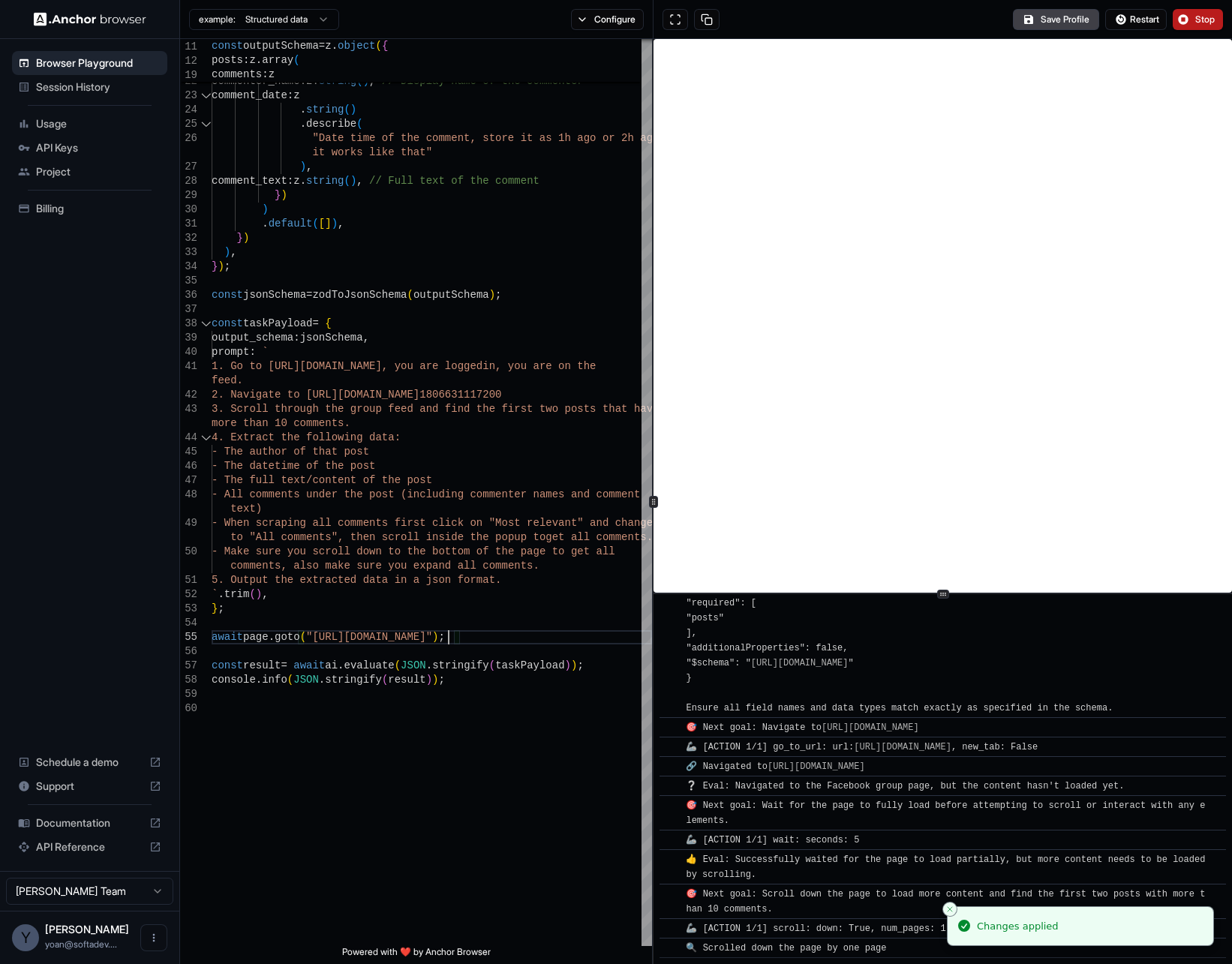
click at [1188, 15] on button "Stop" at bounding box center [1198, 20] width 50 height 21
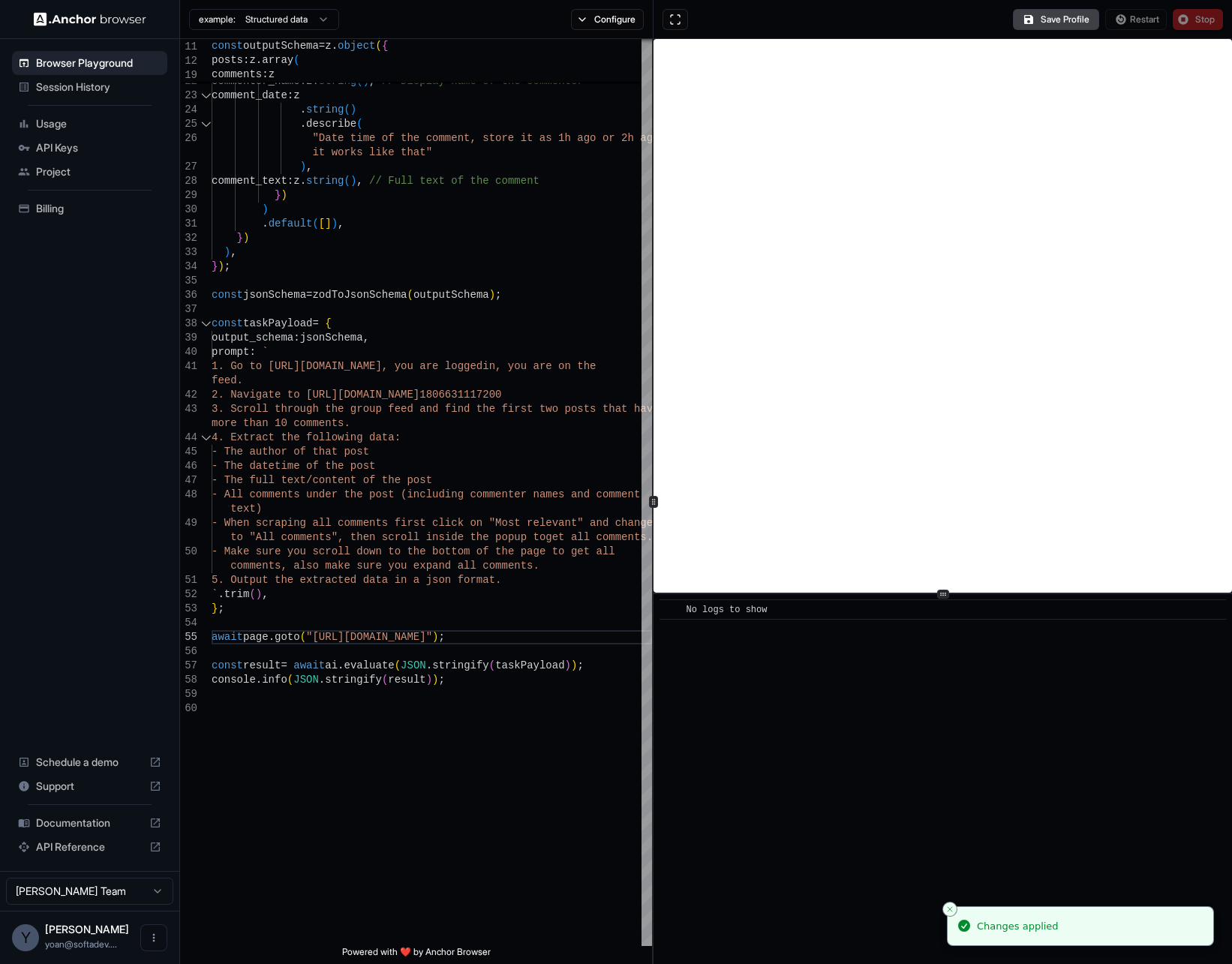
scroll to position [0, 0]
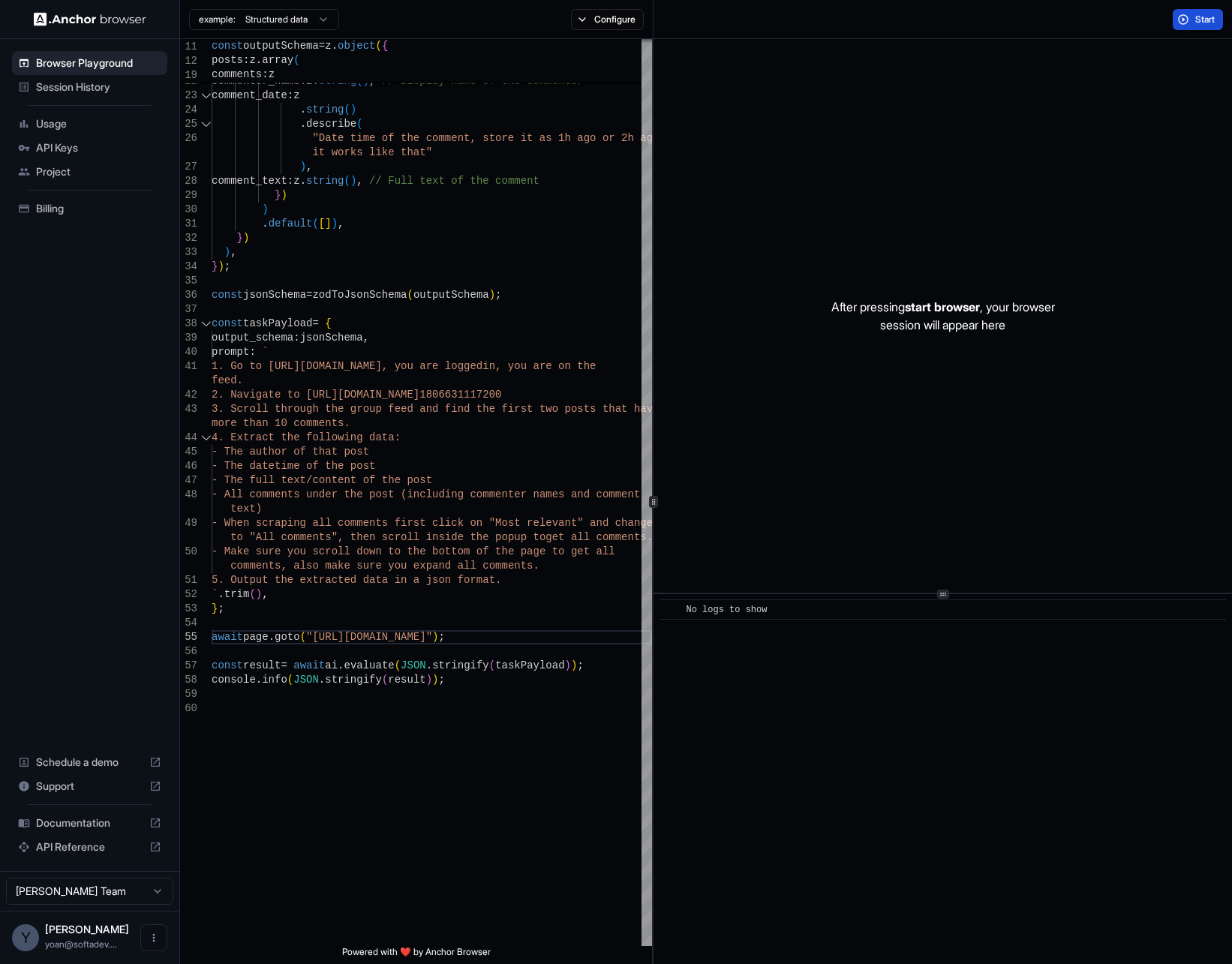
click at [1199, 14] on span "Start" at bounding box center [1206, 20] width 21 height 12
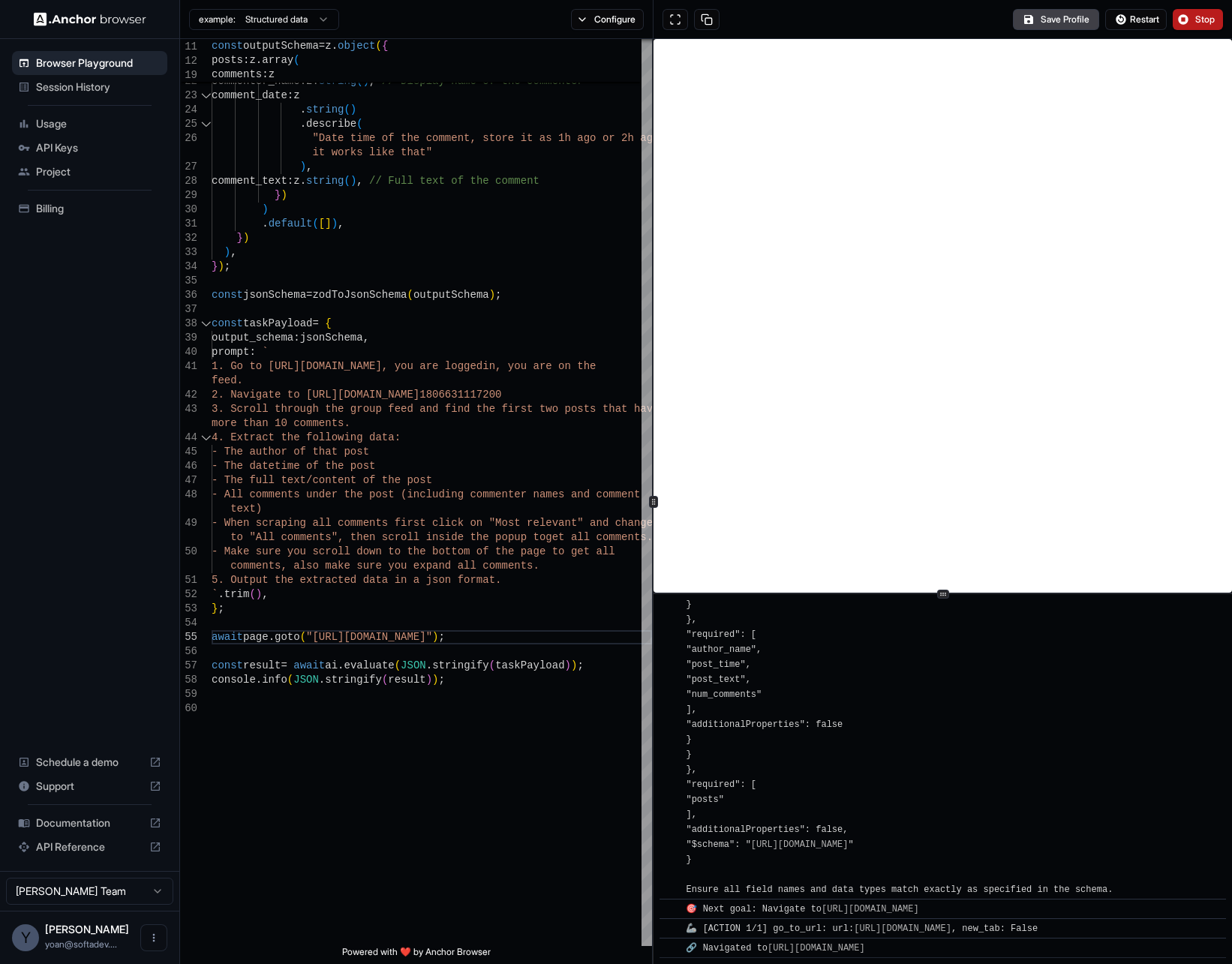
scroll to position [1175, 0]
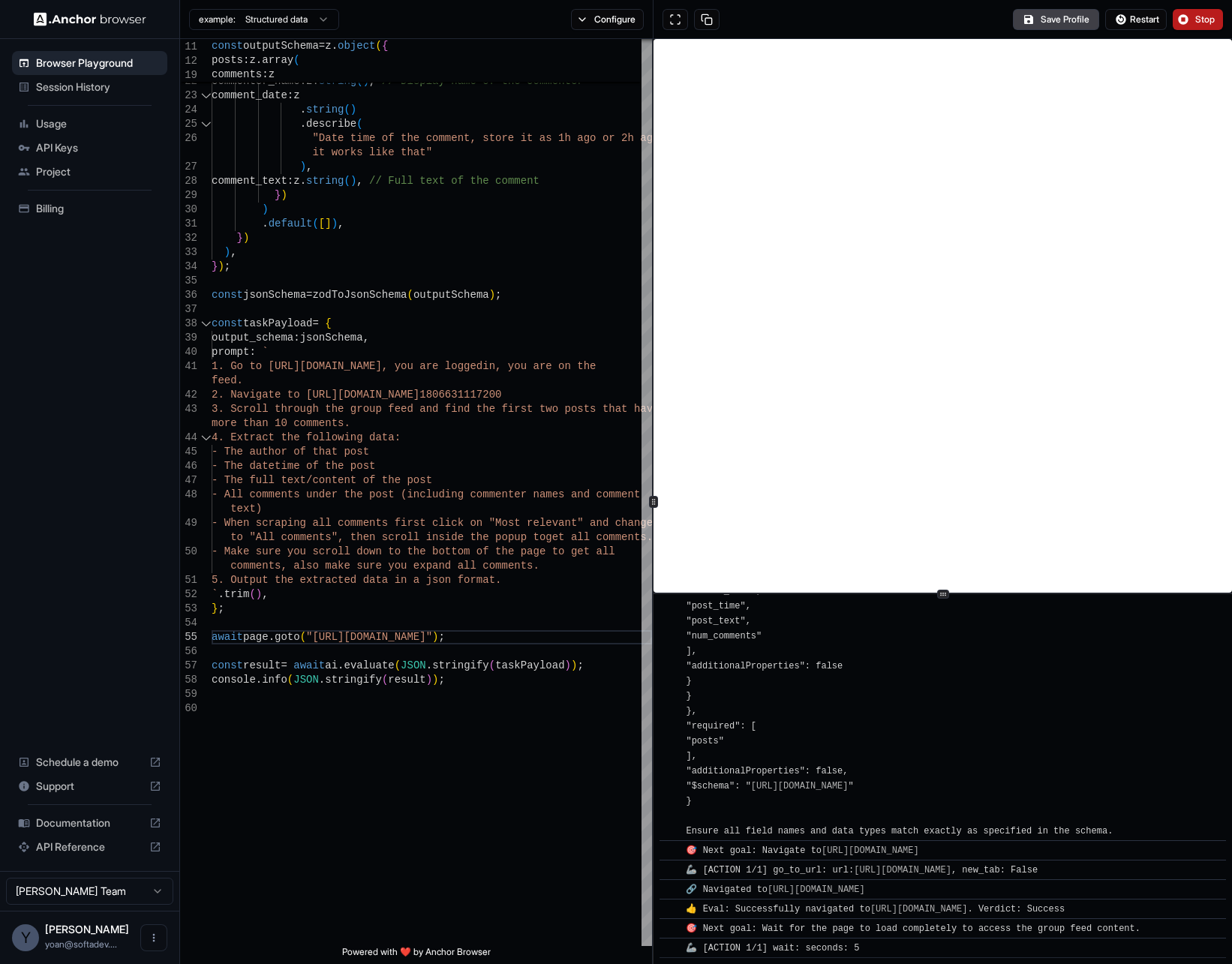
click at [1184, 22] on button "Stop" at bounding box center [1198, 20] width 50 height 21
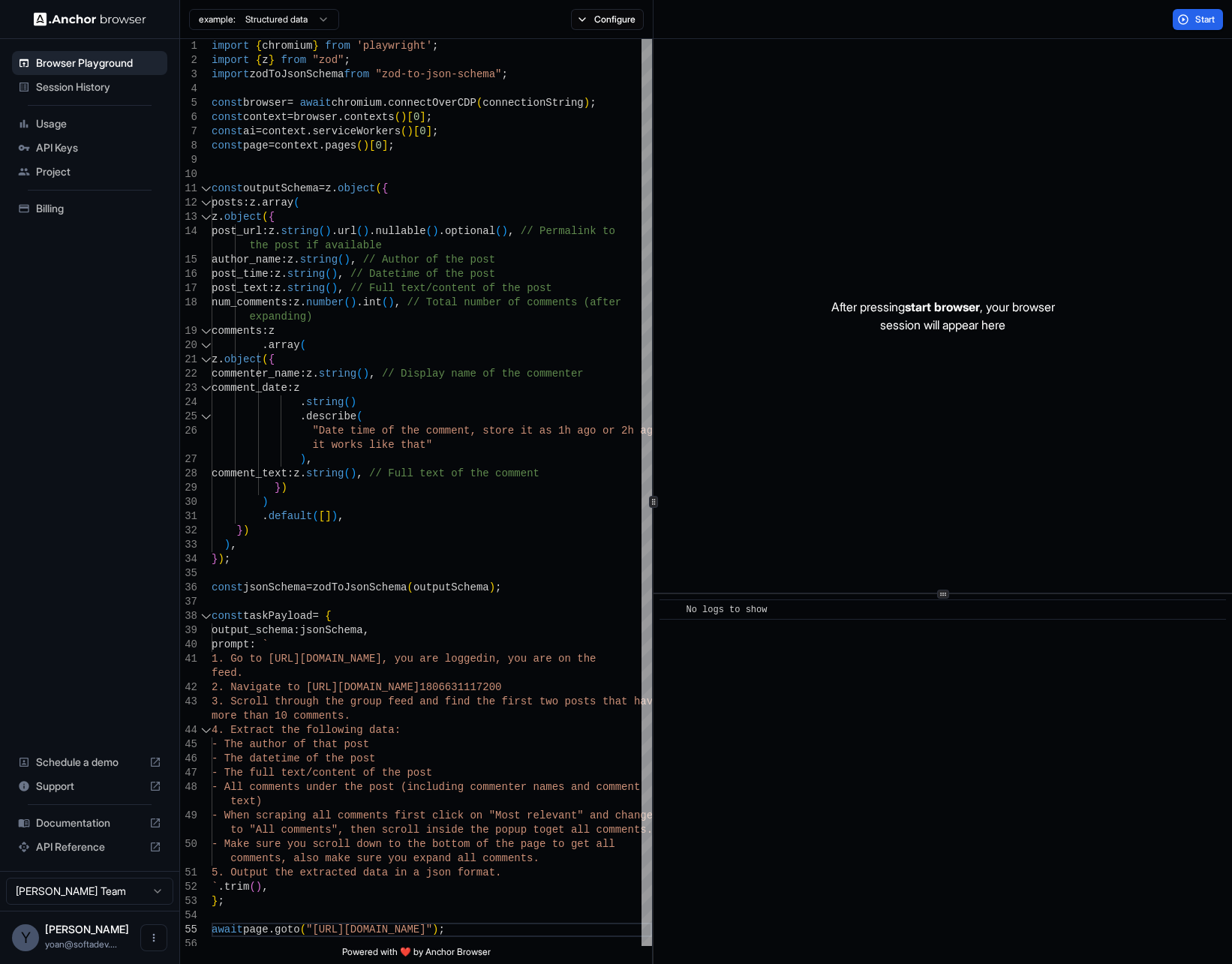
click at [102, 82] on span "Session History" at bounding box center [99, 87] width 125 height 15
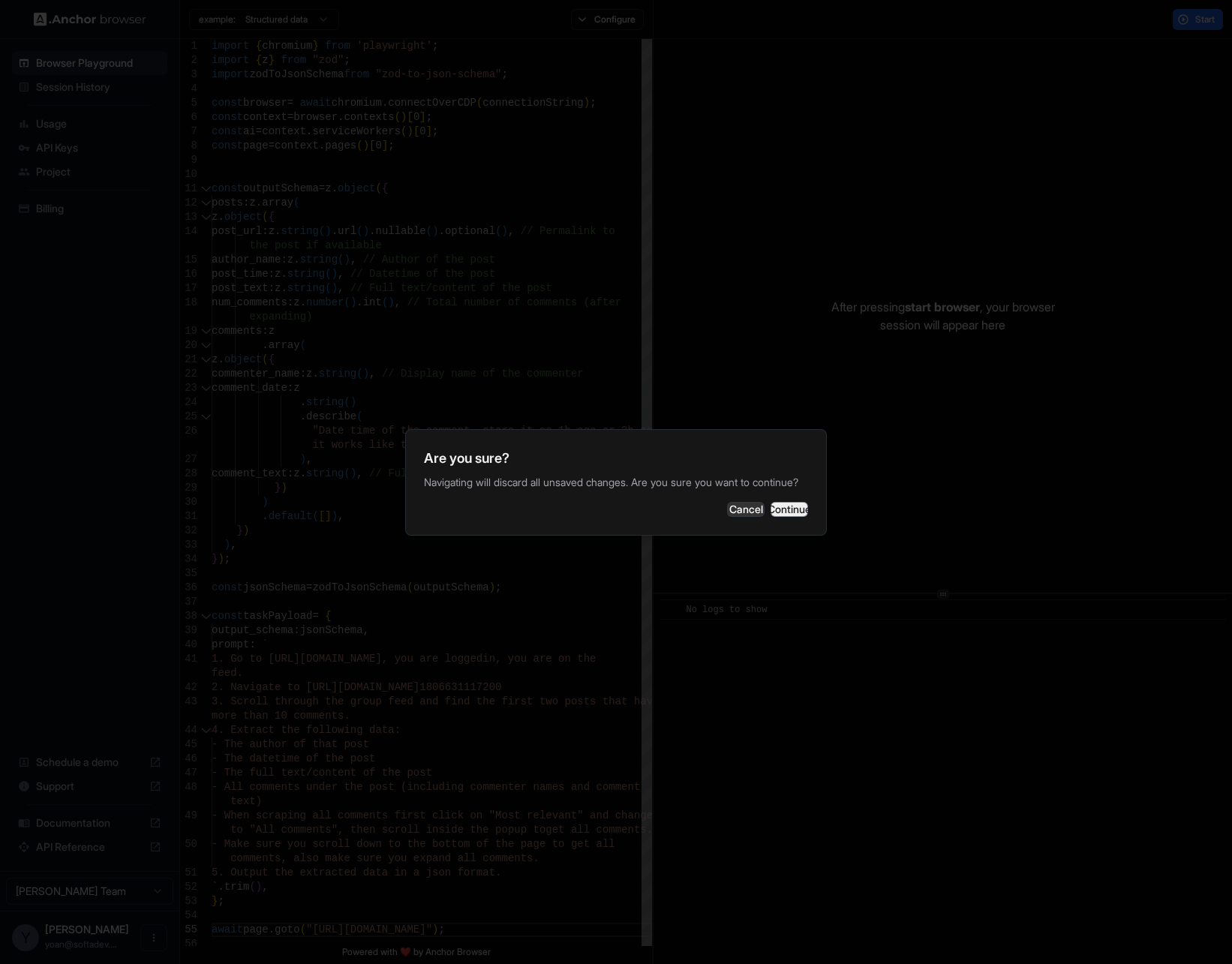
click at [785, 513] on button "Continue" at bounding box center [788, 509] width 37 height 15
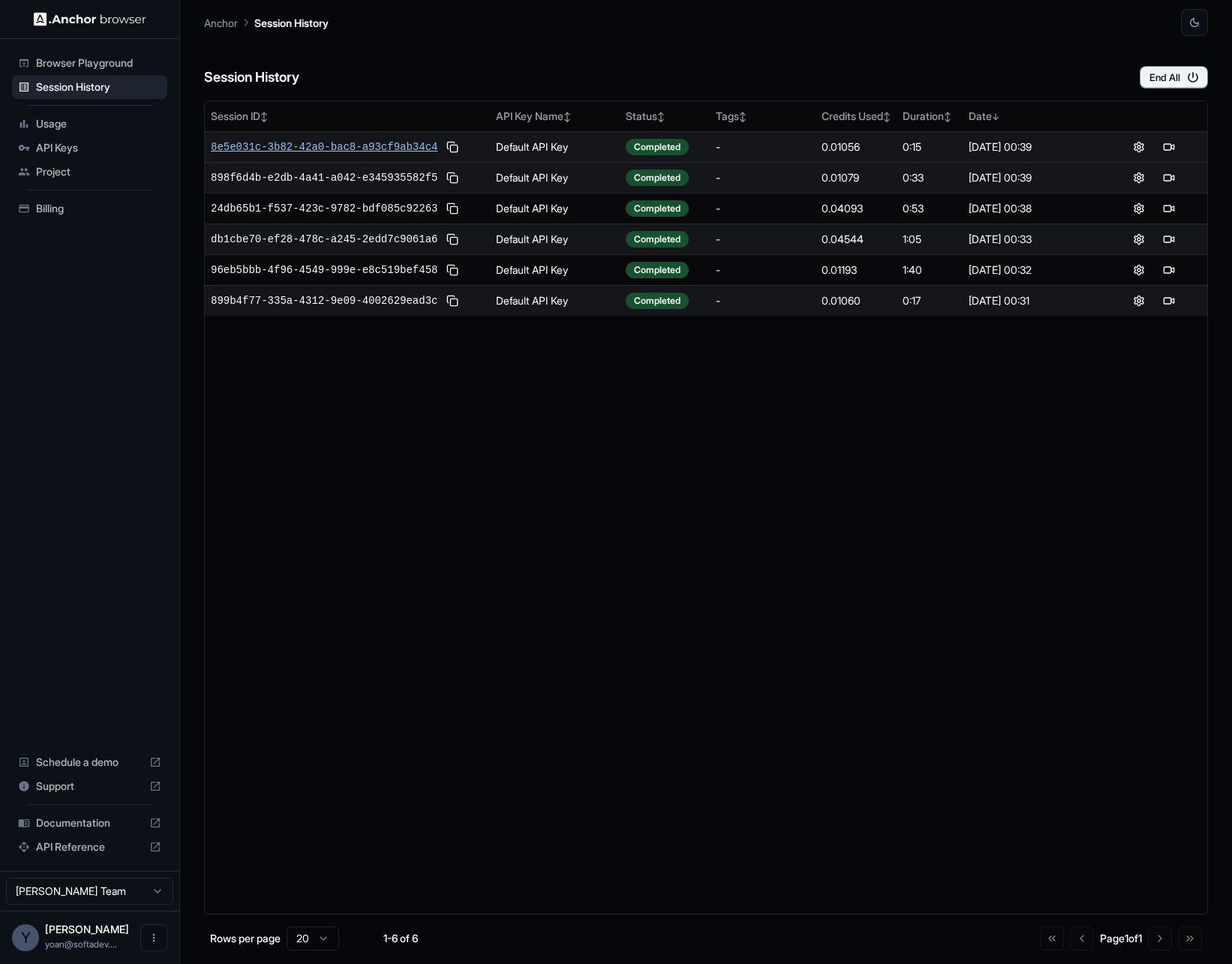
click at [371, 146] on span "8e5e031c-3b82-42a0-bac8-a93cf9ab34c4" at bounding box center [324, 147] width 227 height 15
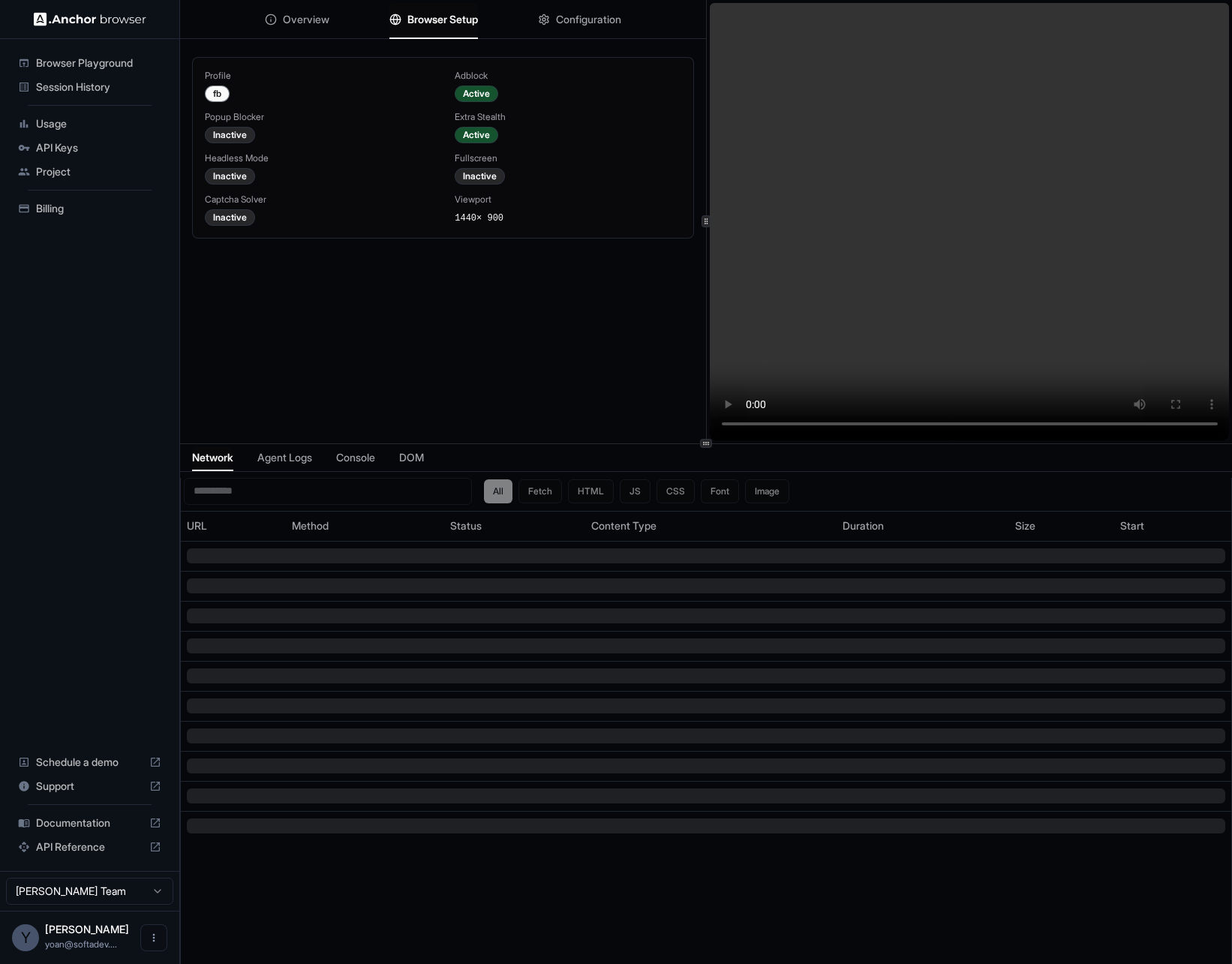
click at [454, 25] on span "Browser Setup" at bounding box center [442, 20] width 71 height 15
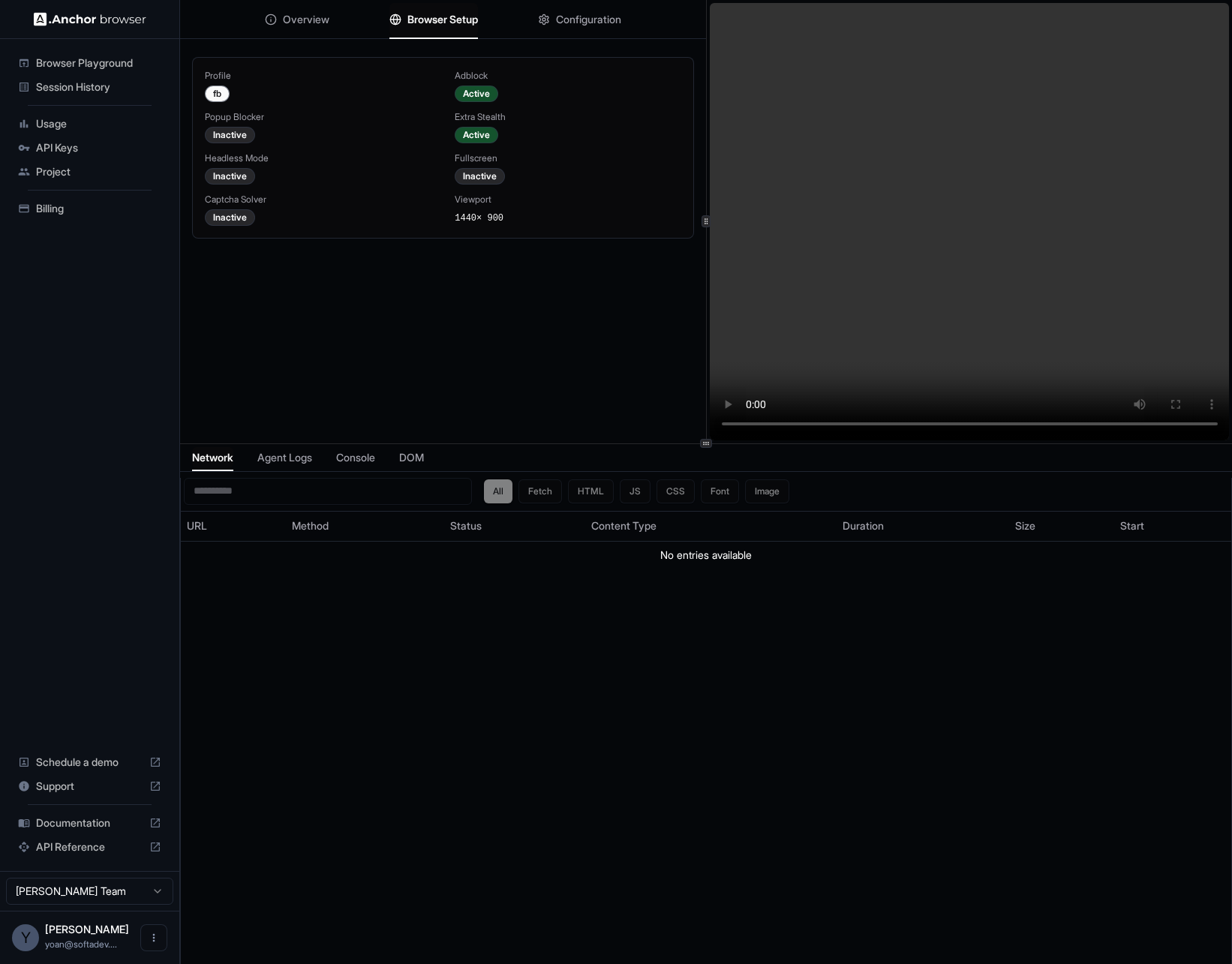
click at [302, 26] on span "Overview" at bounding box center [306, 20] width 46 height 15
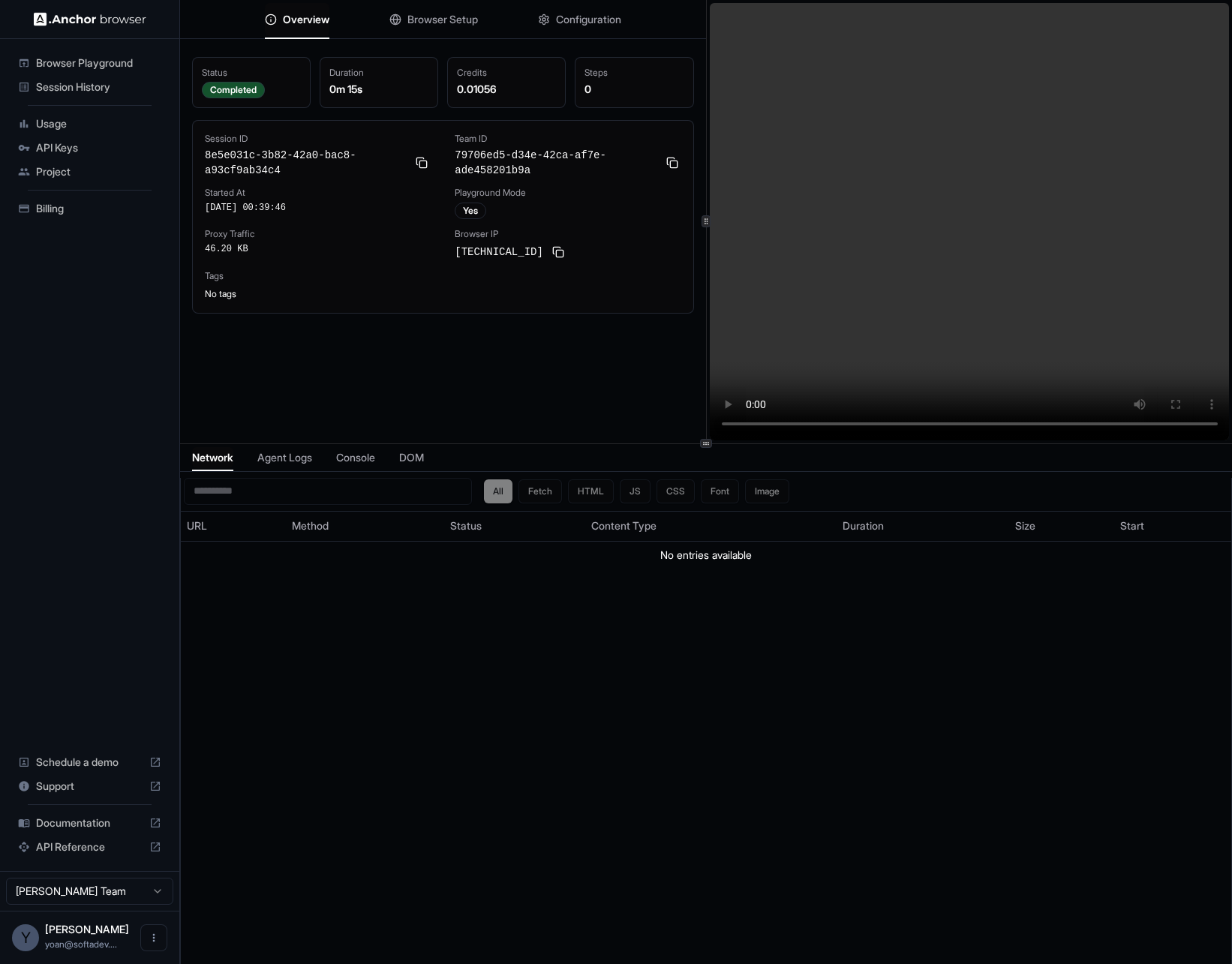
click at [66, 58] on span "Browser Playground" at bounding box center [99, 63] width 125 height 15
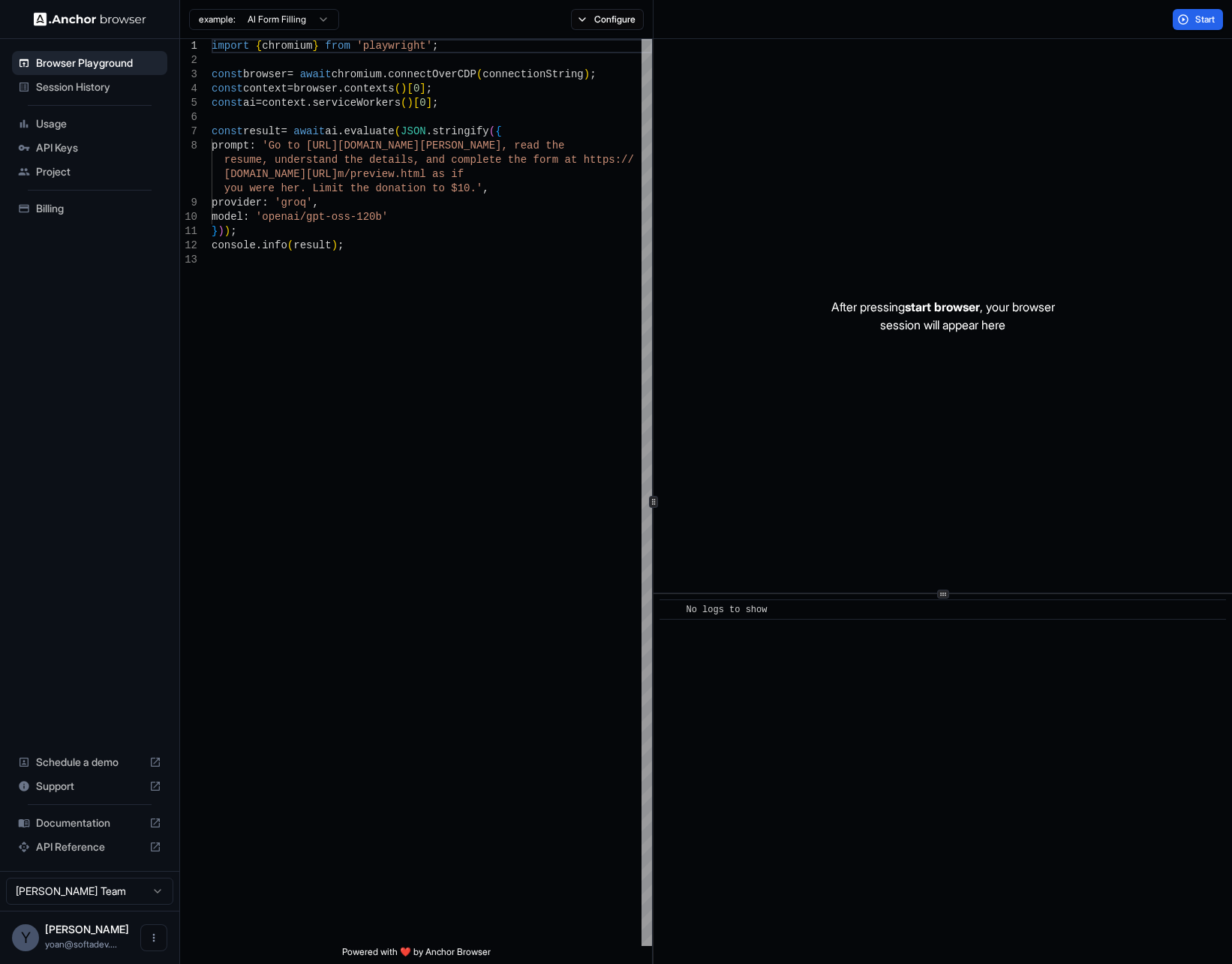
click at [262, 23] on html "Browser Playground Session History Usage API Keys Project Billing Schedule a de…" at bounding box center [616, 482] width 1232 height 964
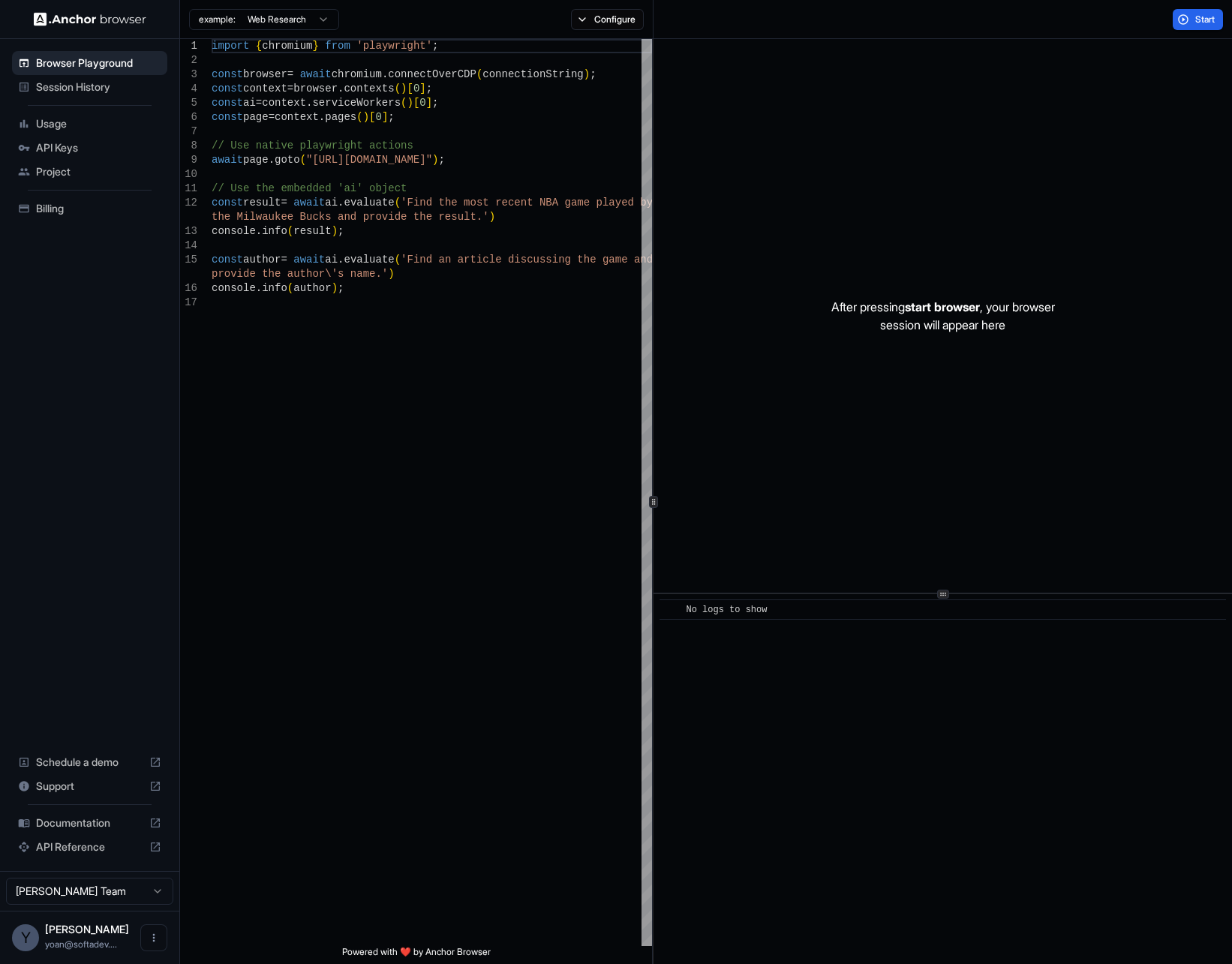
click at [277, 20] on html "Browser Playground Session History Usage API Keys Project Billing Schedule a de…" at bounding box center [616, 482] width 1232 height 964
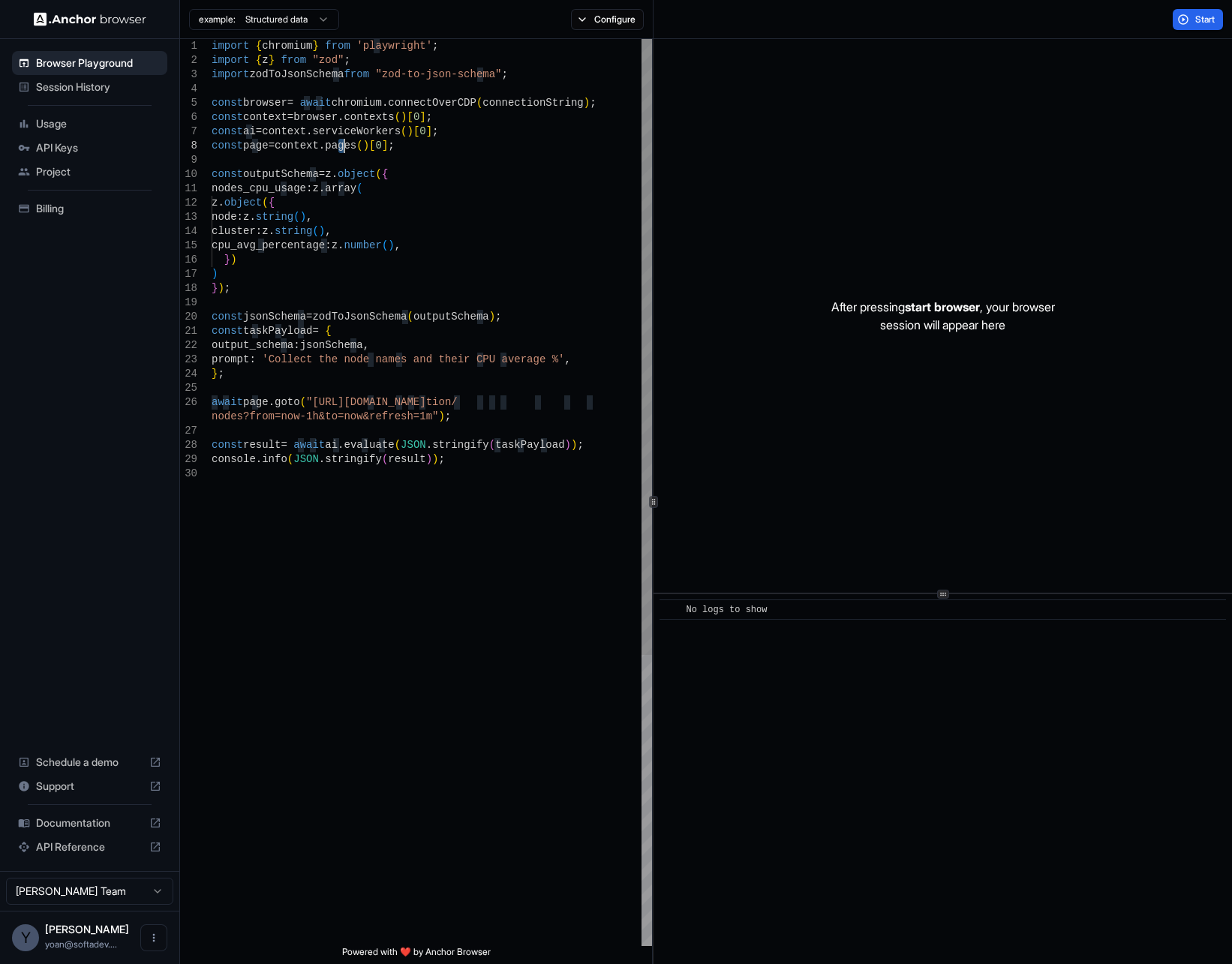
click at [341, 151] on div "import { chromium } from 'playwright' ; import { z } from "zod" ; import zodToJ…" at bounding box center [431, 706] width 440 height 1335
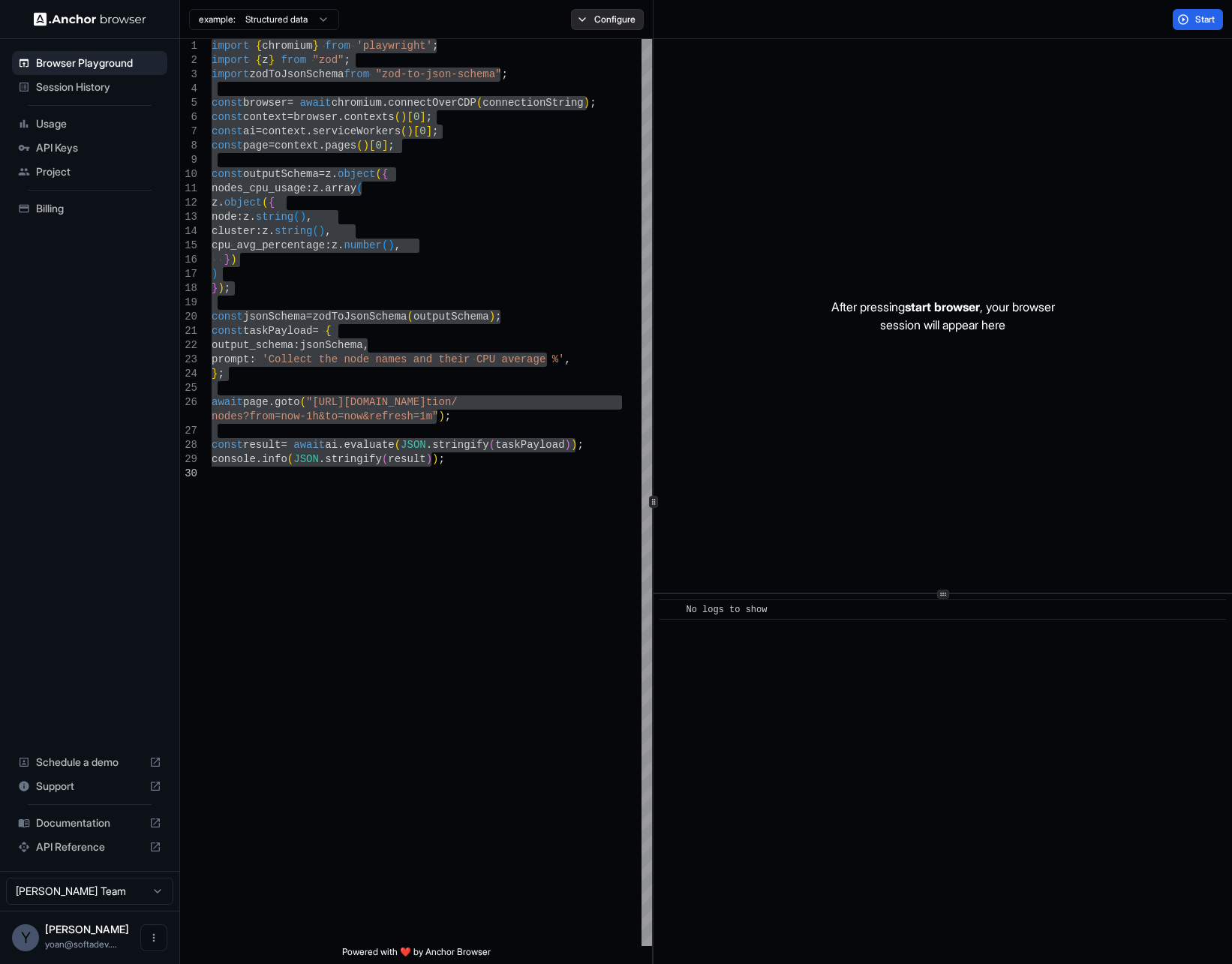
click at [624, 17] on button "Configure" at bounding box center [607, 20] width 73 height 21
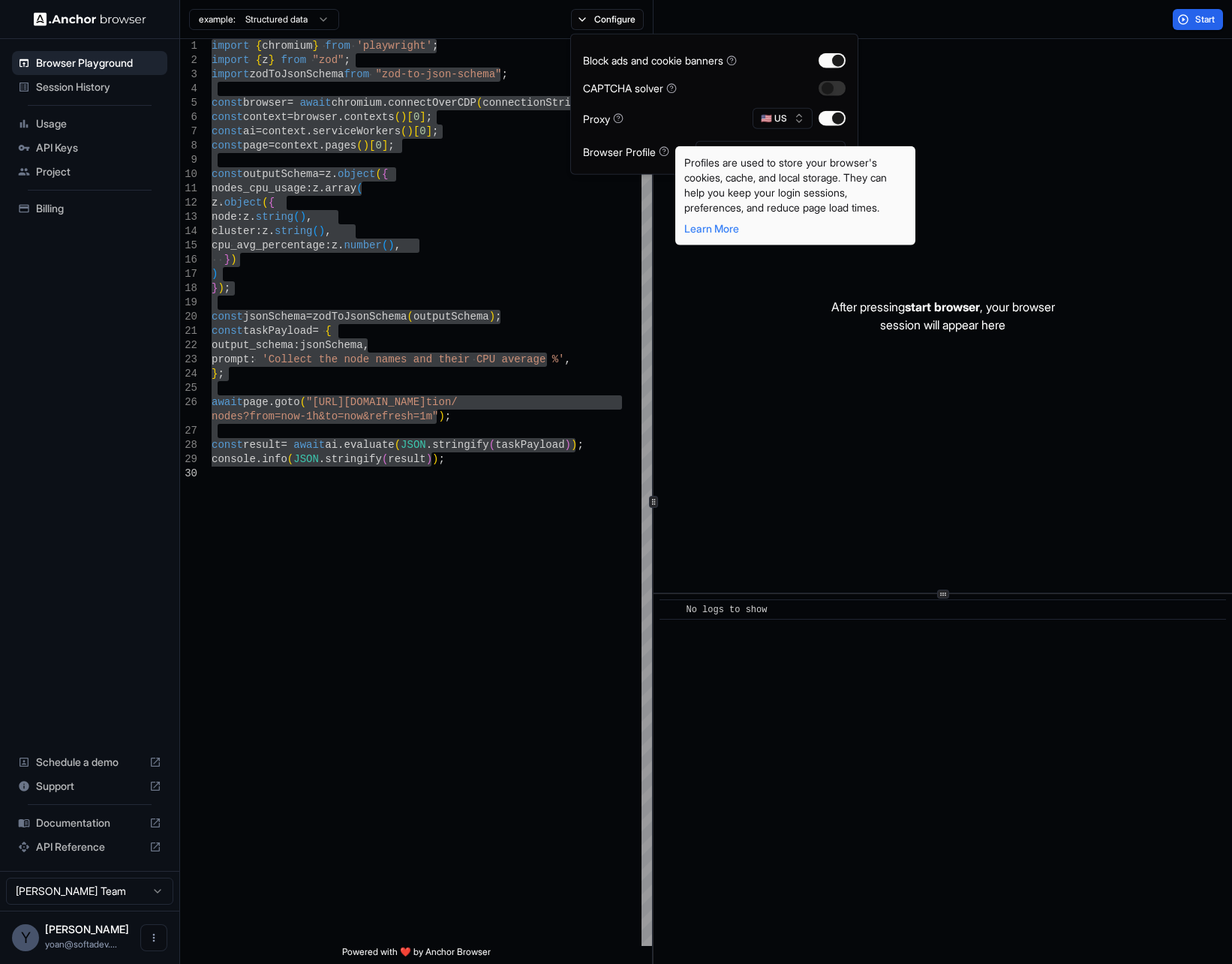
click at [663, 149] on icon at bounding box center [664, 152] width 11 height 11
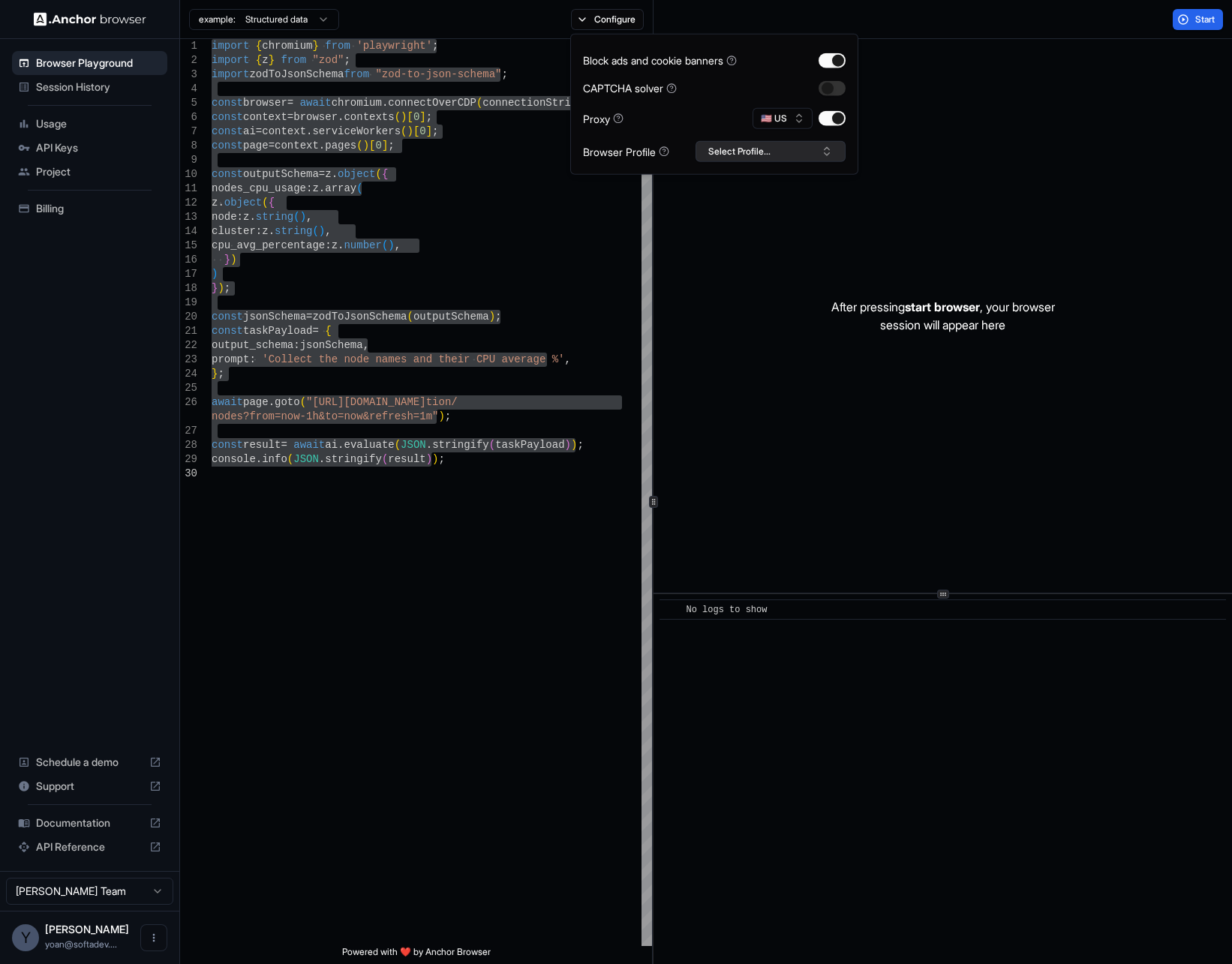
click at [735, 149] on button "Select Profile..." at bounding box center [770, 152] width 150 height 21
click at [728, 202] on div "fb" at bounding box center [770, 206] width 143 height 21
click at [563, 236] on div "import { chromium } from 'playwright' ; import { z } from "zod" ; import zodToJ…" at bounding box center [431, 706] width 440 height 1335
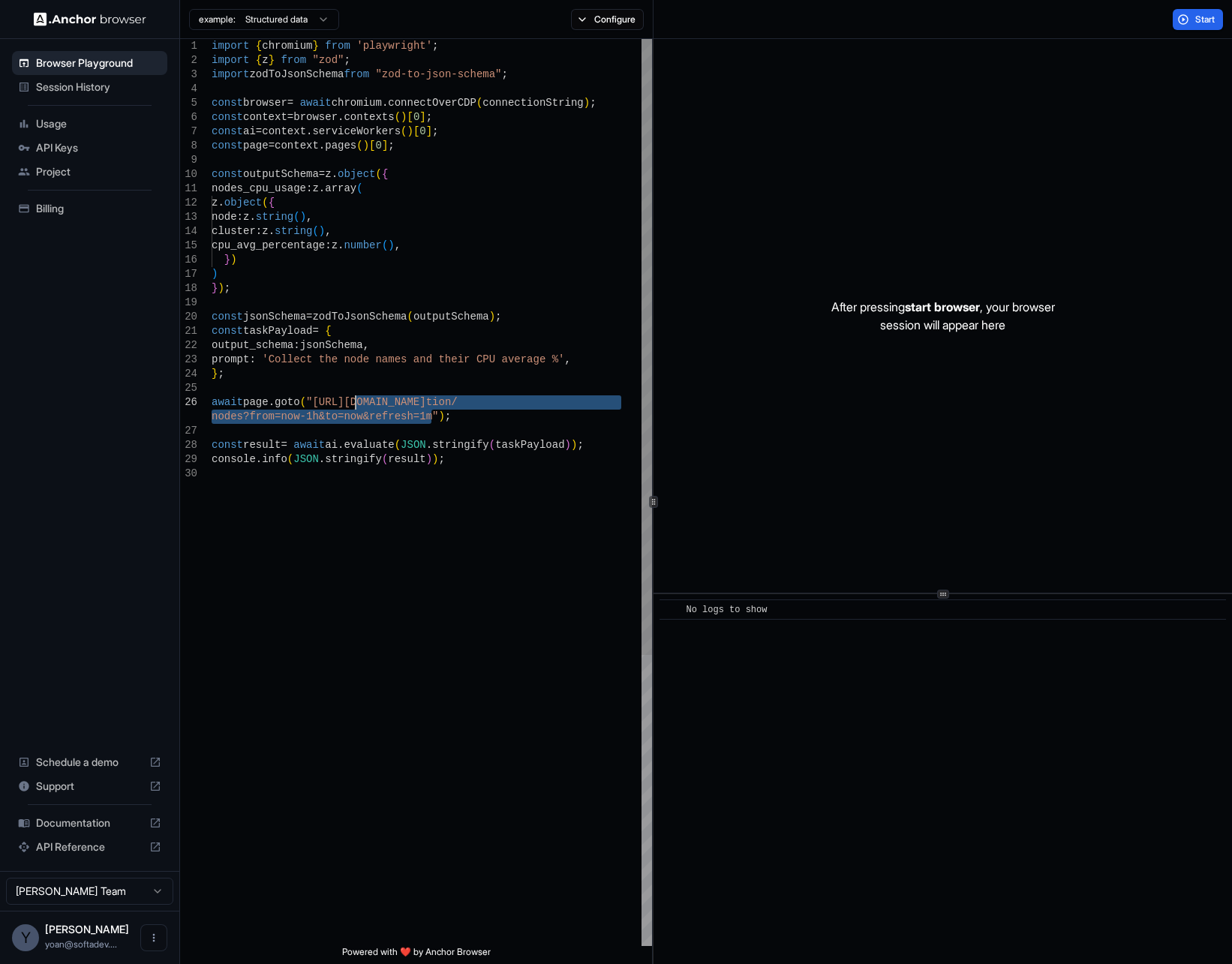
drag, startPoint x: 453, startPoint y: 419, endPoint x: 357, endPoint y: 401, distance: 97.7
click at [357, 401] on div "import { chromium } from 'playwright' ; import { z } from "zod" ; import zodToJ…" at bounding box center [431, 706] width 440 height 1335
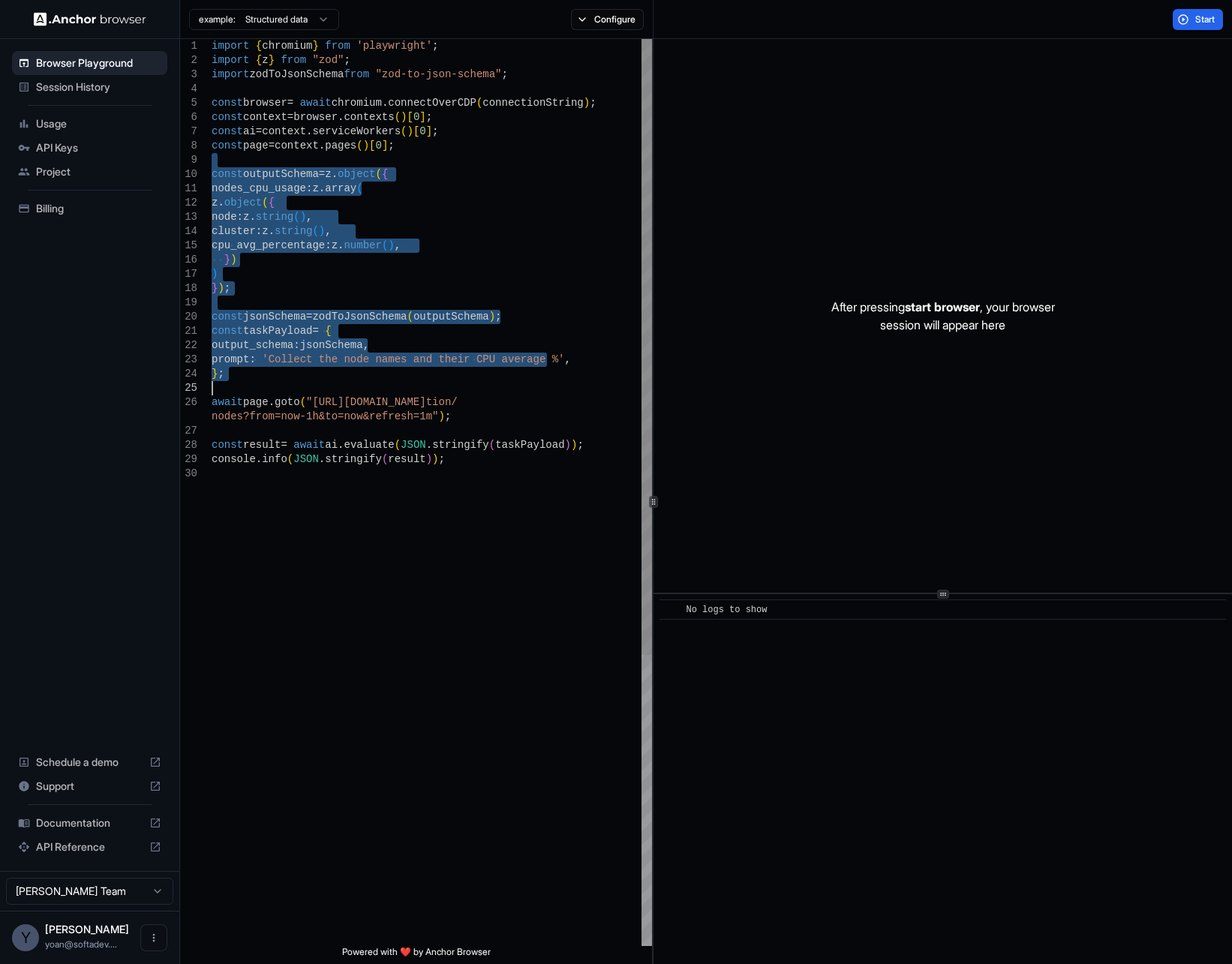
type textarea "**********"
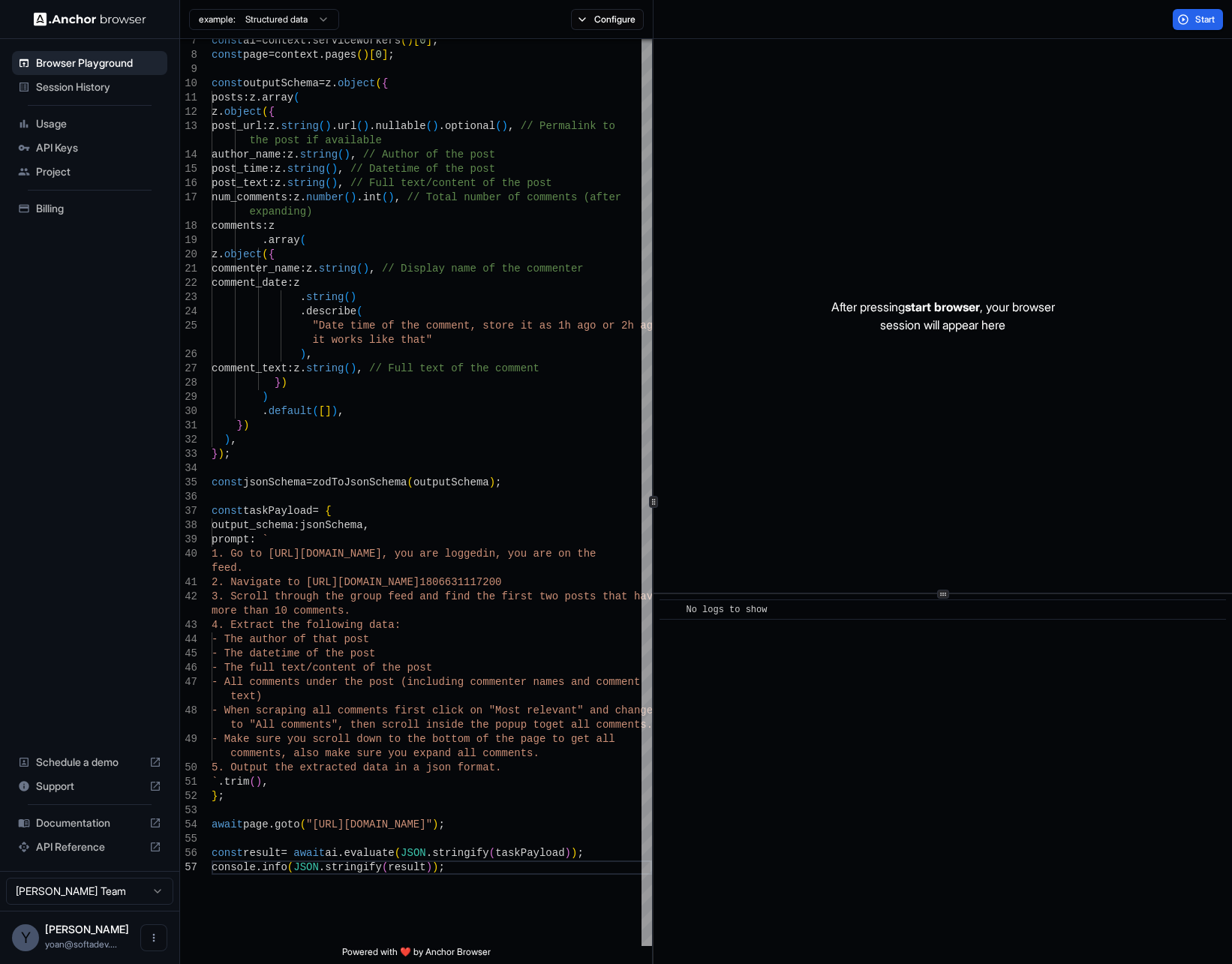
click at [1213, 11] on button "Start" at bounding box center [1198, 20] width 50 height 21
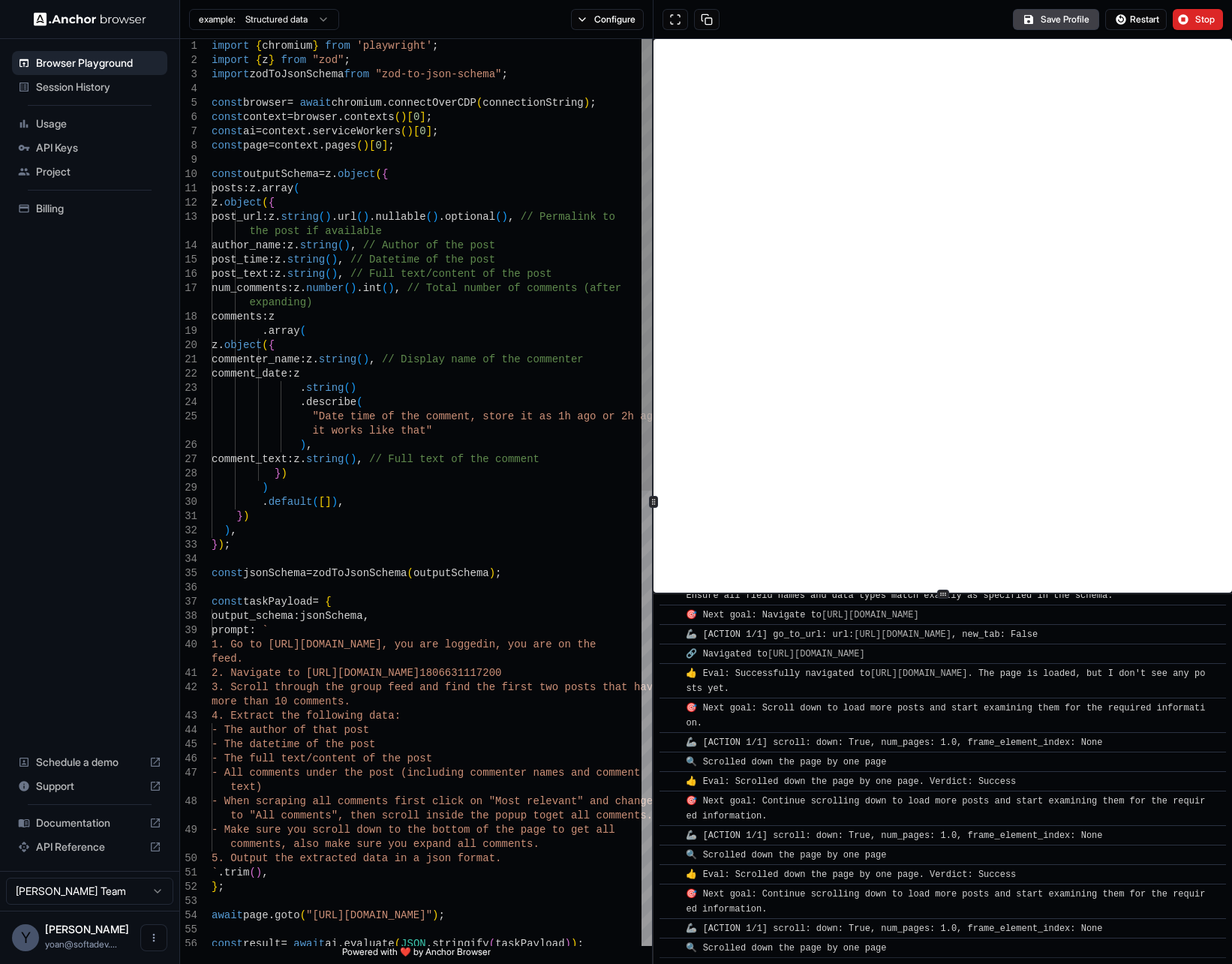
scroll to position [1482, 0]
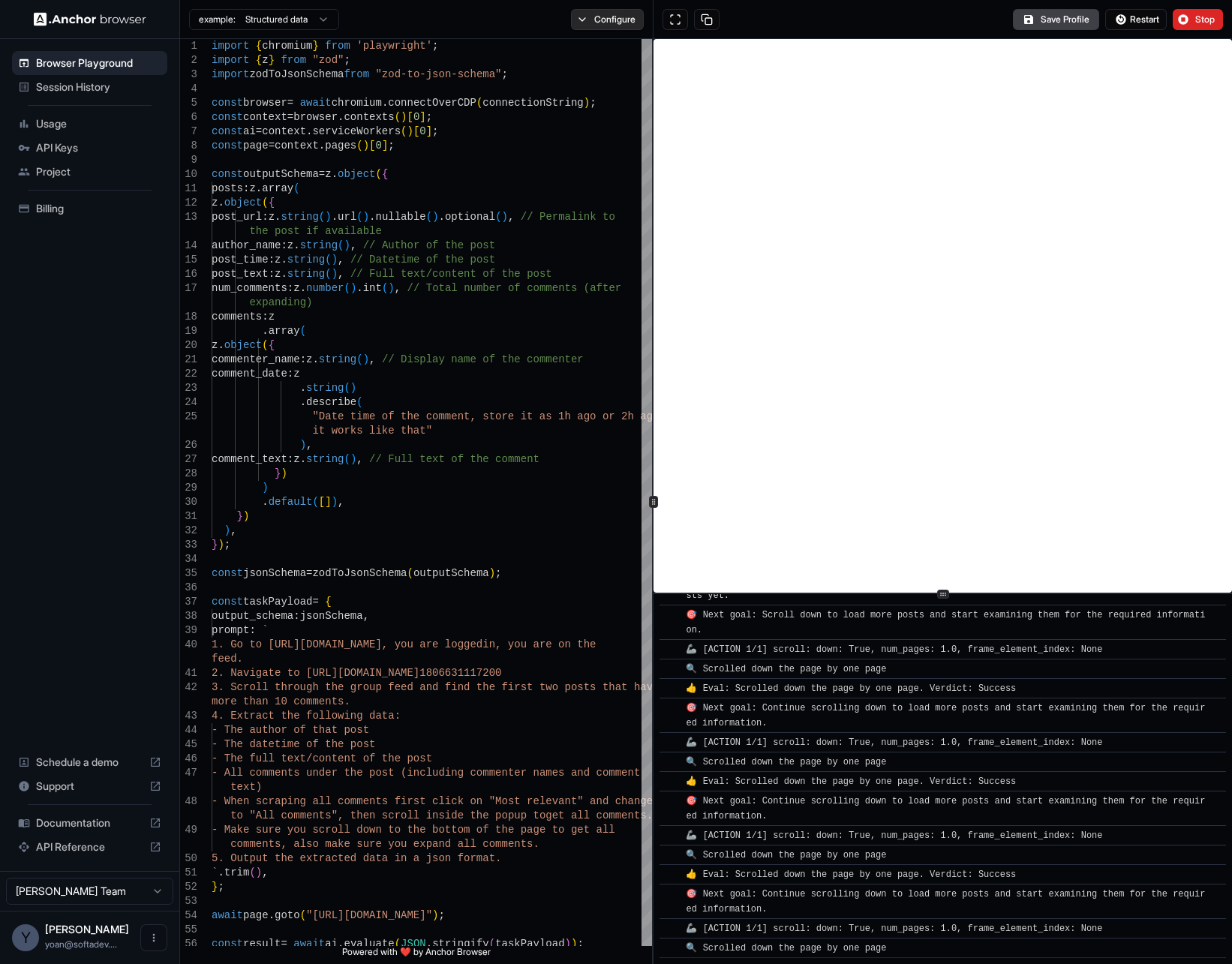
click at [613, 17] on button "Configure" at bounding box center [607, 20] width 73 height 21
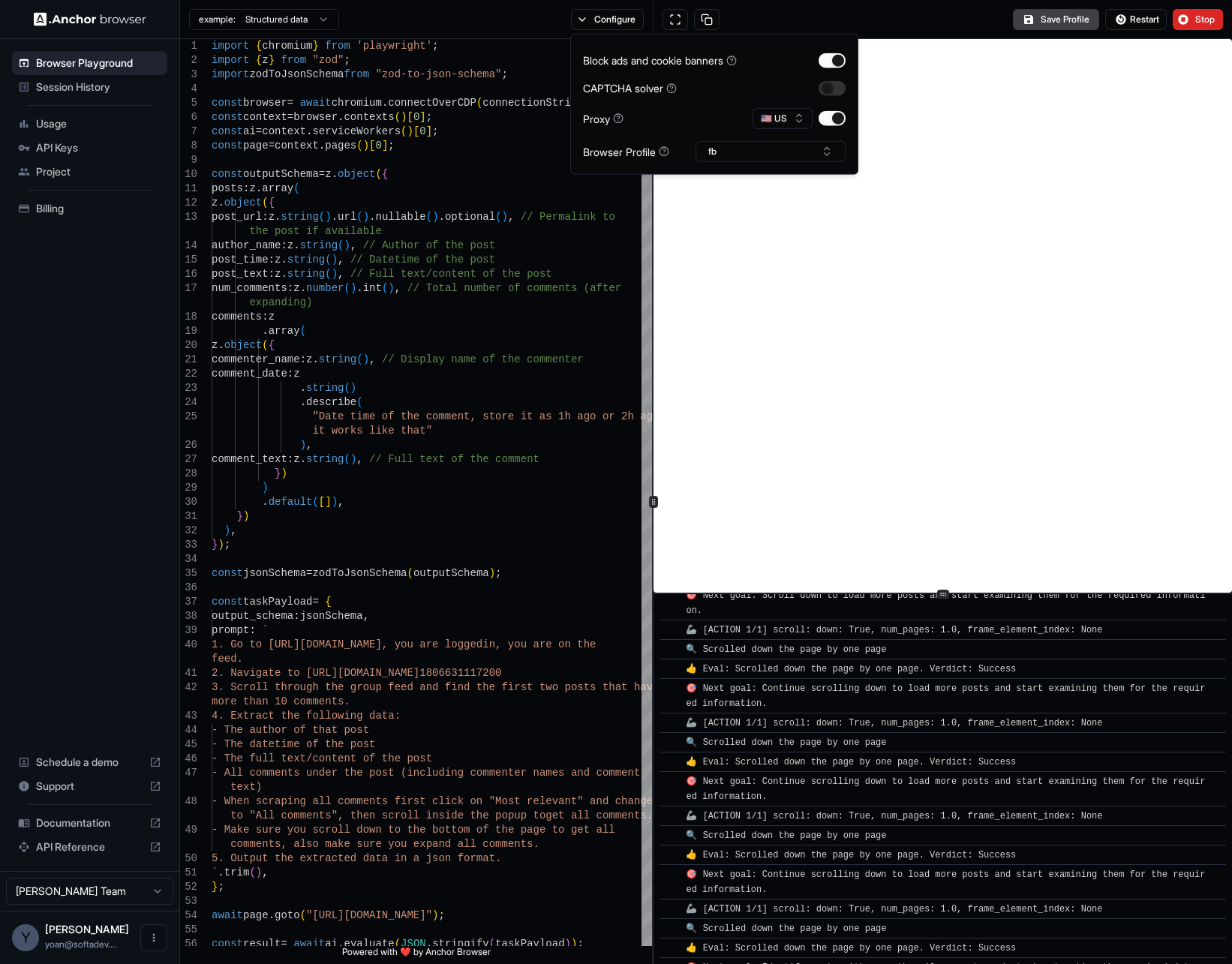
scroll to position [1568, 0]
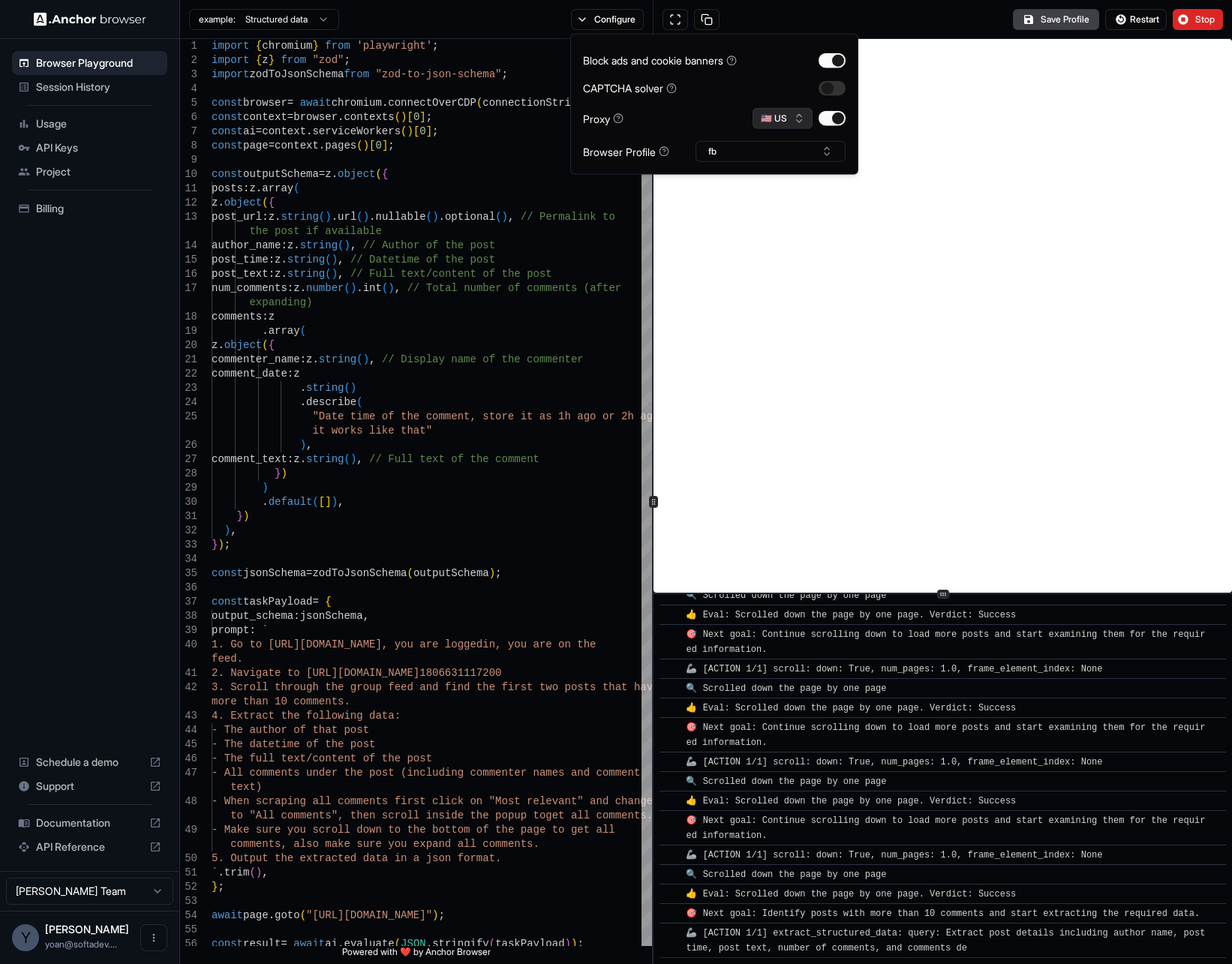
click at [781, 117] on button "🇺🇸 US" at bounding box center [782, 119] width 60 height 21
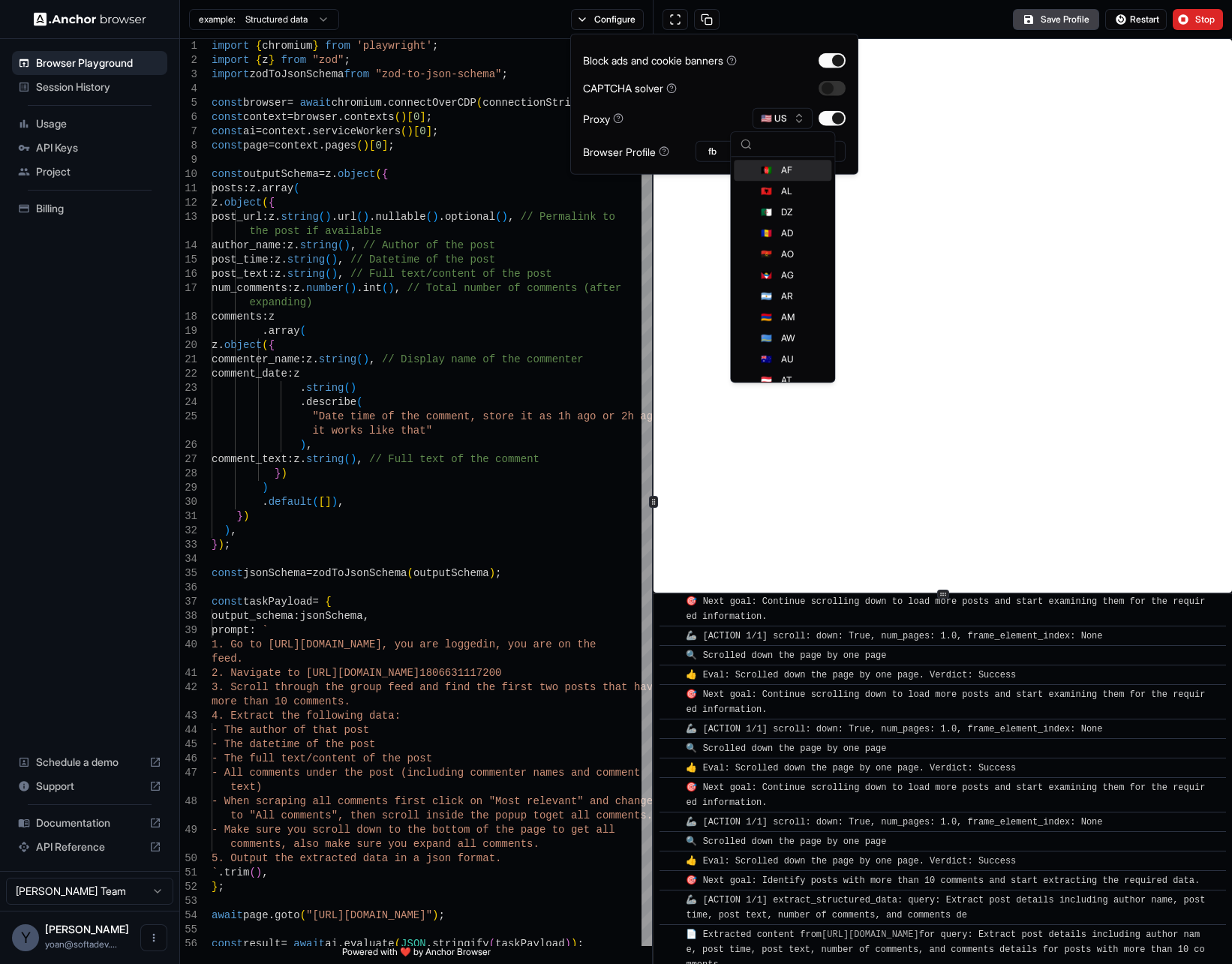
scroll to position [1647, 0]
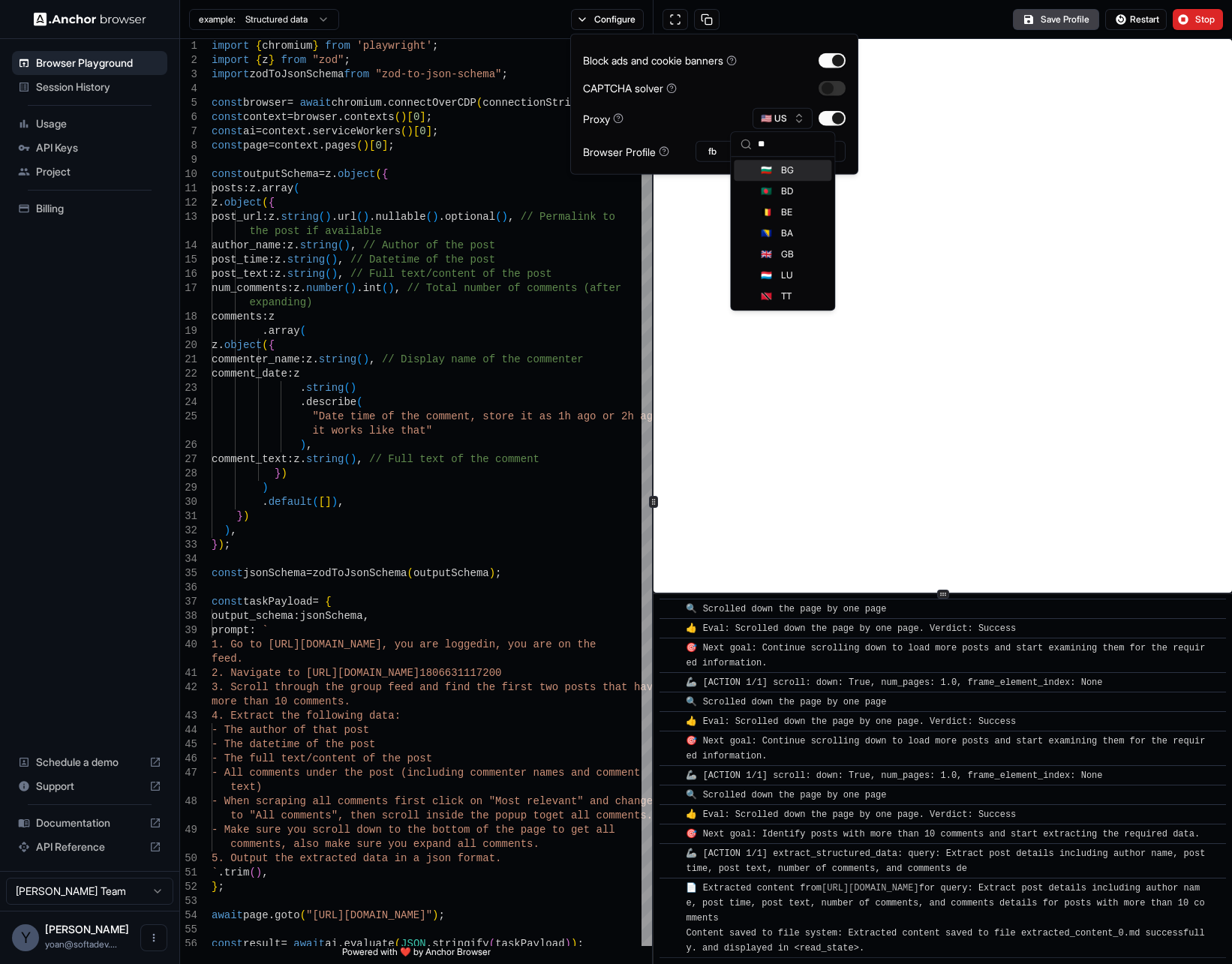
type input "**"
click at [815, 127] on div "Block ads and cookie banners CAPTCHA solver Proxy 🇺🇸 US Browser Profile fb" at bounding box center [714, 104] width 262 height 115
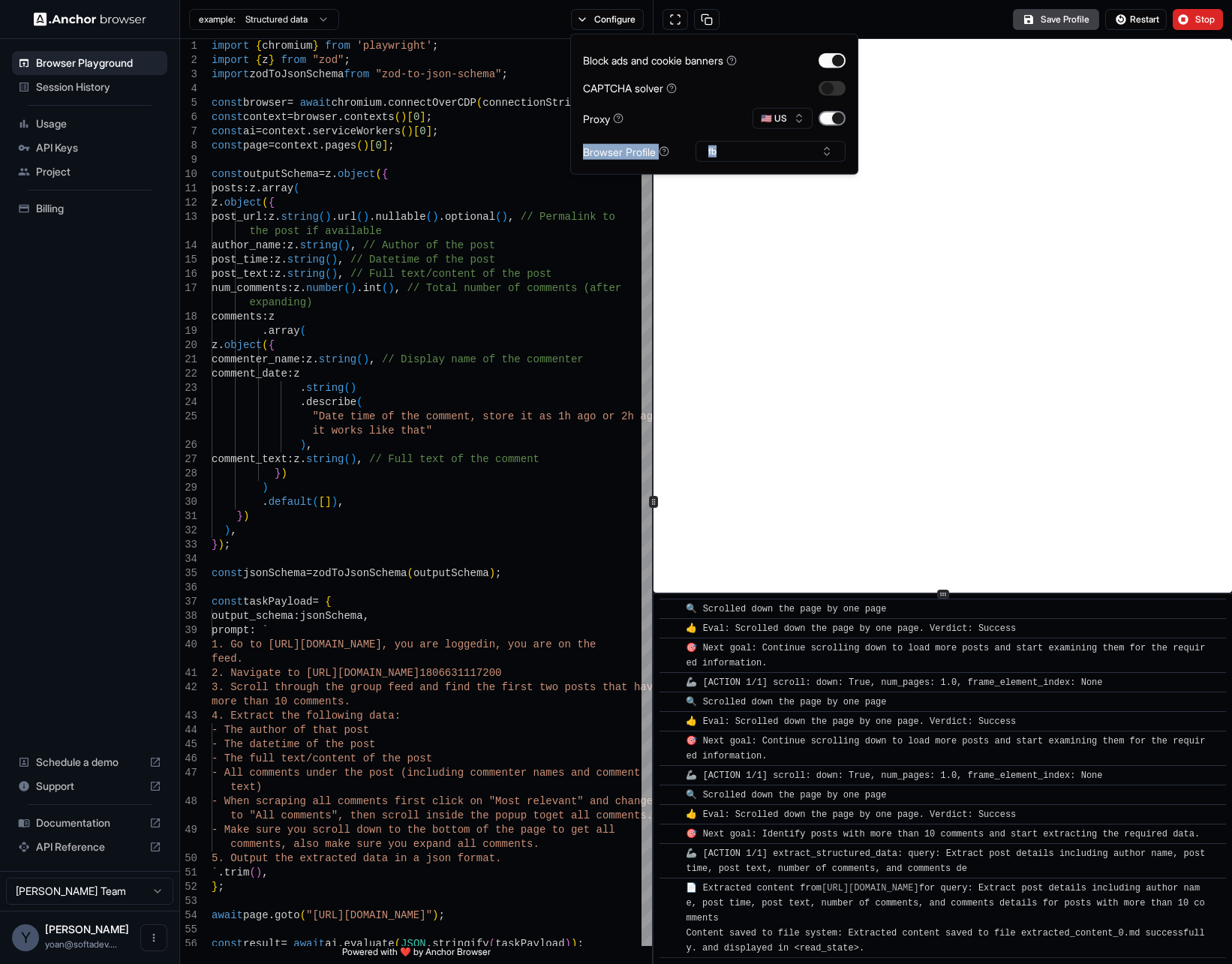
drag, startPoint x: 815, startPoint y: 127, endPoint x: 829, endPoint y: 120, distance: 15.7
click at [829, 120] on button "button" at bounding box center [832, 118] width 27 height 15
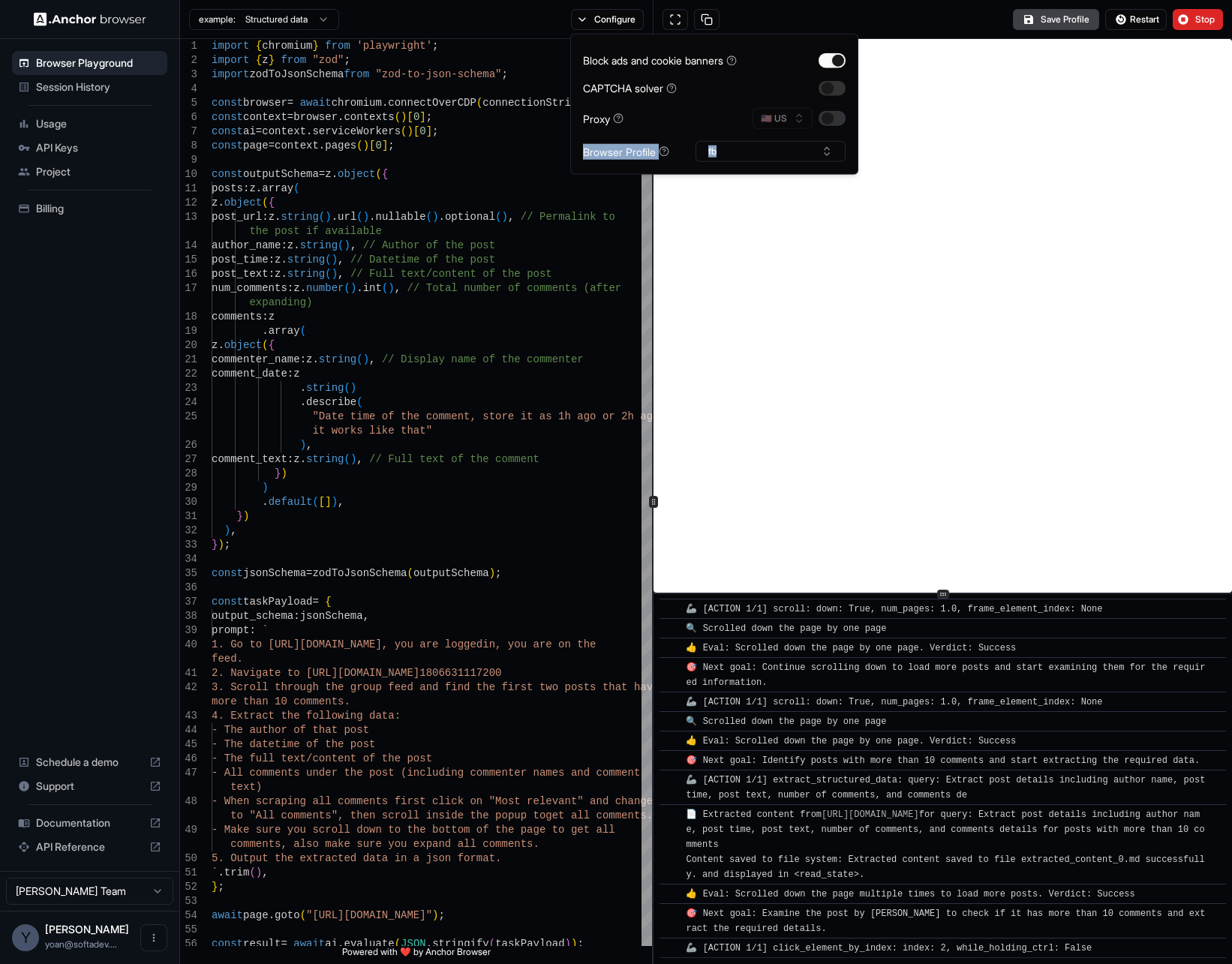
scroll to position [1739, 0]
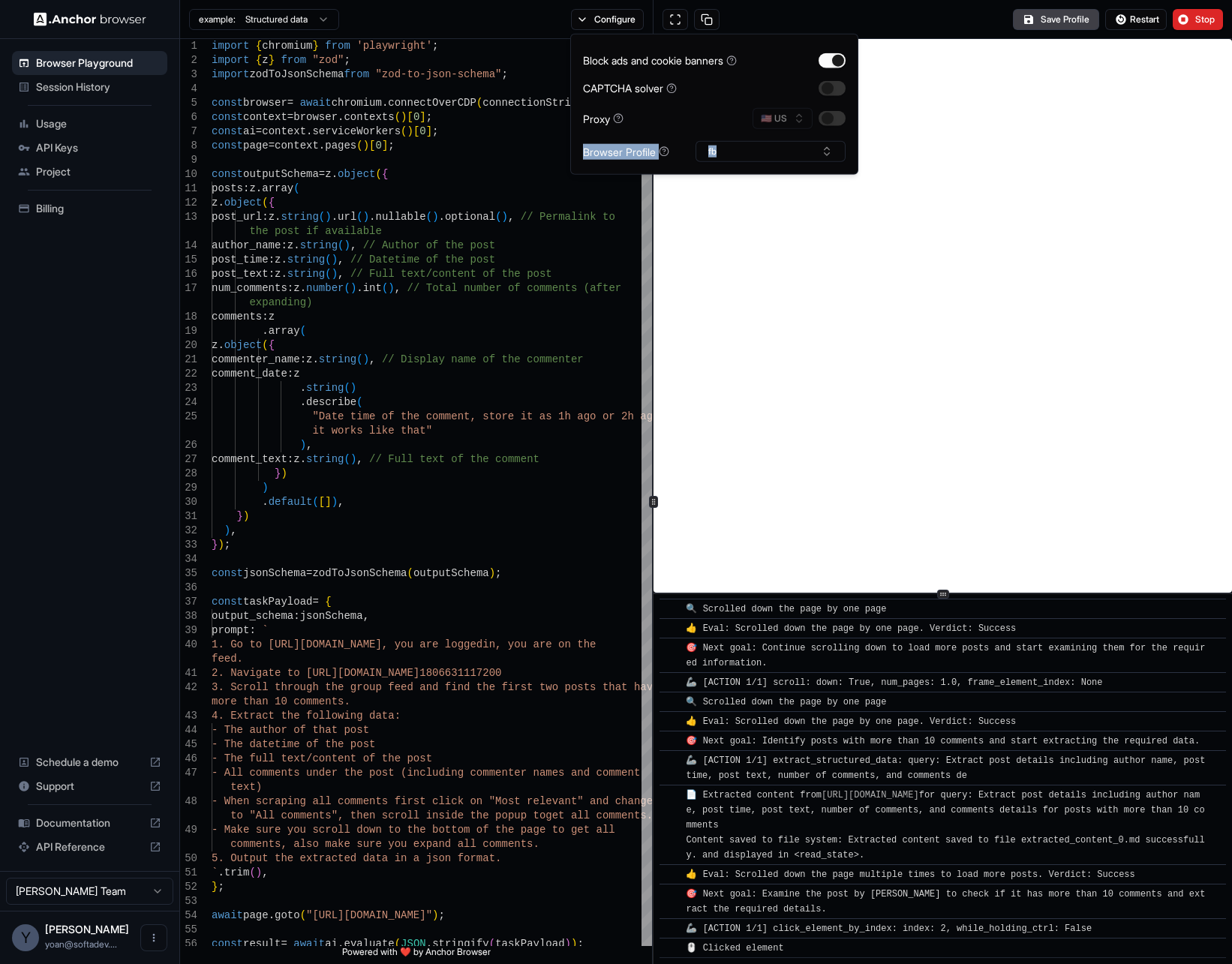
click at [794, 116] on div "🇺🇸 US" at bounding box center [799, 119] width 93 height 21
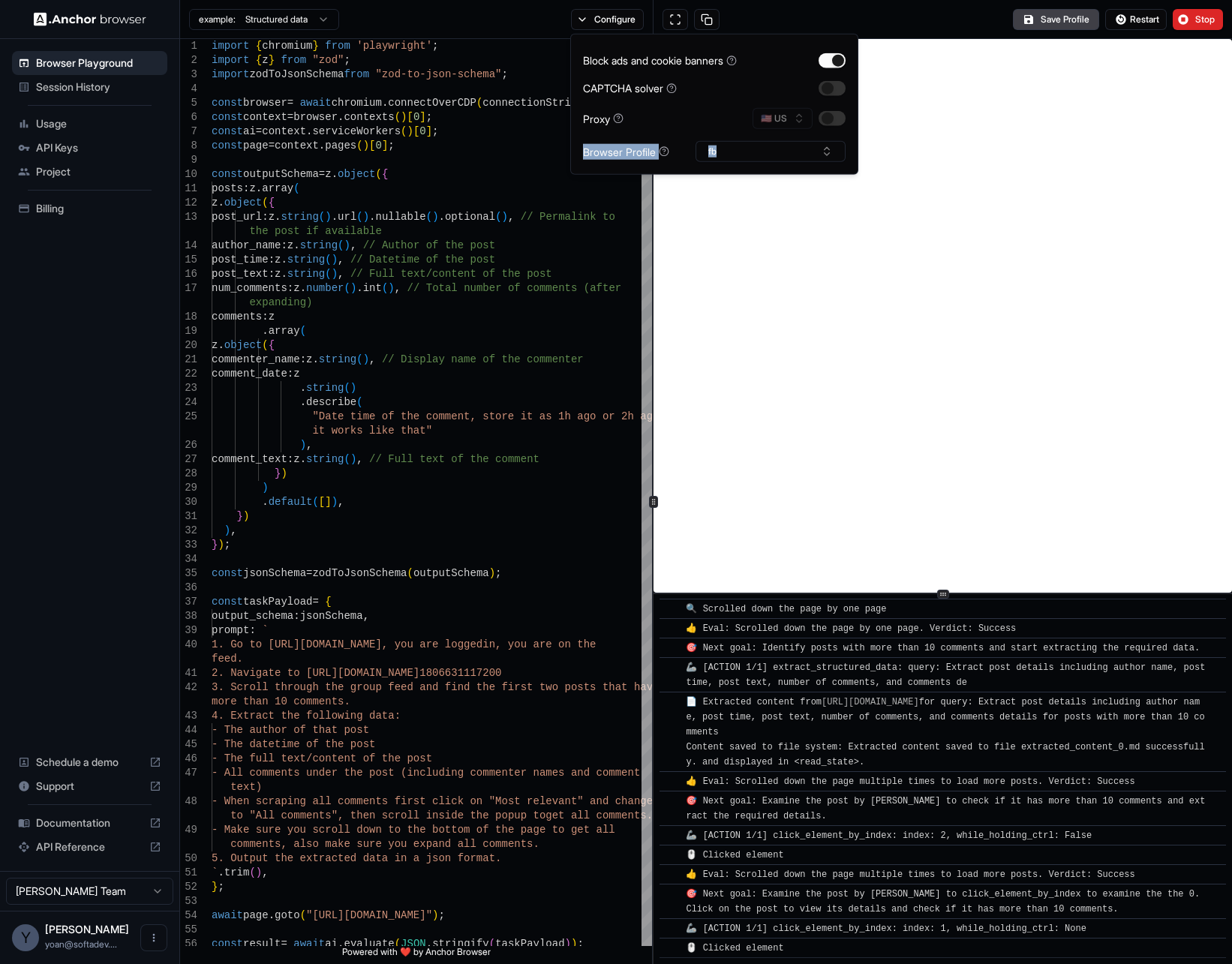
scroll to position [1829, 0]
click at [826, 89] on button "button" at bounding box center [832, 88] width 27 height 15
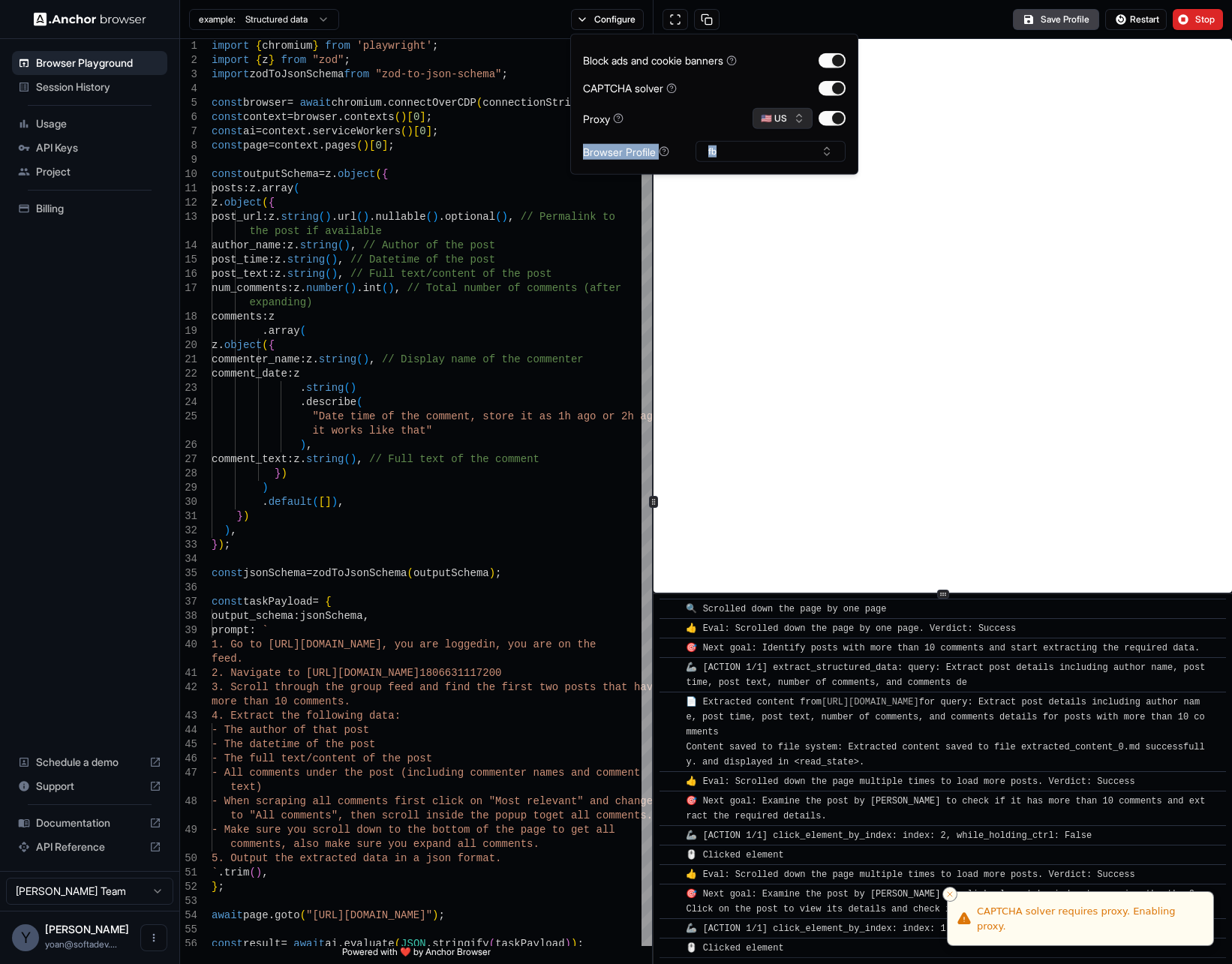
click at [789, 114] on button "🇺🇸 US" at bounding box center [782, 119] width 60 height 21
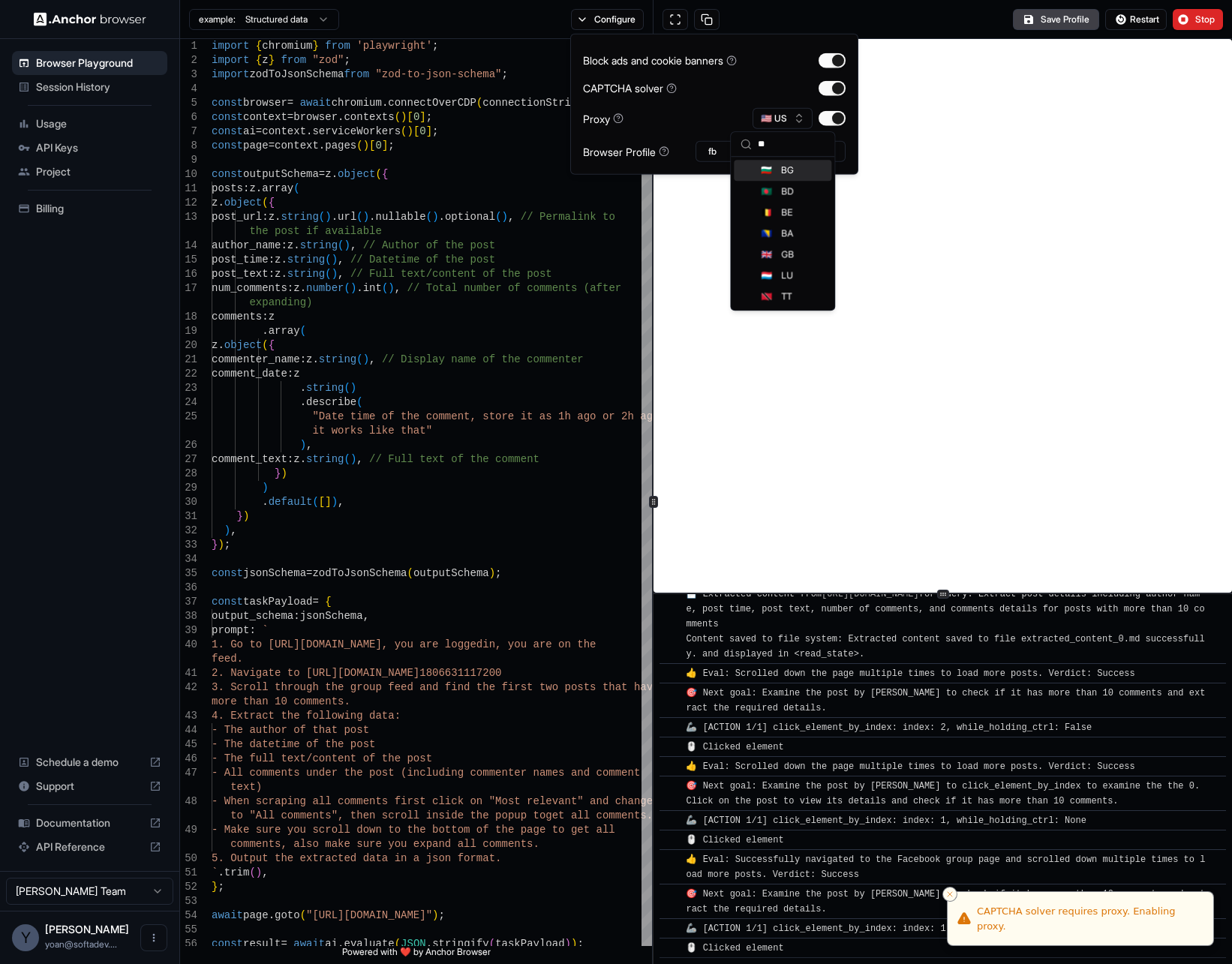
scroll to position [1935, 0]
type input "**"
click at [780, 160] on div "🇧🇬 BG" at bounding box center [782, 171] width 98 height 21
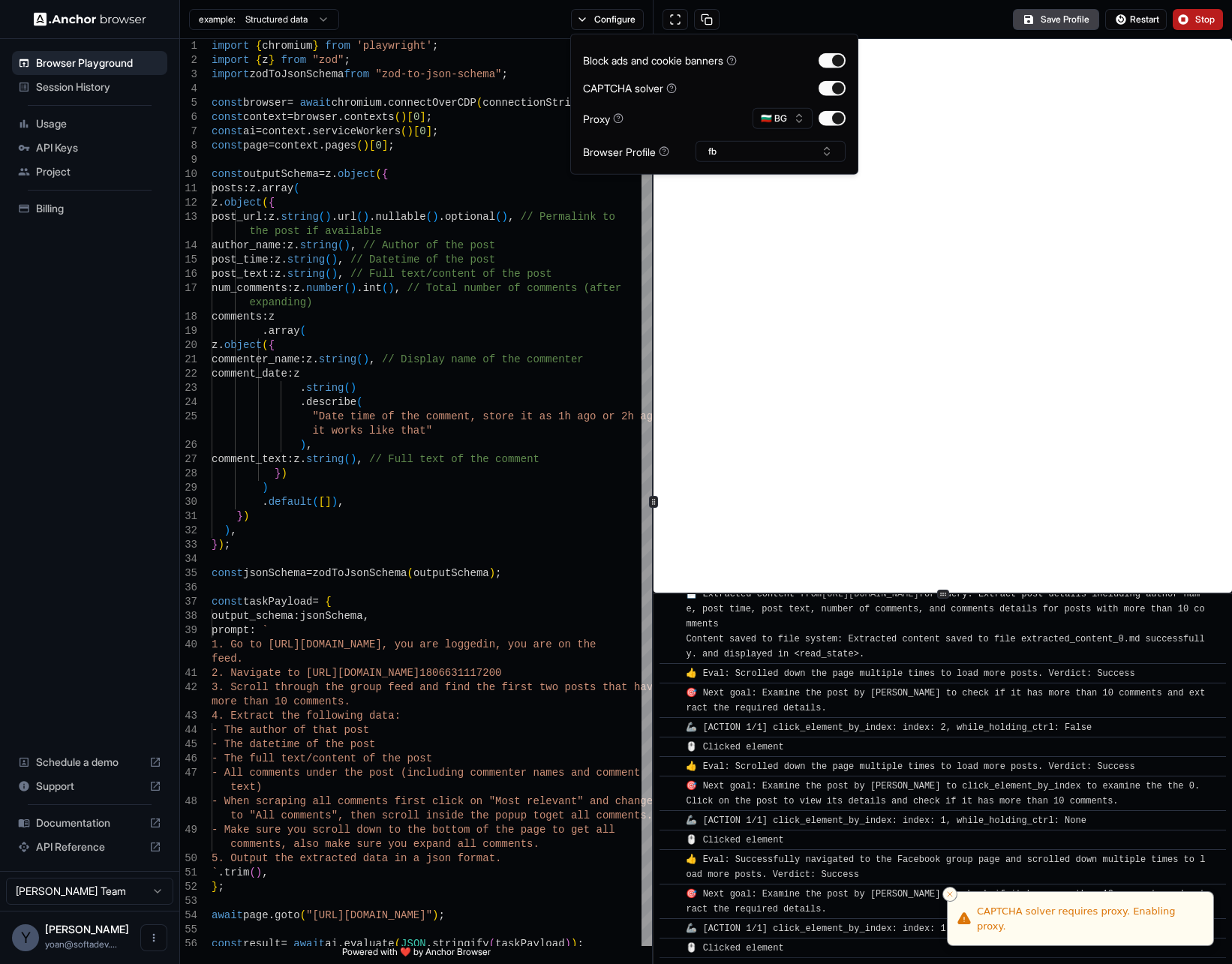
scroll to position [2037, 0]
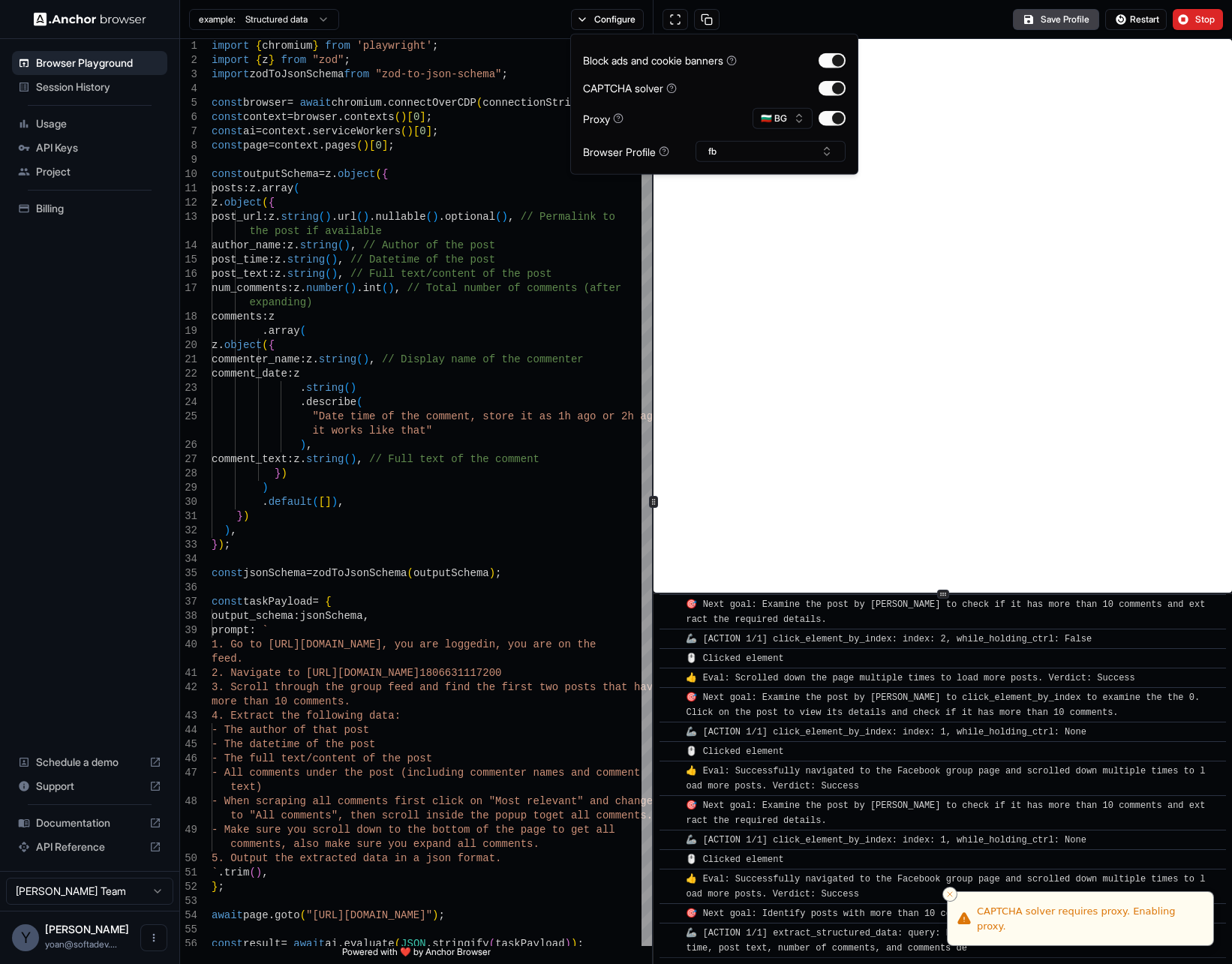
click at [1180, 17] on button "Stop" at bounding box center [1198, 20] width 50 height 21
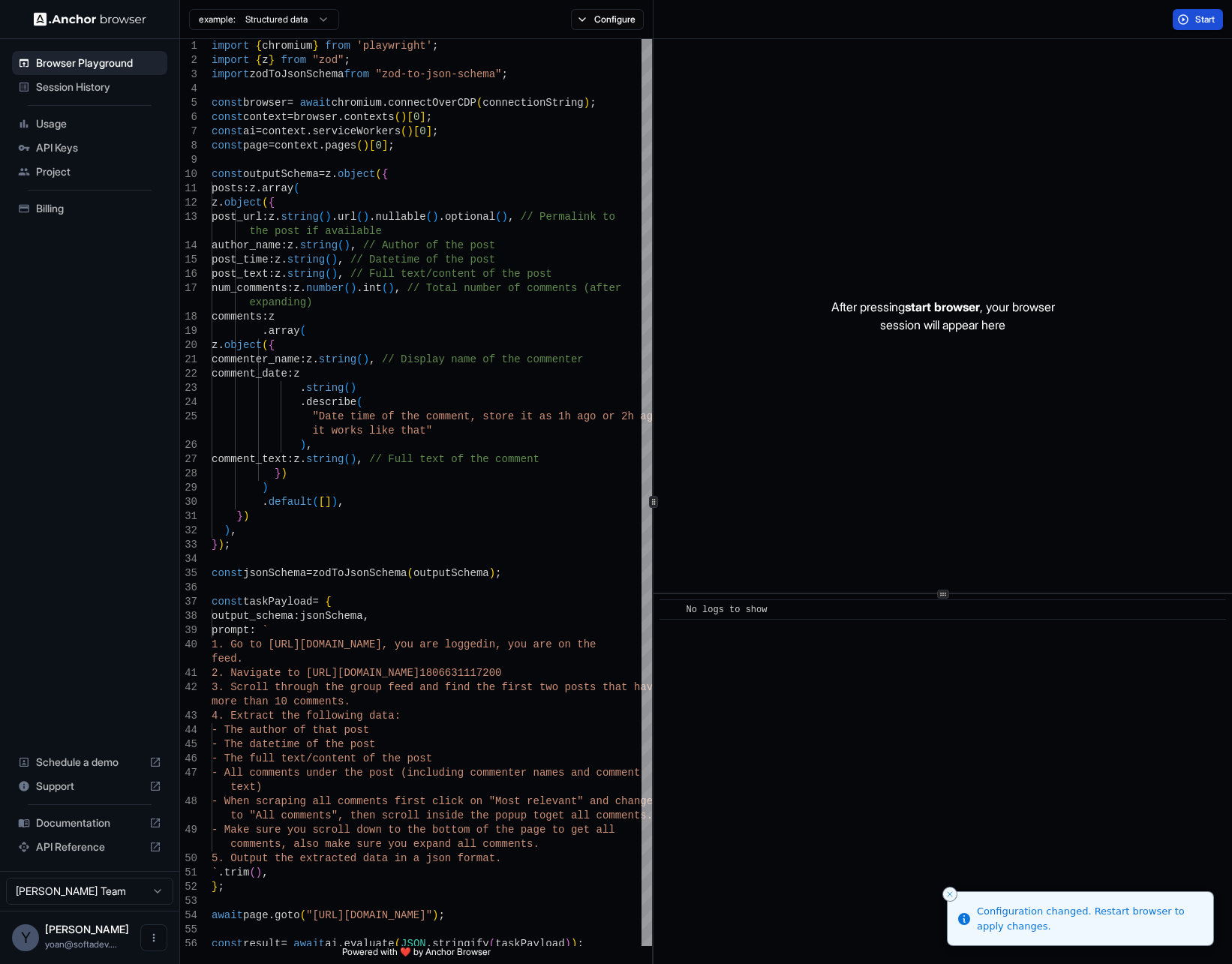
click at [1189, 10] on button "Start" at bounding box center [1198, 20] width 50 height 21
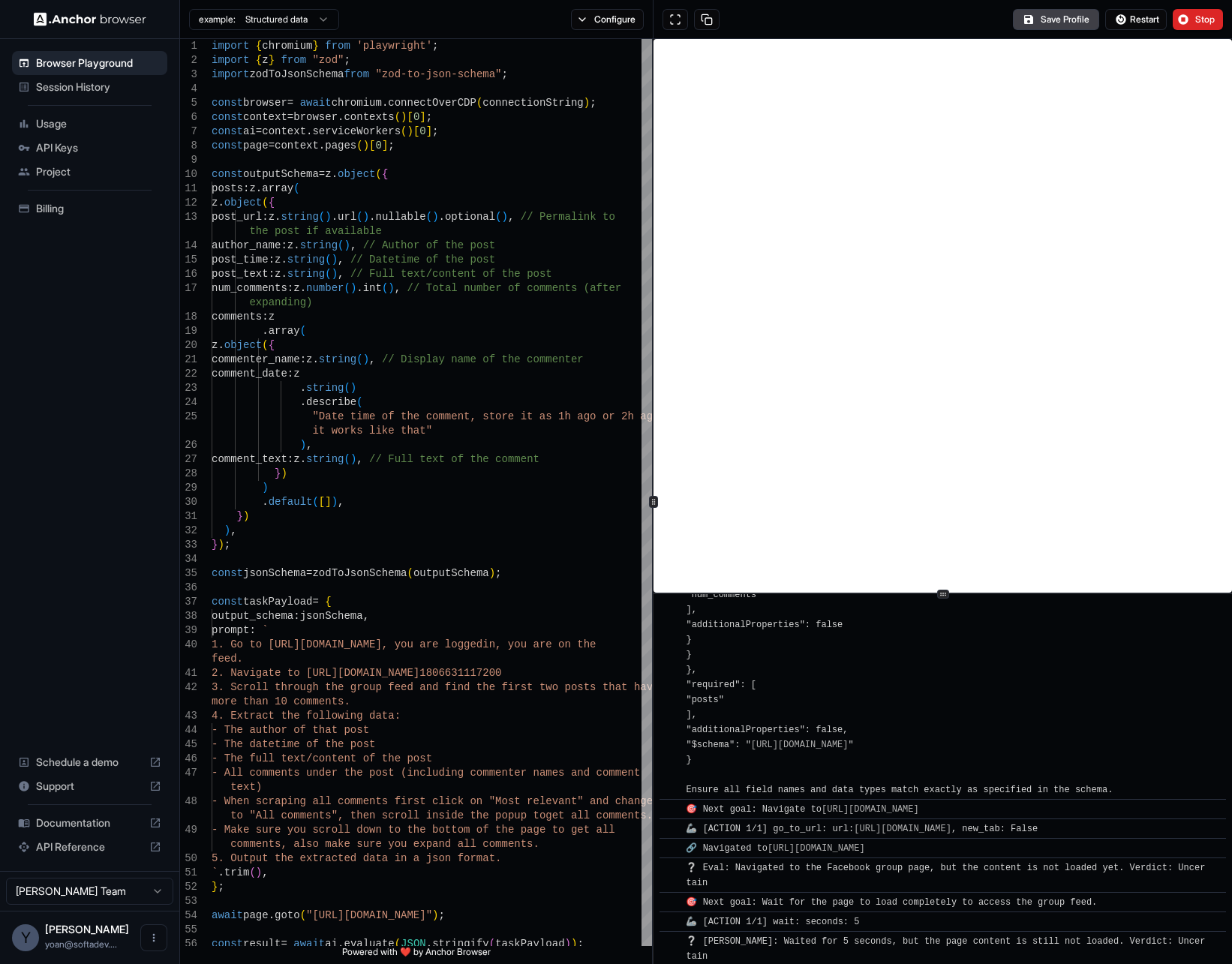
scroll to position [1250, 0]
